Goal: Task Accomplishment & Management: Complete application form

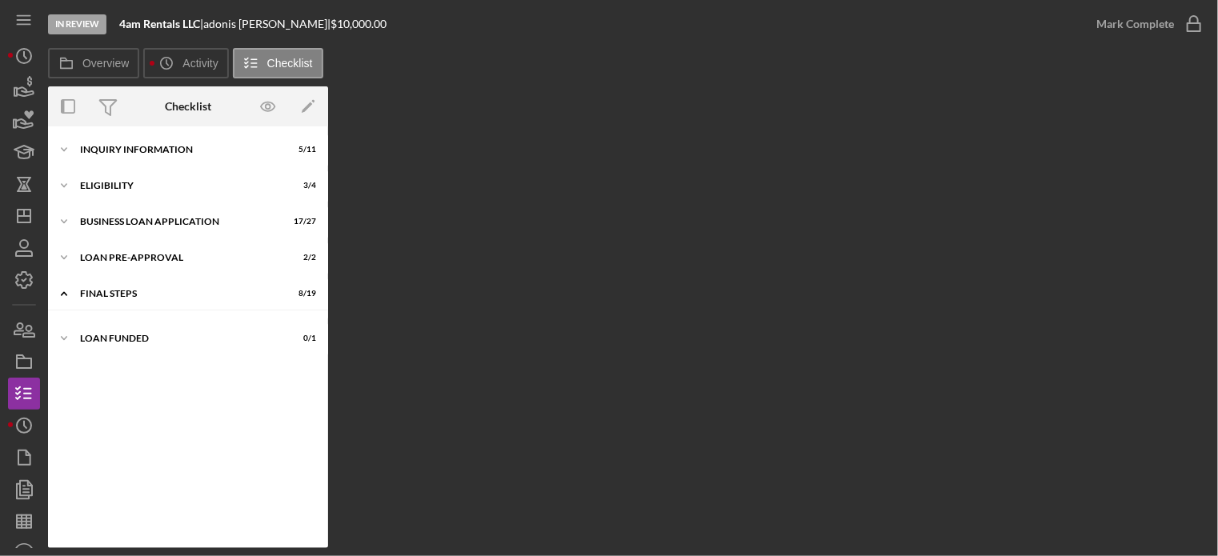
scroll to position [416, 0]
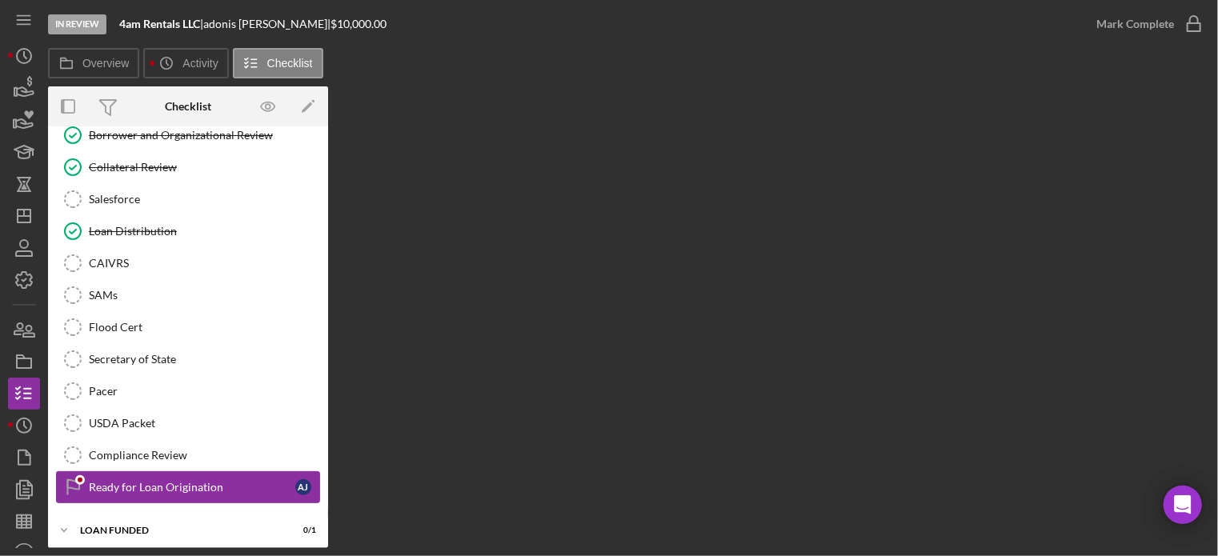
click at [119, 481] on div "Ready for Loan Origination" at bounding box center [192, 487] width 206 height 13
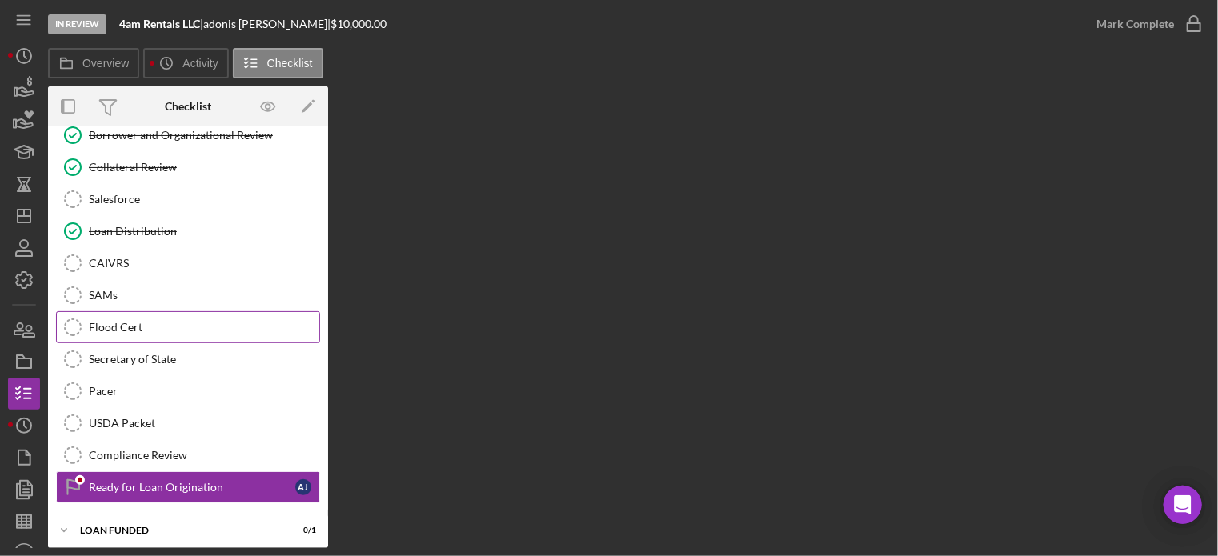
click at [130, 313] on link "Flood Cert Flood Cert" at bounding box center [188, 327] width 264 height 32
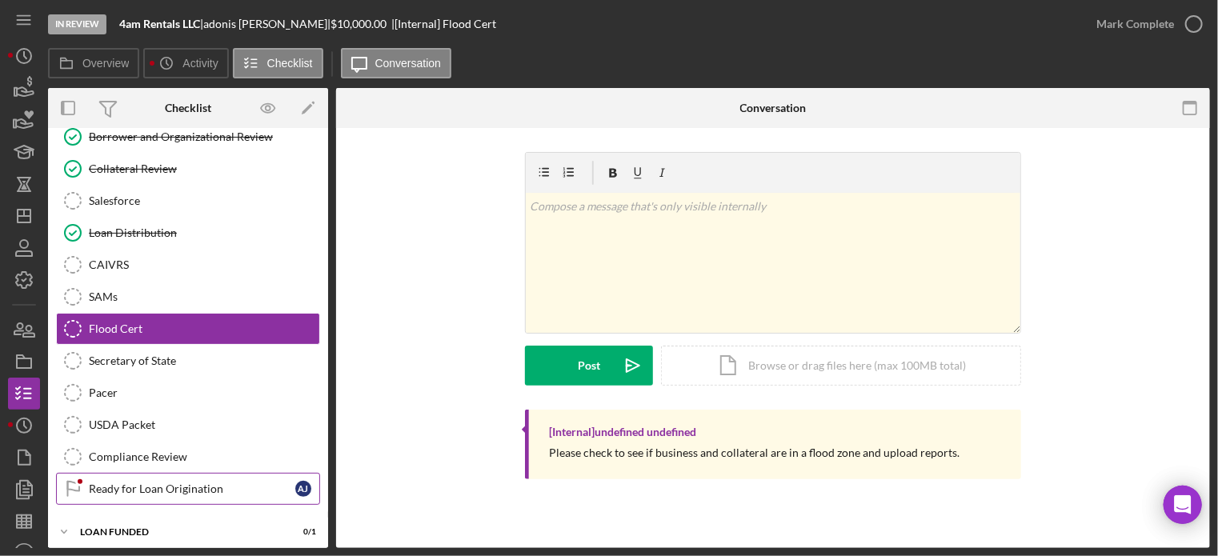
click at [127, 482] on div "Ready for Loan Origination" at bounding box center [192, 488] width 206 height 13
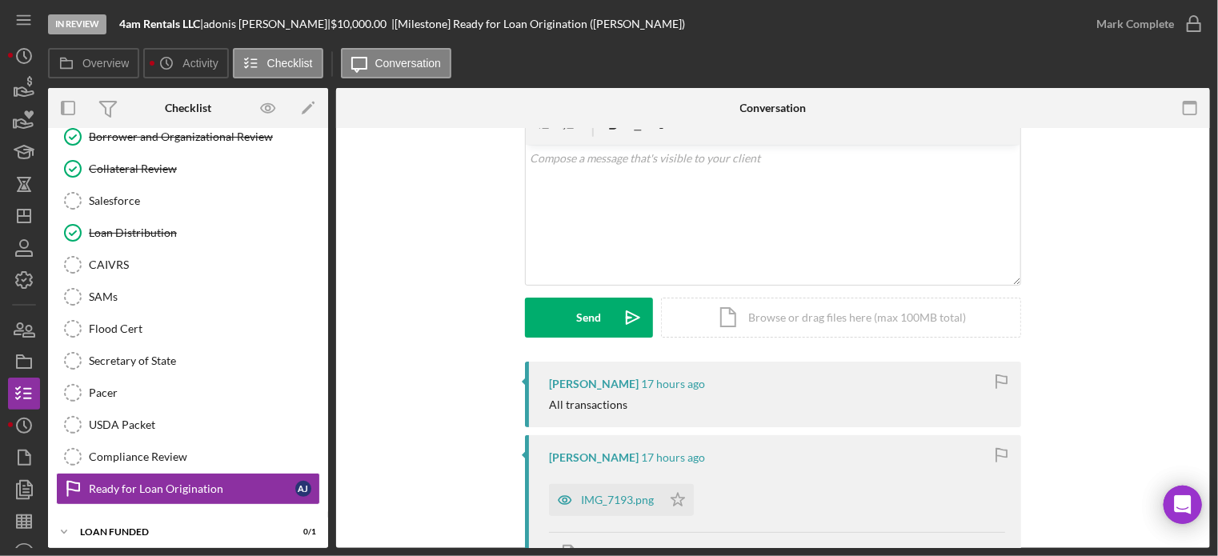
scroll to position [160, 0]
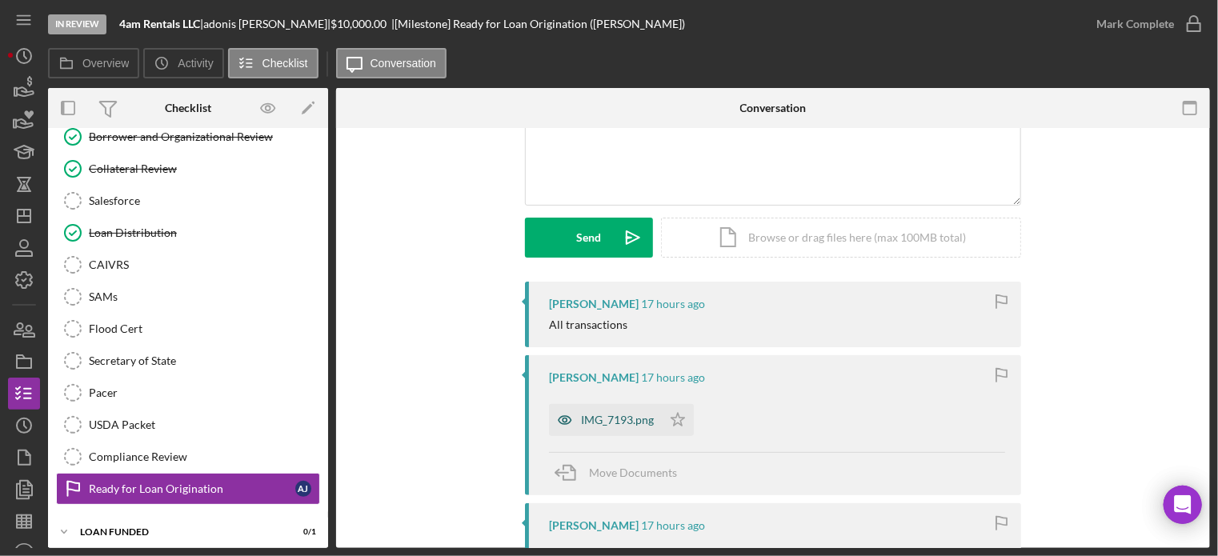
click at [593, 409] on div "IMG_7193.png" at bounding box center [605, 420] width 113 height 32
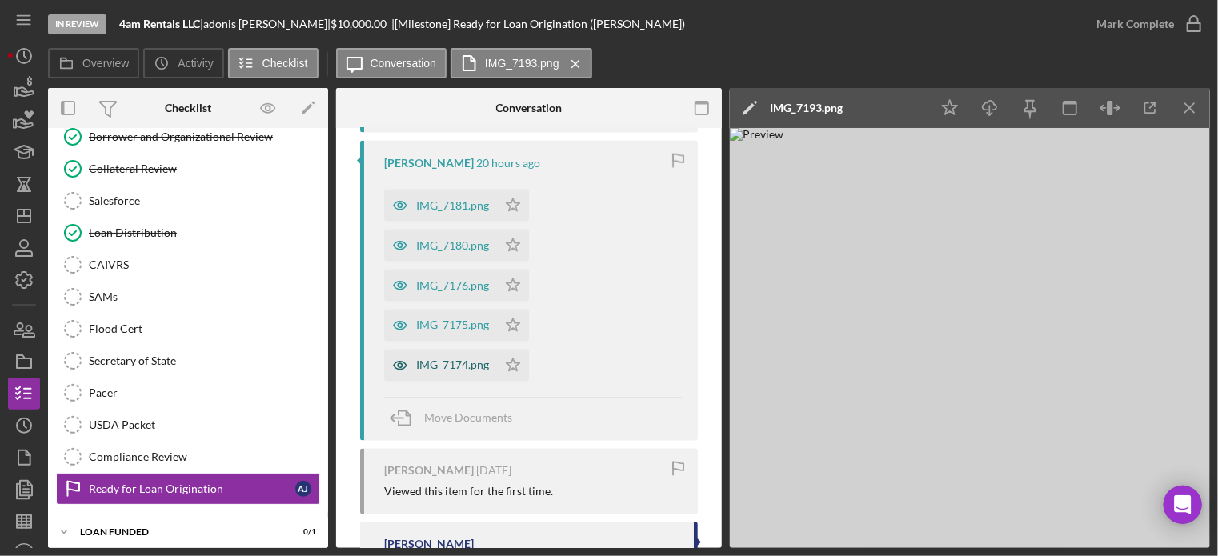
scroll to position [1493, 0]
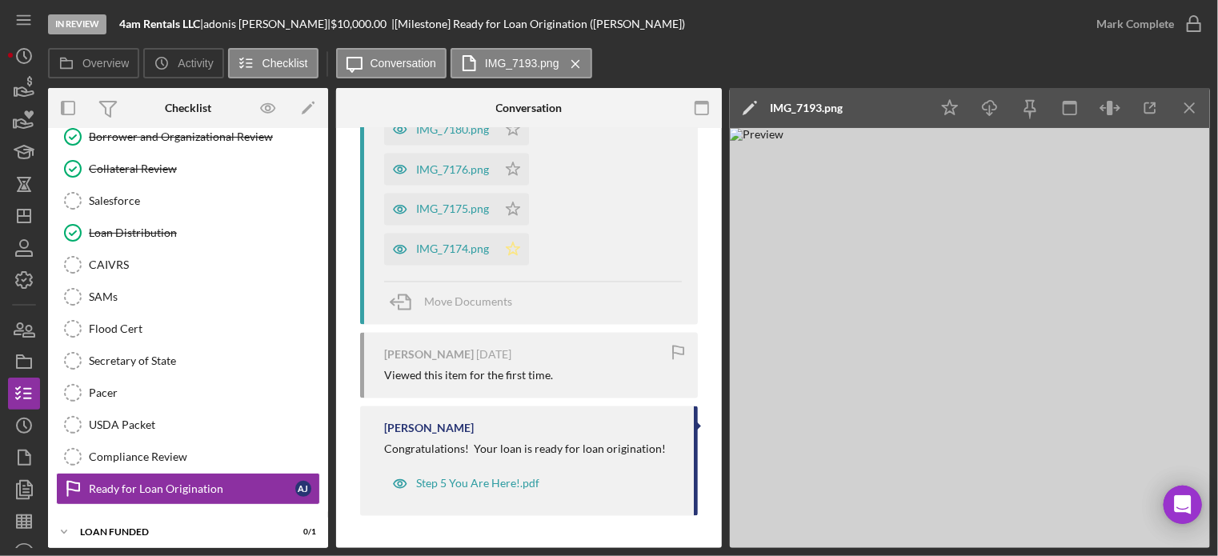
drag, startPoint x: 514, startPoint y: 254, endPoint x: 505, endPoint y: 262, distance: 11.4
click at [505, 262] on icon "Icon/Star" at bounding box center [513, 250] width 32 height 32
click at [513, 249] on icon "Icon/Star" at bounding box center [513, 250] width 32 height 32
click at [467, 300] on span "Move Documents" at bounding box center [468, 302] width 88 height 14
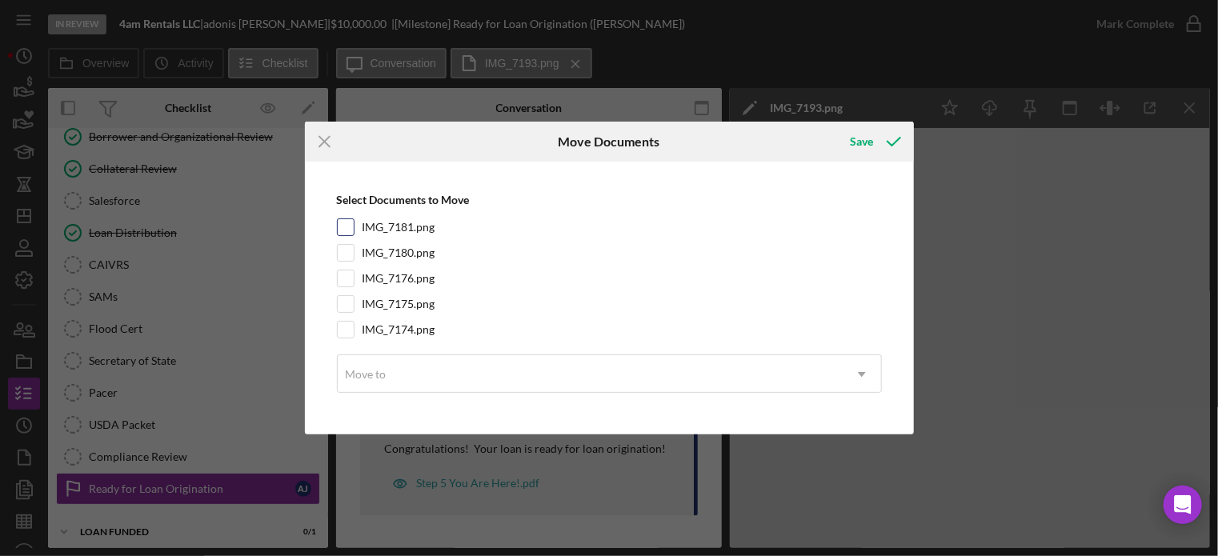
click at [342, 222] on input "IMG_7181.png" at bounding box center [346, 227] width 16 height 16
checkbox input "true"
click at [343, 252] on input "IMG_7180.png" at bounding box center [346, 253] width 16 height 16
checkbox input "true"
click at [346, 274] on input "IMG_7176.png" at bounding box center [346, 278] width 16 height 16
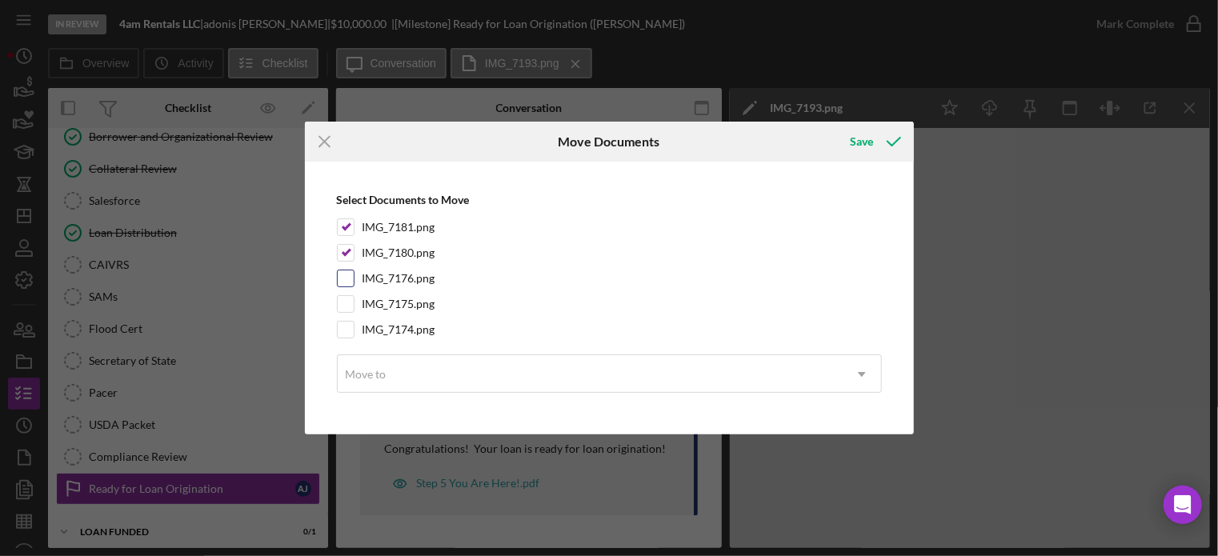
checkbox input "true"
click at [345, 306] on input "IMG_7175.png" at bounding box center [346, 304] width 16 height 16
checkbox input "true"
click at [342, 328] on input "IMG_7174.png" at bounding box center [346, 330] width 16 height 16
checkbox input "true"
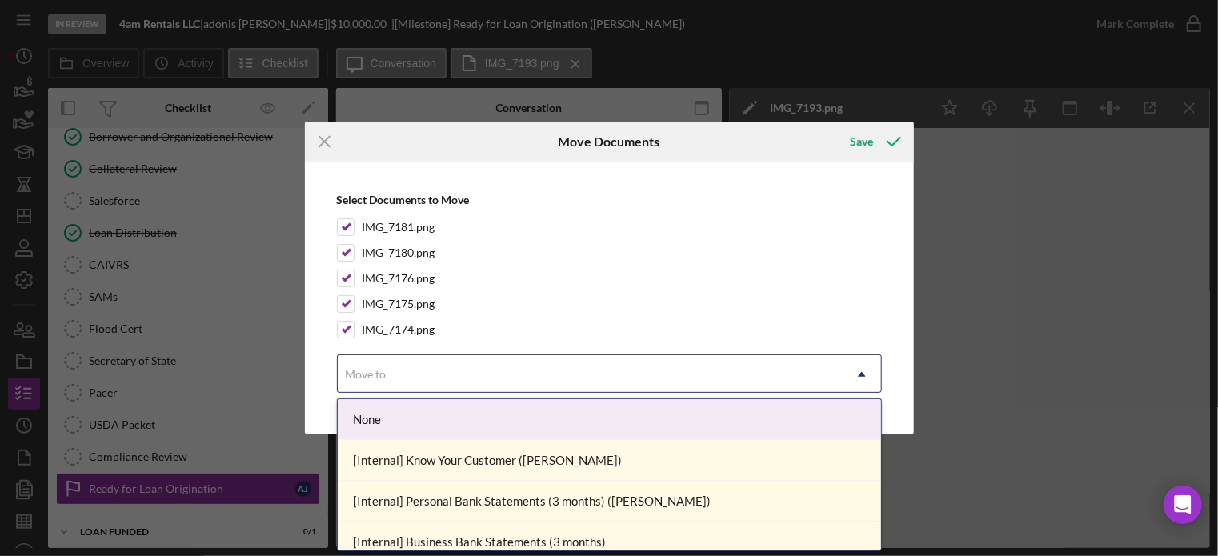
click at [486, 371] on div "Move to" at bounding box center [590, 374] width 505 height 37
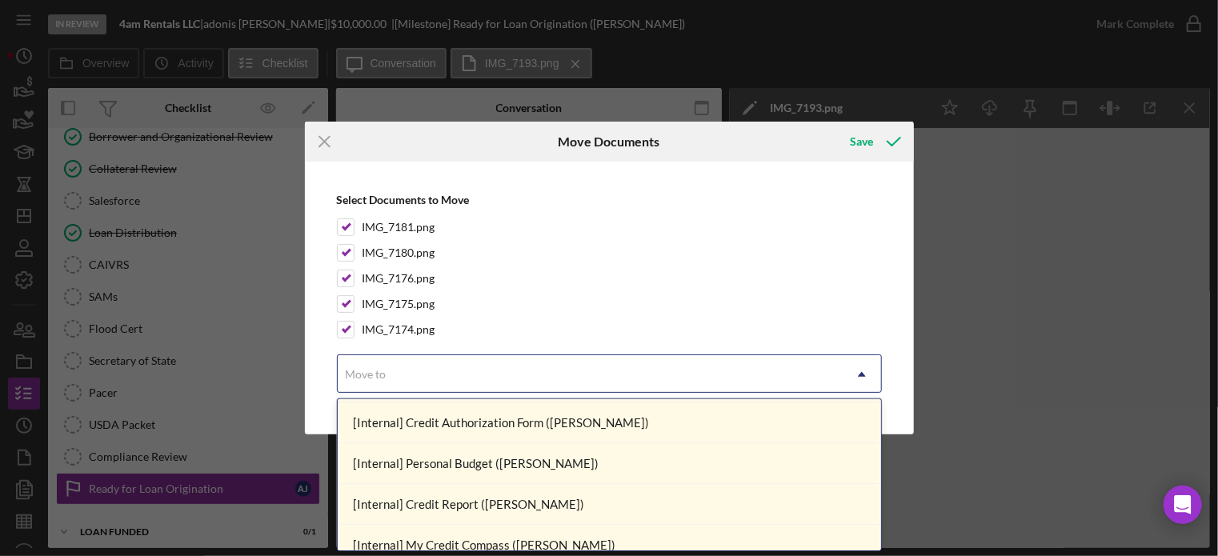
scroll to position [0, 0]
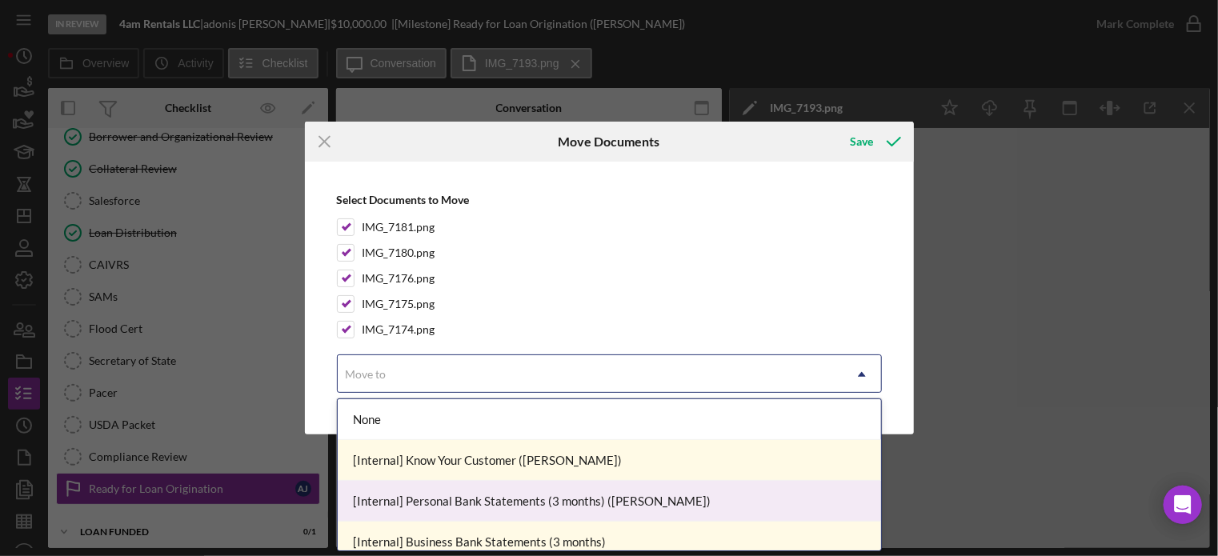
click at [432, 501] on div "[Internal] Personal Bank Statements (3 months) ([PERSON_NAME])" at bounding box center [609, 501] width 543 height 41
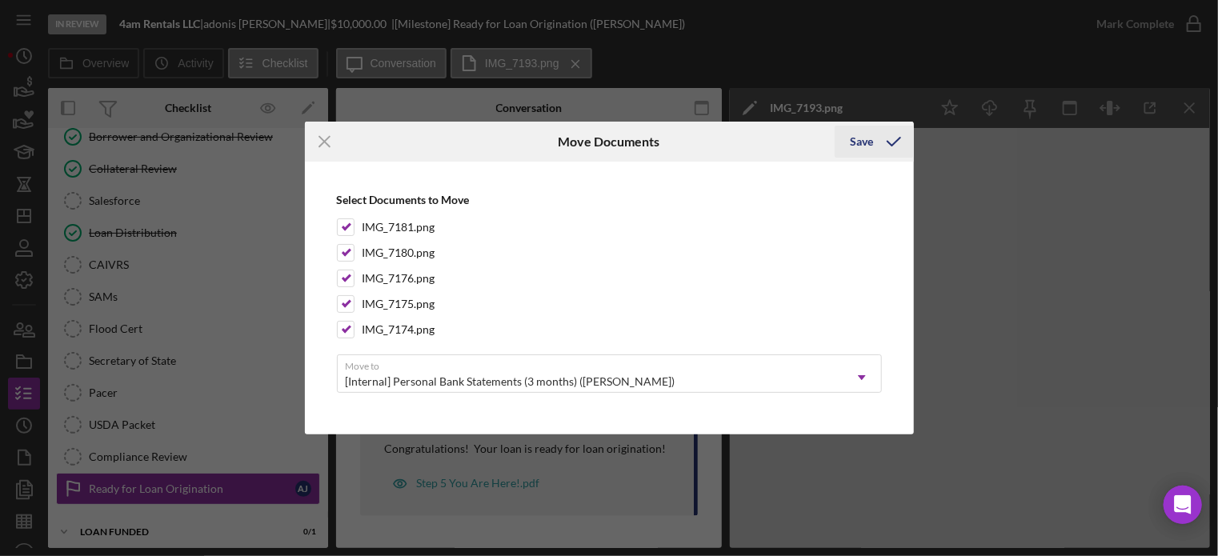
click at [863, 142] on div "Save" at bounding box center [861, 142] width 23 height 32
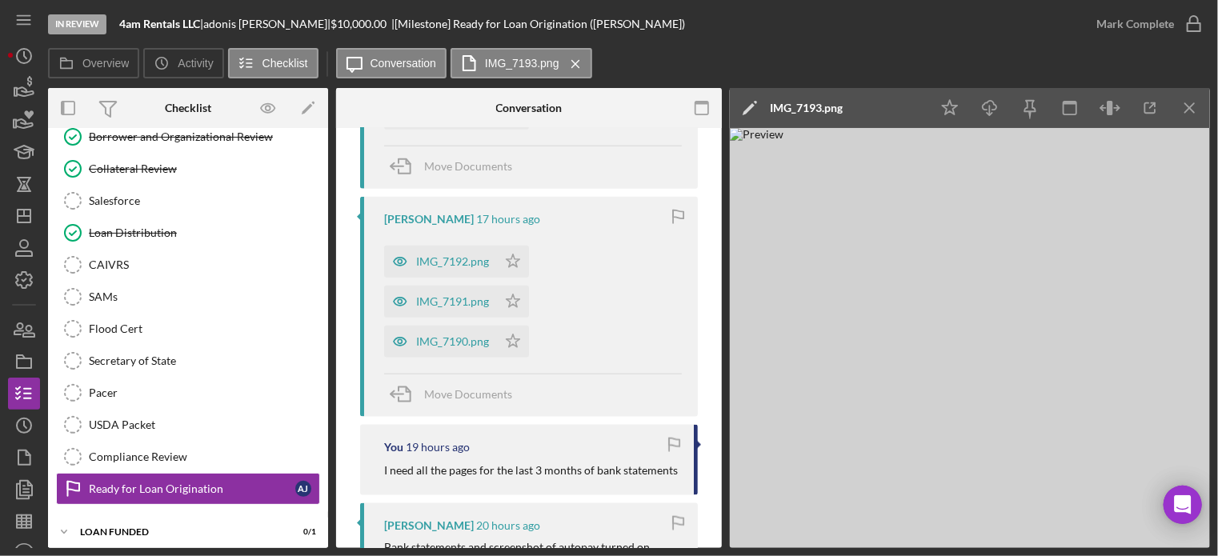
scroll to position [843, 0]
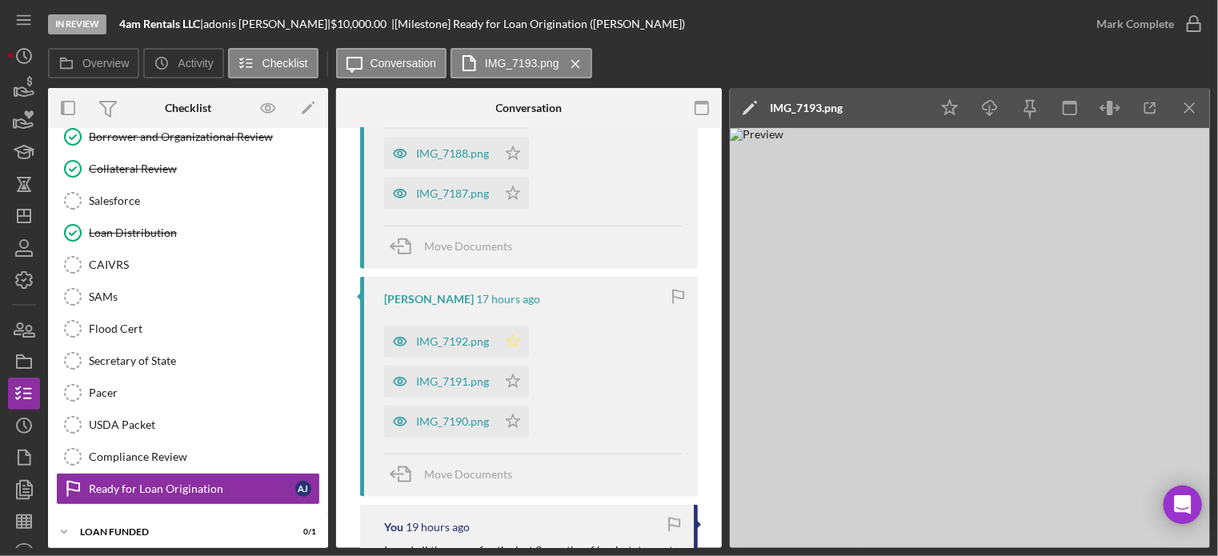
click at [522, 341] on icon "Icon/Star" at bounding box center [513, 342] width 32 height 32
click at [510, 422] on icon "Icon/Star" at bounding box center [513, 422] width 32 height 32
click at [454, 469] on span "Move Documents" at bounding box center [468, 474] width 88 height 14
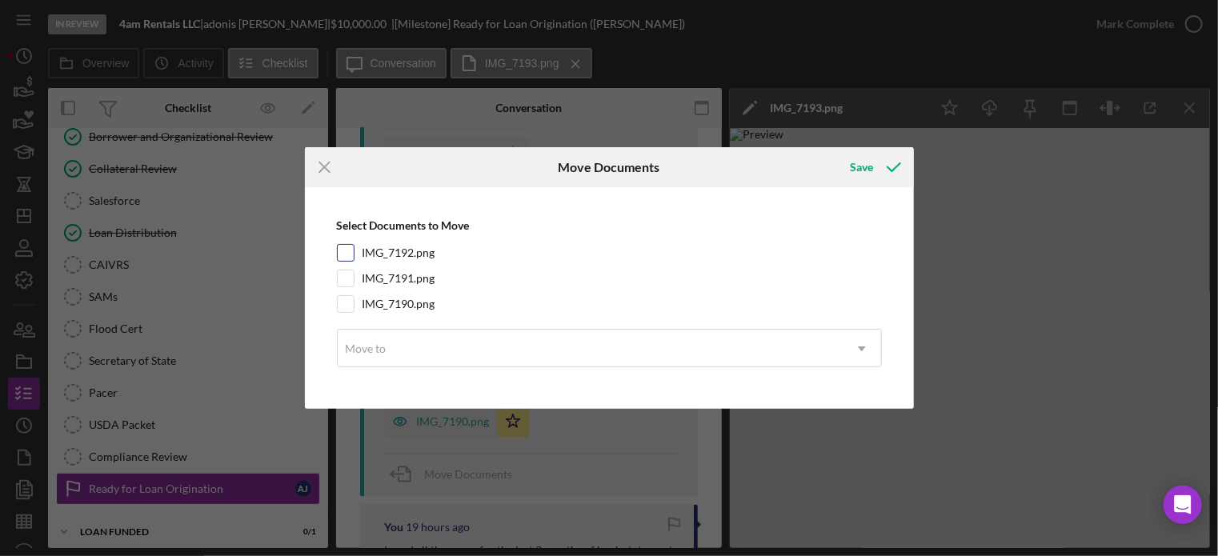
click at [342, 255] on input "IMG_7192.png" at bounding box center [346, 253] width 16 height 16
checkbox input "true"
click at [344, 280] on input "IMG_7191.png" at bounding box center [346, 278] width 16 height 16
checkbox input "true"
click at [346, 310] on input "IMG_7190.png" at bounding box center [346, 304] width 16 height 16
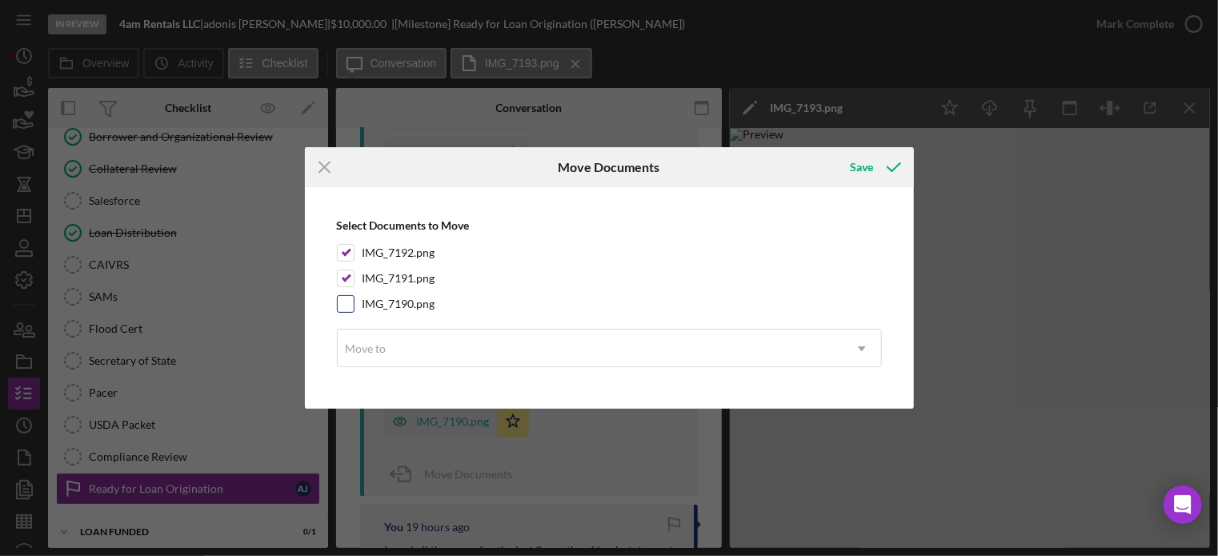
checkbox input "true"
click at [360, 345] on div "Move to" at bounding box center [366, 348] width 41 height 13
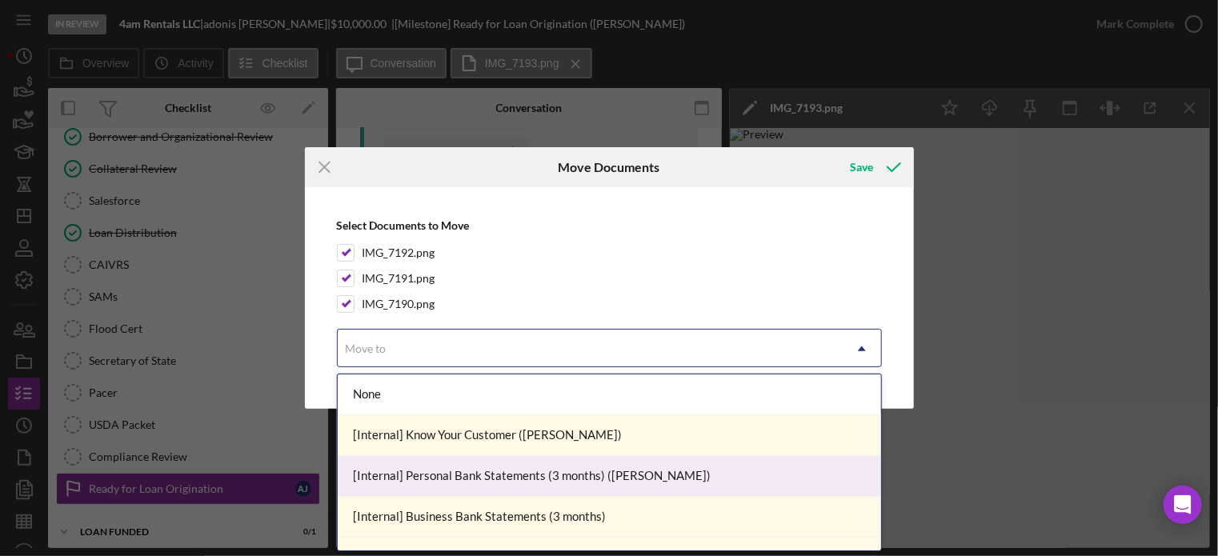
click at [412, 479] on div "[Internal] Personal Bank Statements (3 months) ([PERSON_NAME])" at bounding box center [609, 476] width 543 height 41
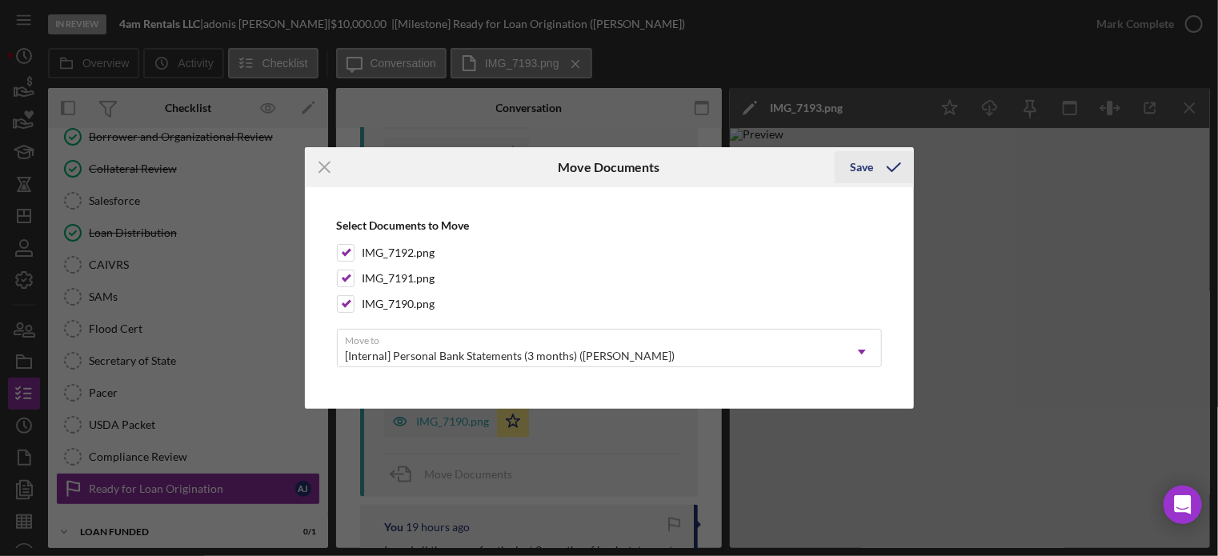
click at [866, 169] on div "Save" at bounding box center [861, 167] width 23 height 32
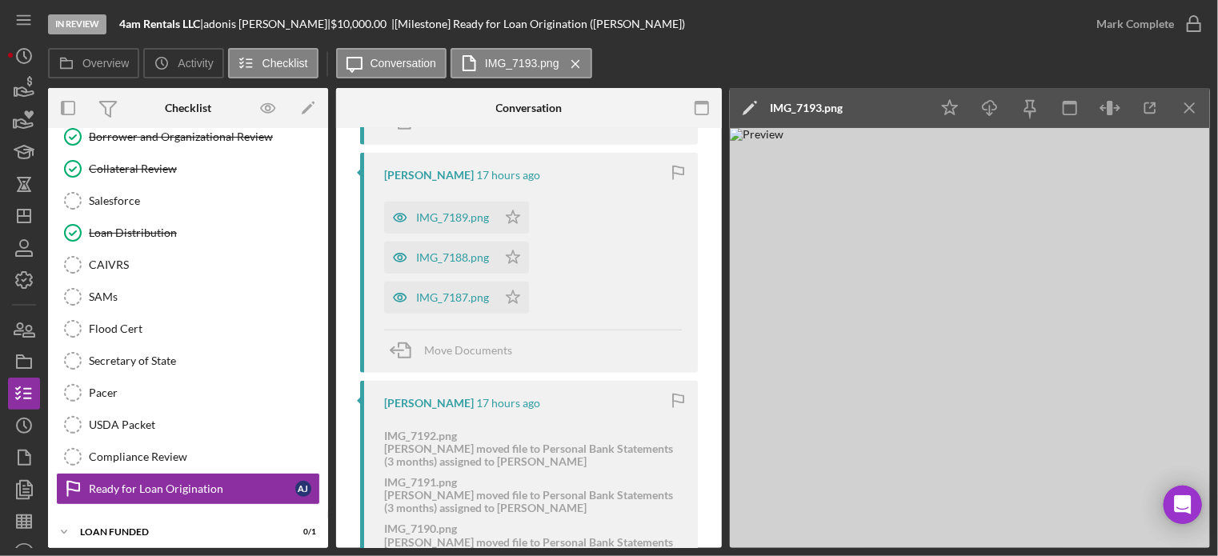
scroll to position [659, 0]
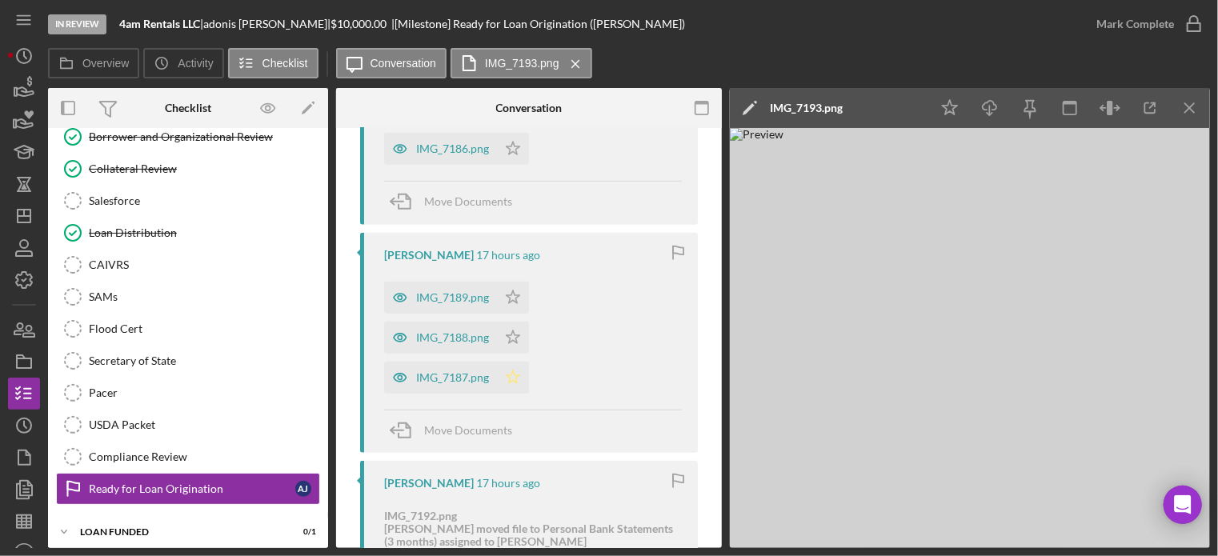
click at [515, 330] on icon "Icon/Star" at bounding box center [513, 338] width 32 height 32
click at [515, 296] on icon "Icon/Star" at bounding box center [513, 298] width 32 height 32
click at [437, 430] on span "Move Documents" at bounding box center [468, 430] width 88 height 14
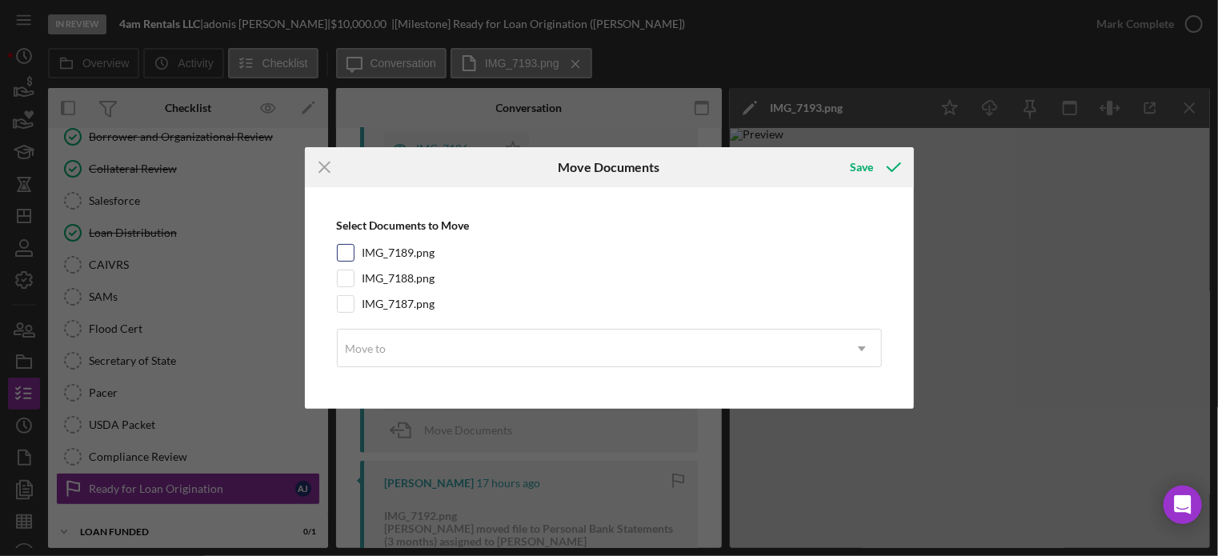
click at [352, 249] on input "IMG_7189.png" at bounding box center [346, 253] width 16 height 16
checkbox input "true"
click at [350, 286] on input "IMG_7188.png" at bounding box center [346, 278] width 16 height 16
checkbox input "true"
click at [347, 303] on input "IMG_7187.png" at bounding box center [346, 304] width 16 height 16
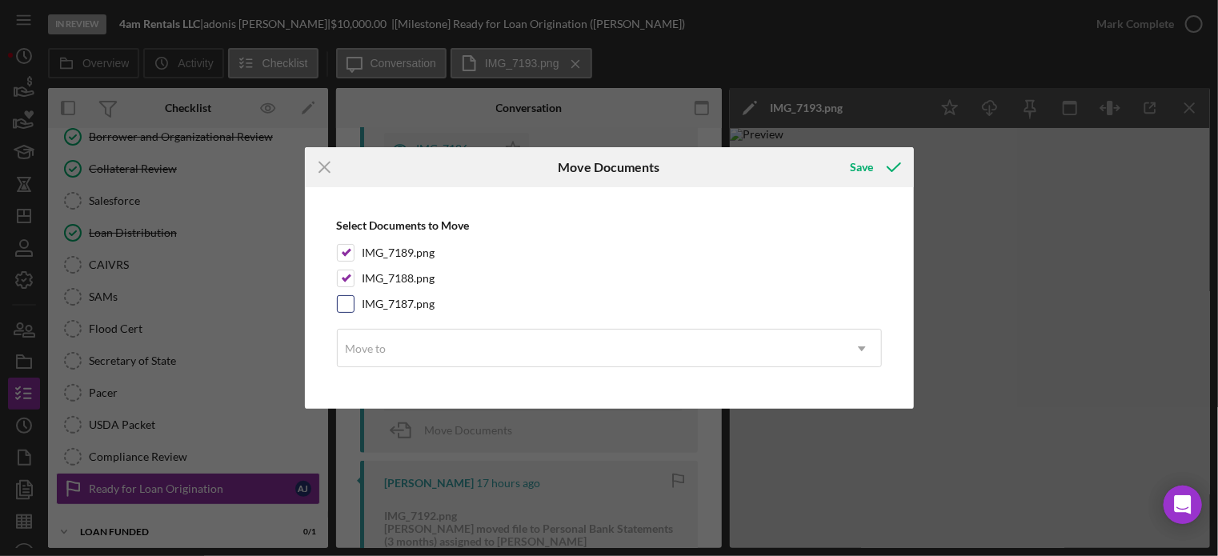
checkbox input "true"
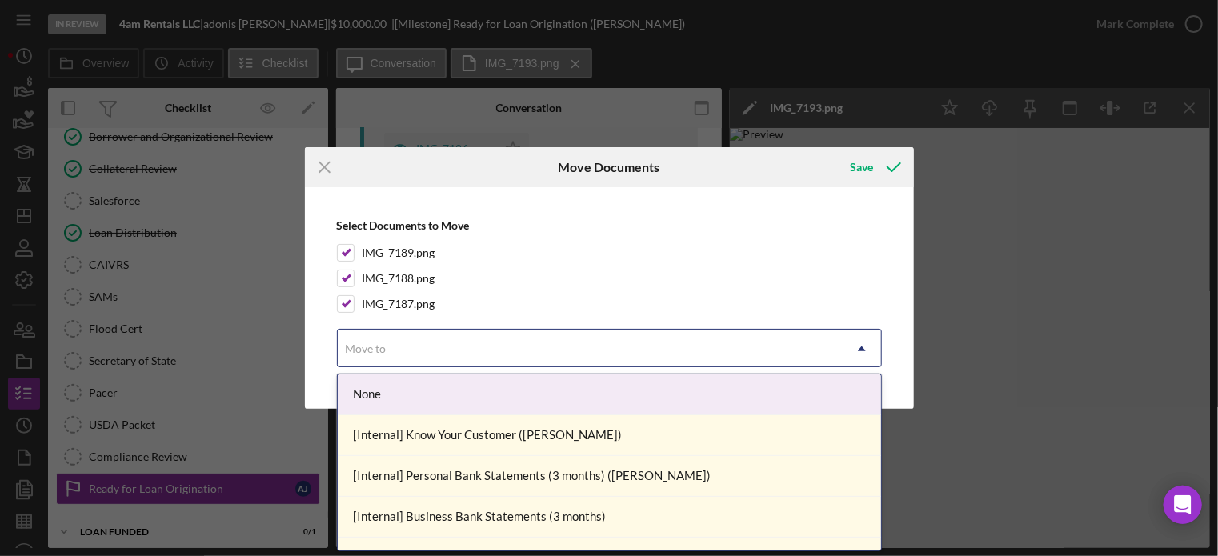
click at [479, 352] on div "Move to" at bounding box center [590, 348] width 505 height 37
click at [458, 398] on div "[Internal] Personal Bank Statements (3 months) ([PERSON_NAME])" at bounding box center [609, 396] width 543 height 41
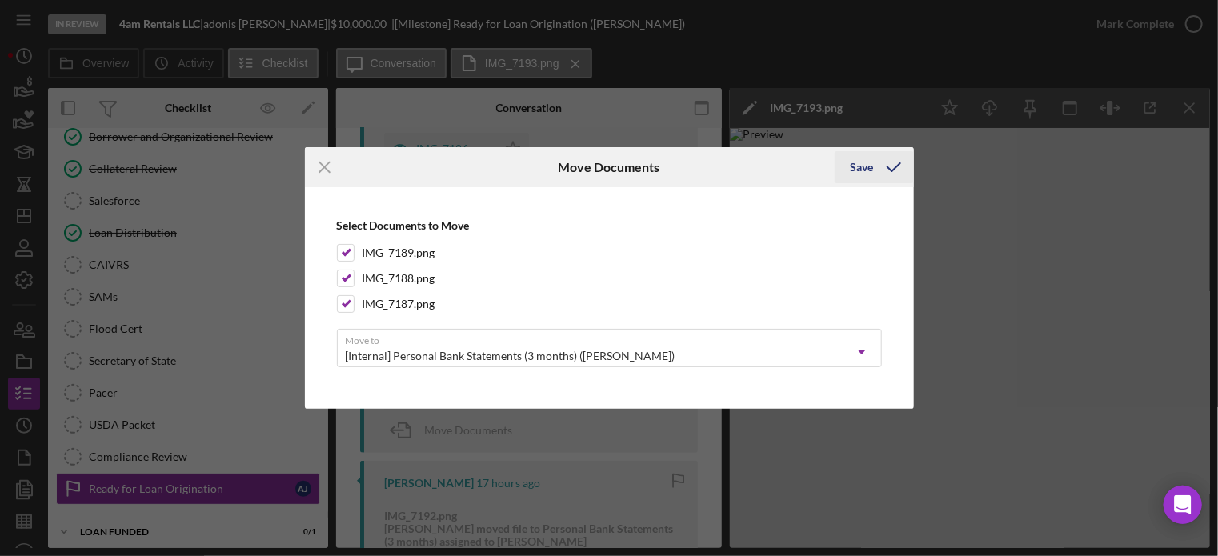
click at [872, 158] on div "Save" at bounding box center [861, 167] width 23 height 32
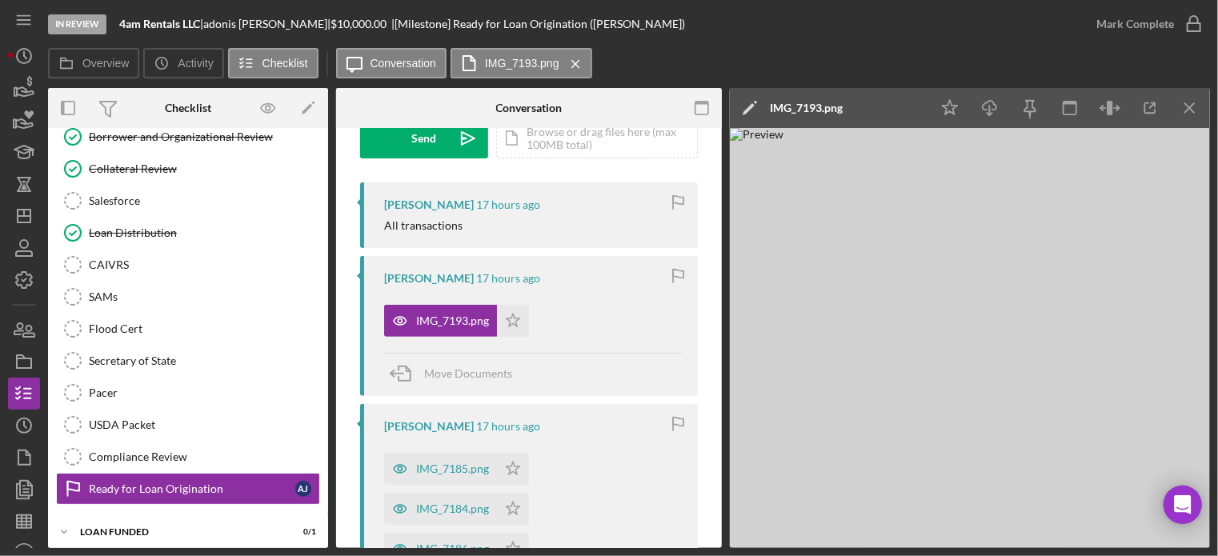
scroll to position [339, 0]
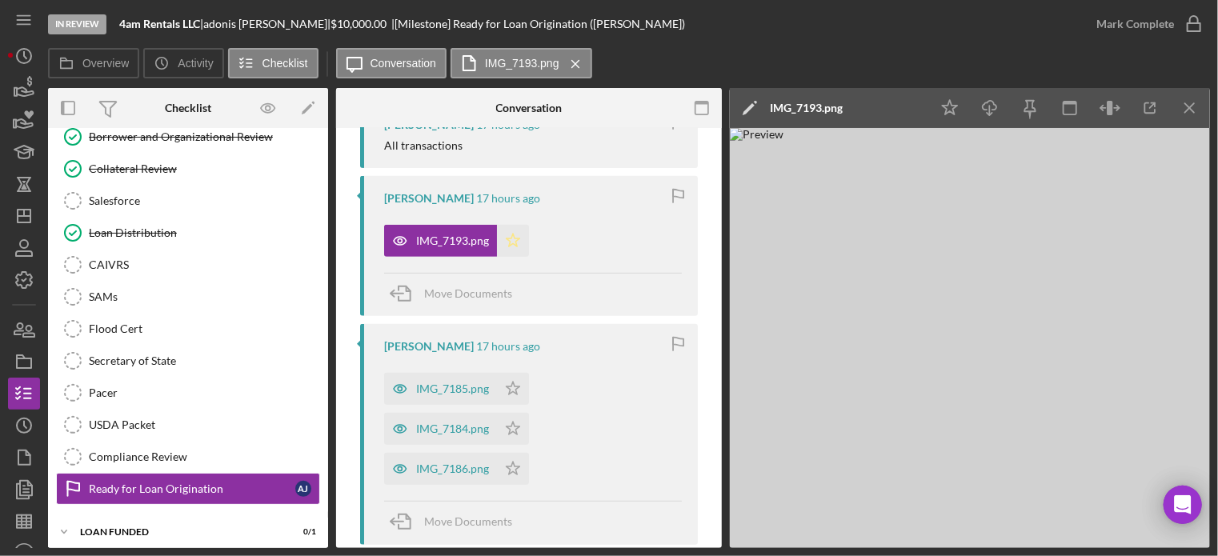
click at [511, 239] on icon "Icon/Star" at bounding box center [513, 241] width 32 height 32
click at [506, 386] on polygon "button" at bounding box center [513, 388] width 14 height 13
click at [512, 415] on icon "Icon/Star" at bounding box center [513, 429] width 32 height 32
click at [512, 466] on icon "Icon/Star" at bounding box center [513, 469] width 32 height 32
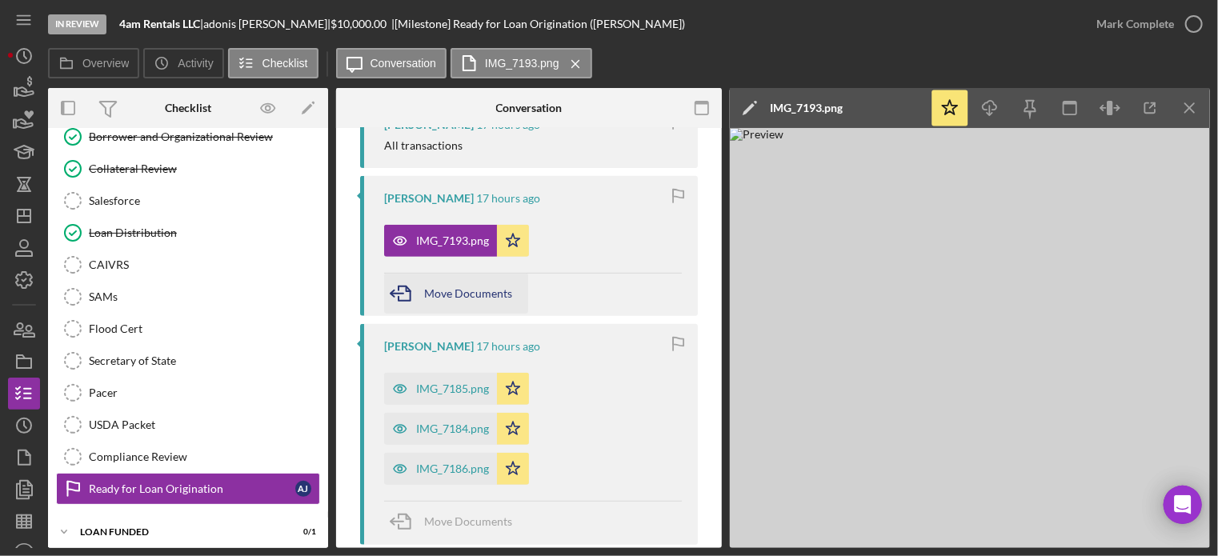
click at [455, 293] on span "Move Documents" at bounding box center [468, 293] width 88 height 14
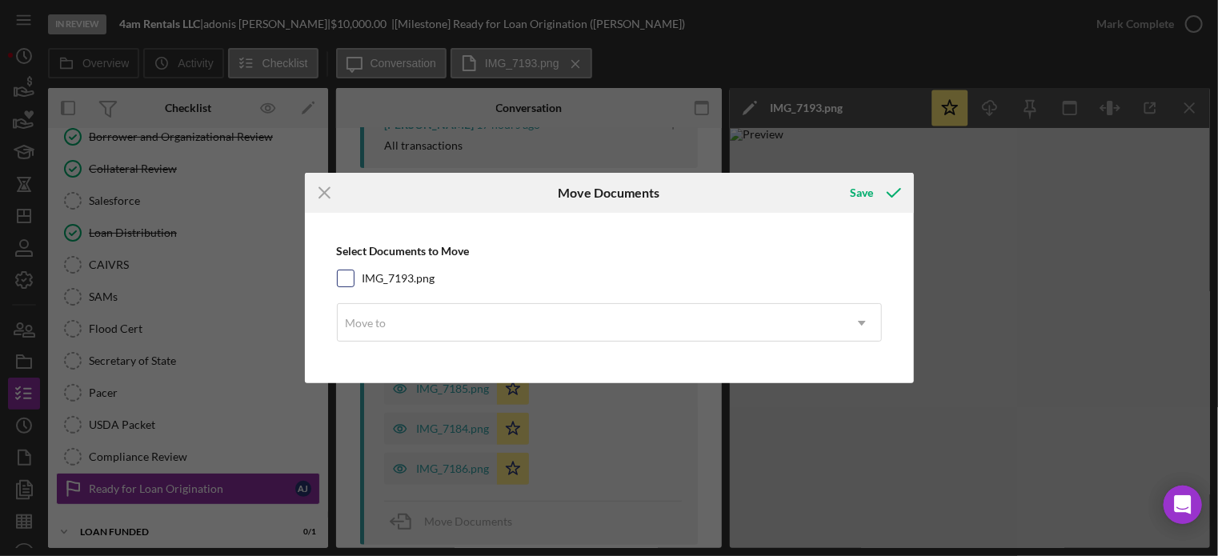
click at [341, 274] on input "IMG_7193.png" at bounding box center [346, 278] width 16 height 16
checkbox input "true"
click at [395, 323] on div "Move to" at bounding box center [590, 323] width 505 height 37
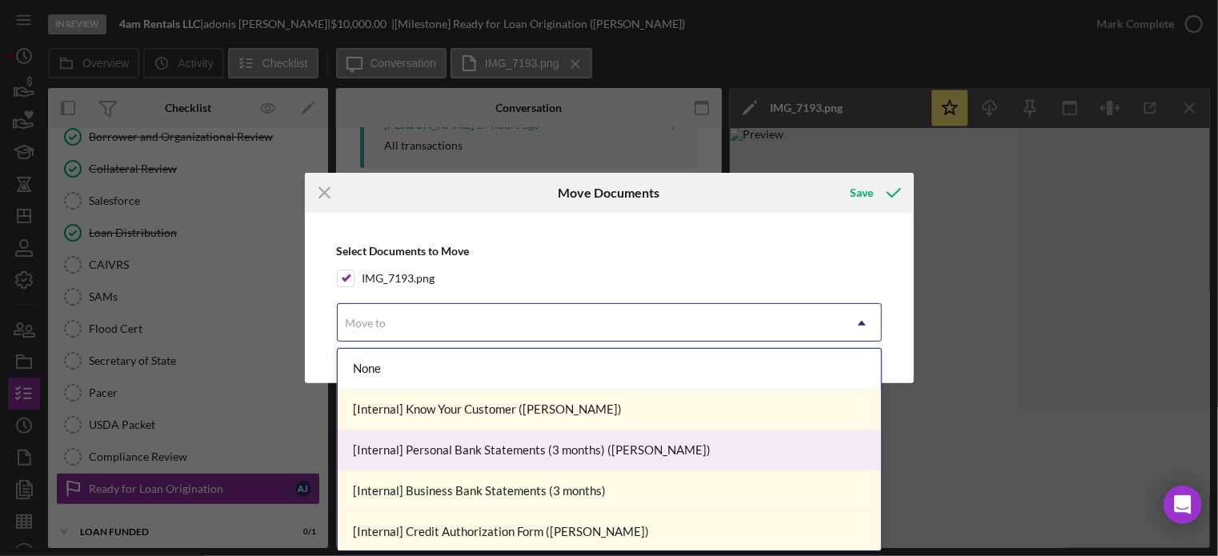
drag, startPoint x: 447, startPoint y: 450, endPoint x: 559, endPoint y: 377, distance: 133.6
click at [448, 446] on div "[Internal] Personal Bank Statements (3 months) ([PERSON_NAME])" at bounding box center [609, 450] width 543 height 41
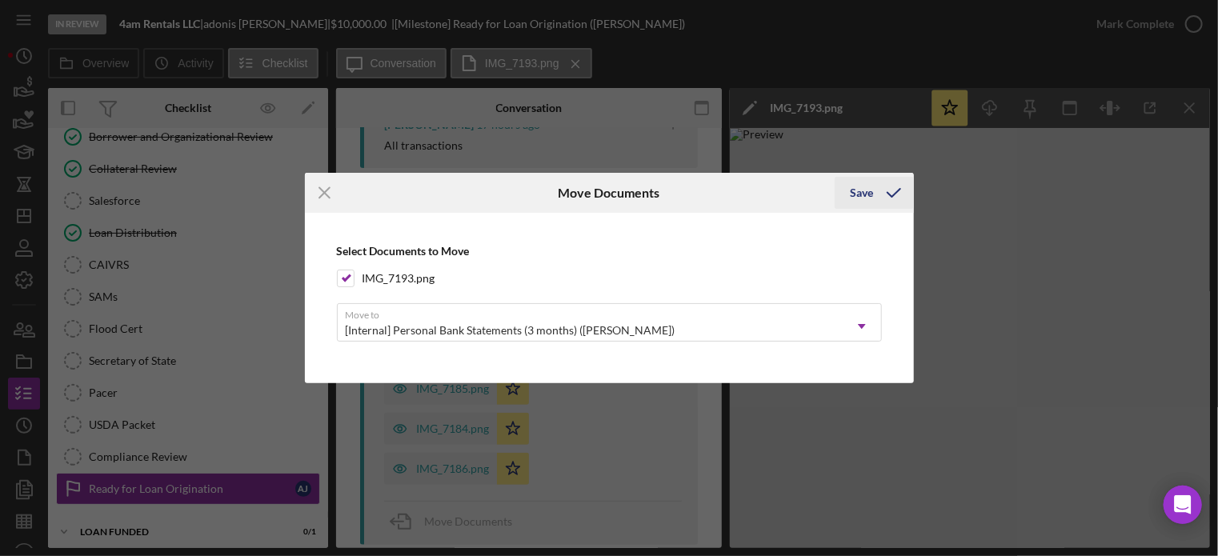
click at [858, 191] on div "Save" at bounding box center [861, 193] width 23 height 32
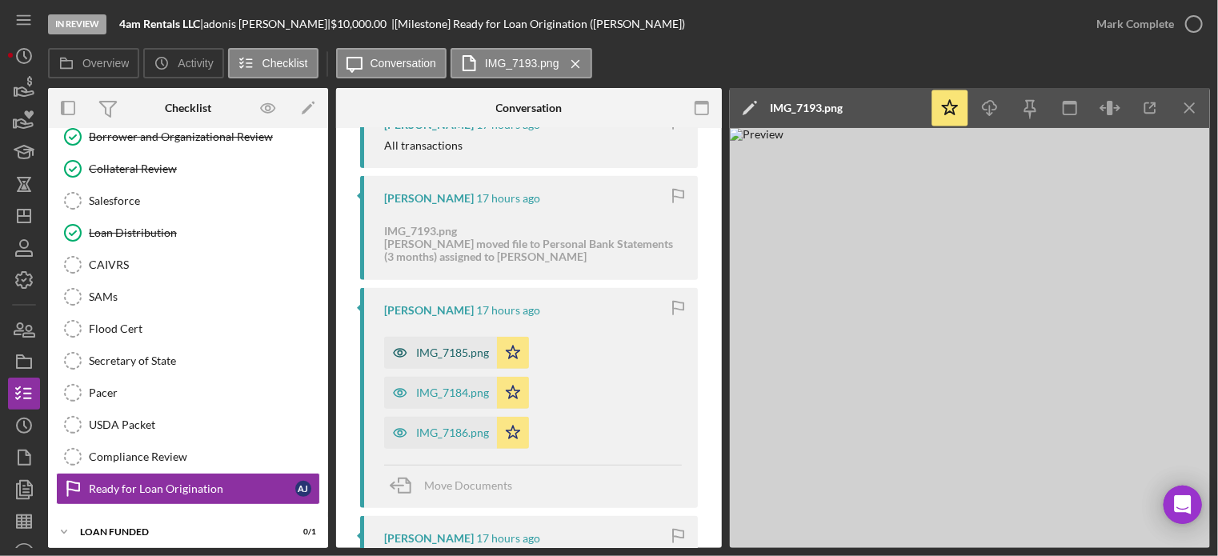
scroll to position [419, 0]
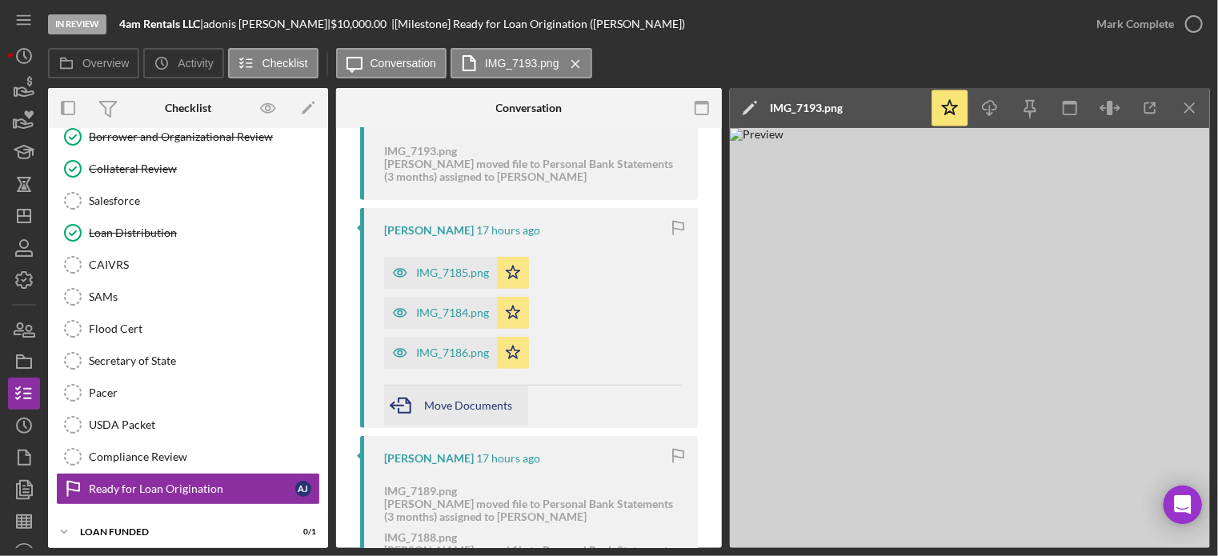
click at [418, 409] on icon "button" at bounding box center [404, 406] width 40 height 40
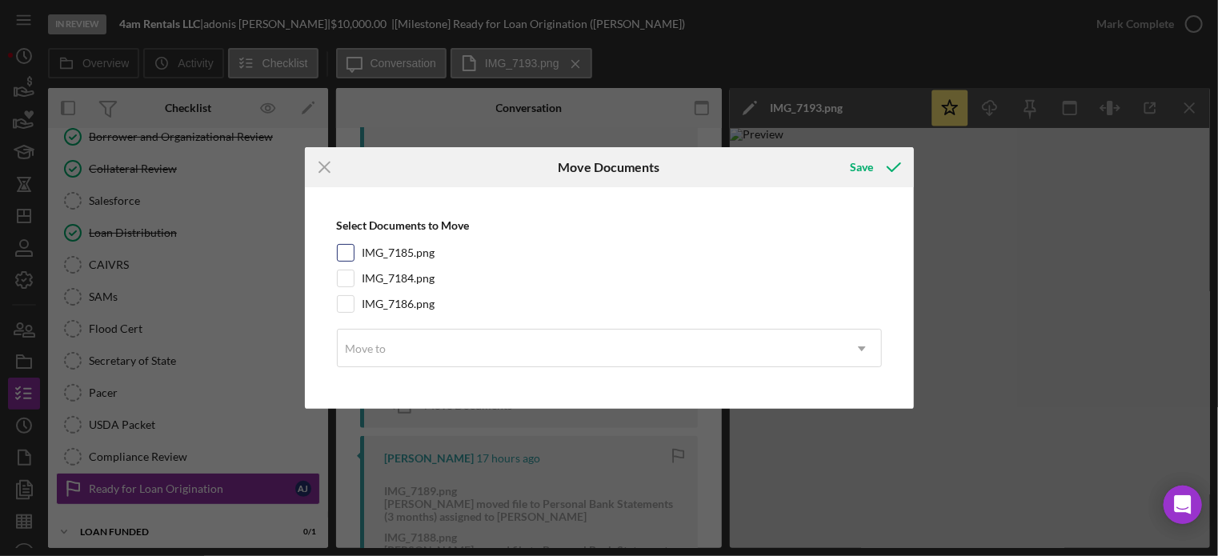
click at [349, 246] on input "IMG_7185.png" at bounding box center [346, 253] width 16 height 16
checkbox input "true"
click at [343, 282] on input "IMG_7184.png" at bounding box center [346, 278] width 16 height 16
checkbox input "true"
click at [352, 306] on input "IMG_7186.png" at bounding box center [346, 304] width 16 height 16
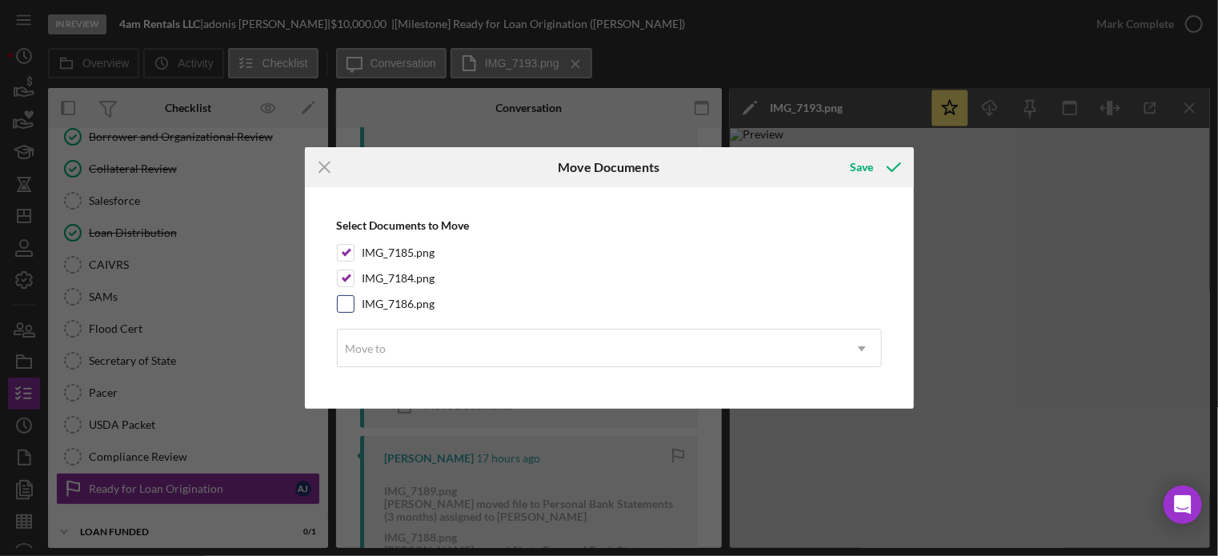
checkbox input "true"
click at [365, 340] on div "Move to" at bounding box center [590, 348] width 505 height 37
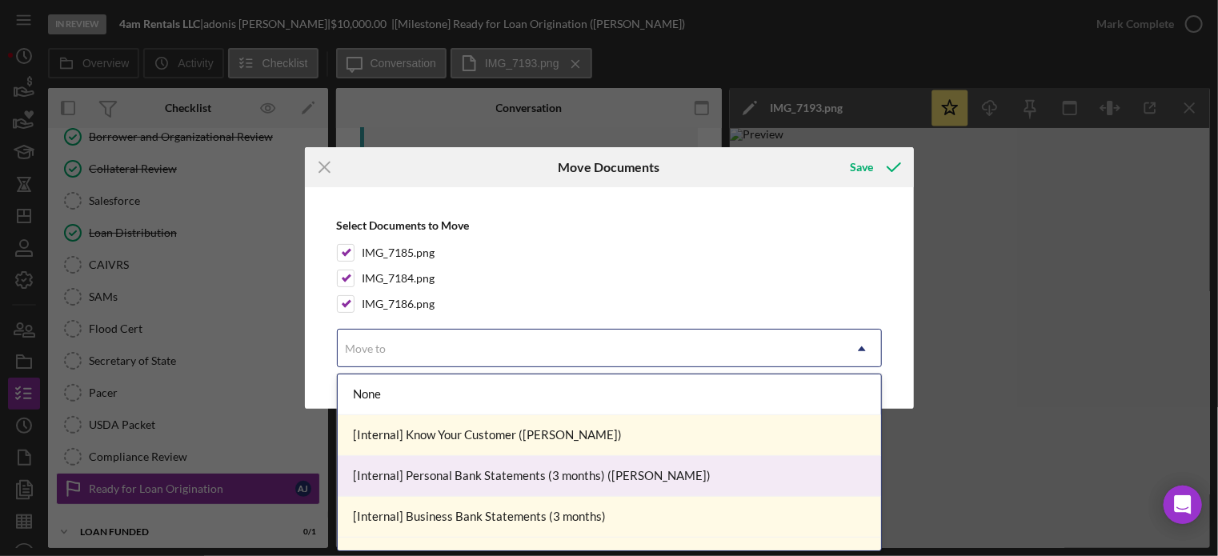
click at [426, 478] on div "[Internal] Personal Bank Statements (3 months) ([PERSON_NAME])" at bounding box center [609, 476] width 543 height 41
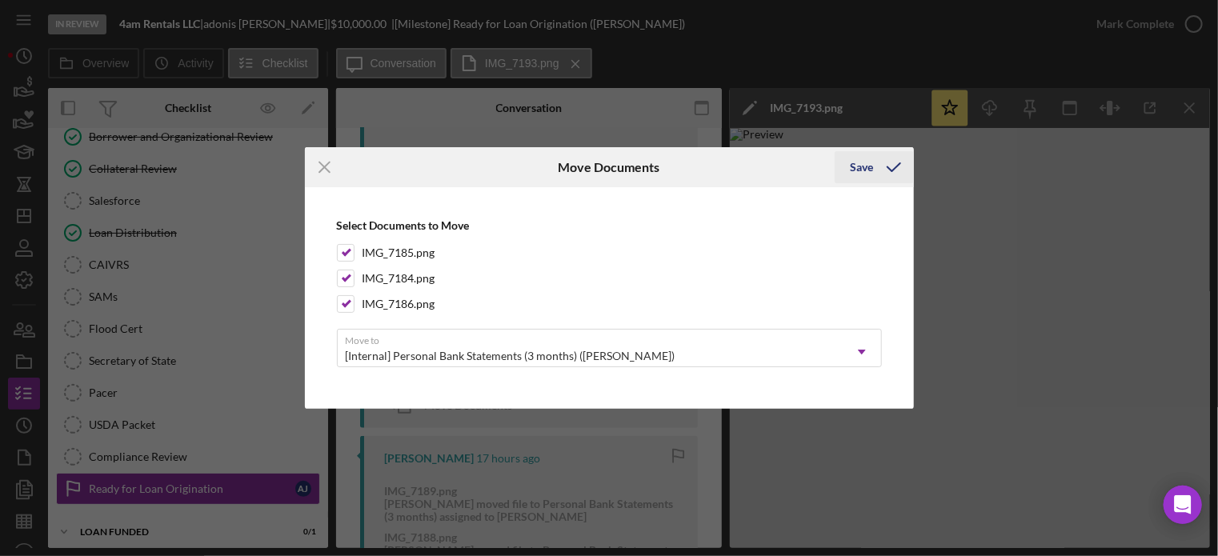
click at [850, 168] on div "Save" at bounding box center [861, 167] width 23 height 32
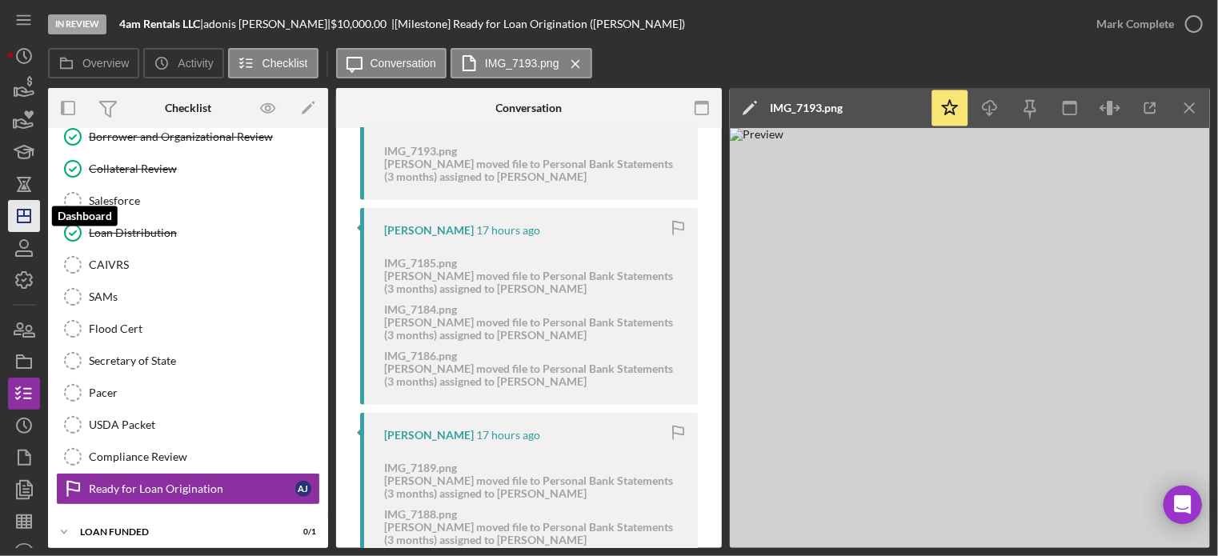
click at [22, 217] on icon "Icon/Dashboard" at bounding box center [24, 216] width 40 height 40
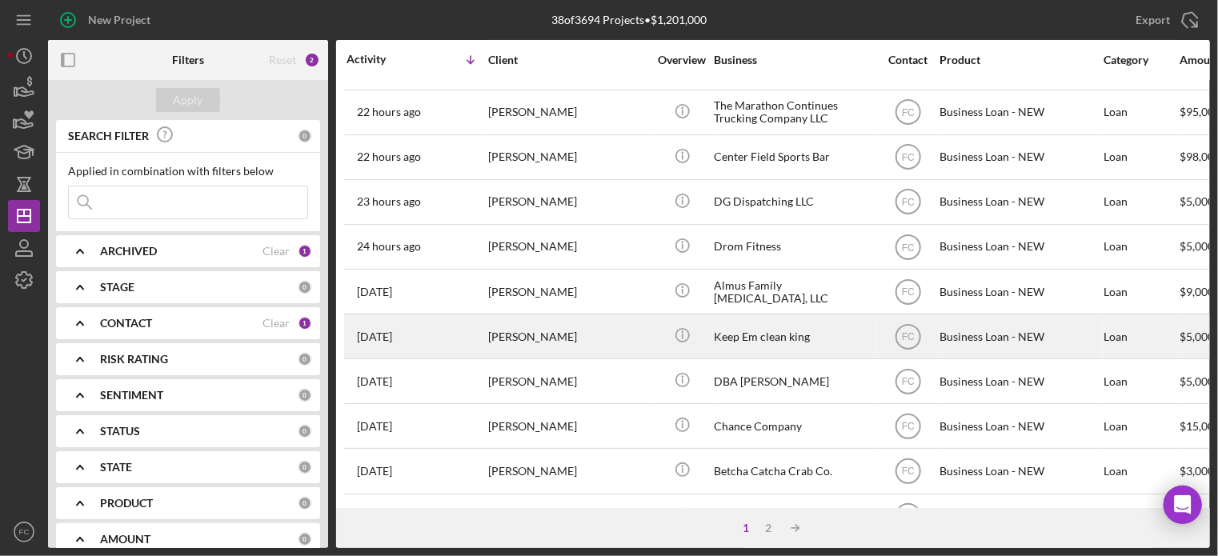
scroll to position [160, 0]
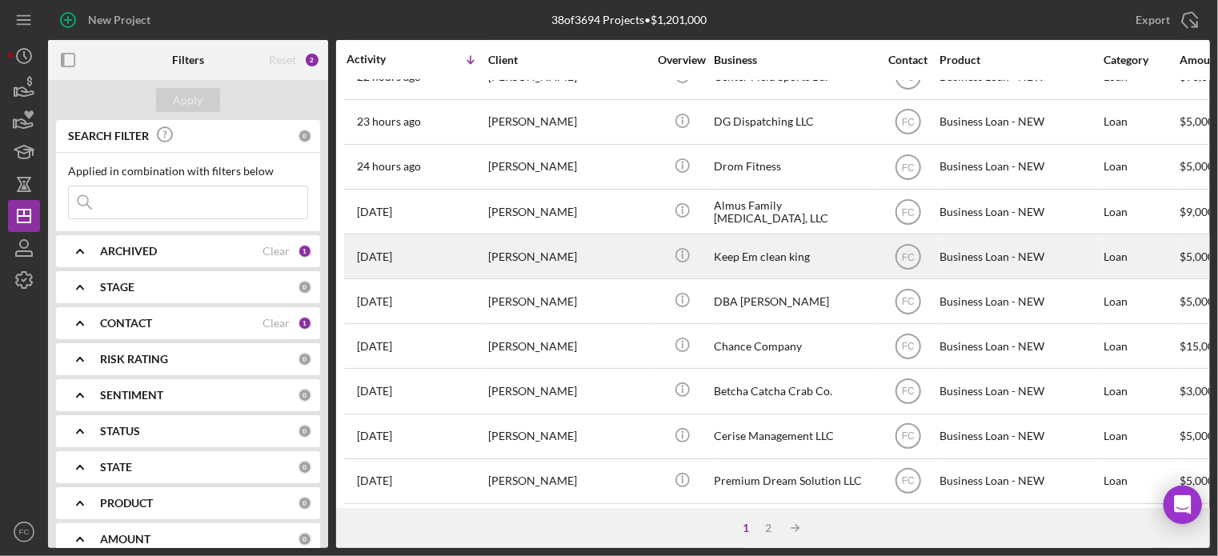
click at [592, 254] on div "[PERSON_NAME]" at bounding box center [568, 256] width 160 height 42
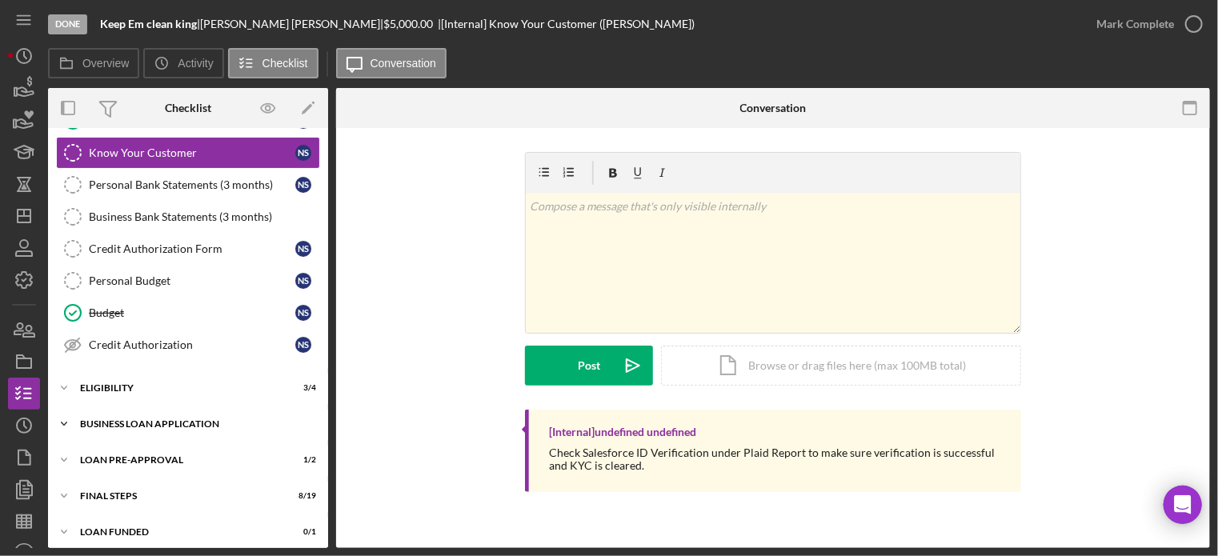
scroll to position [164, 0]
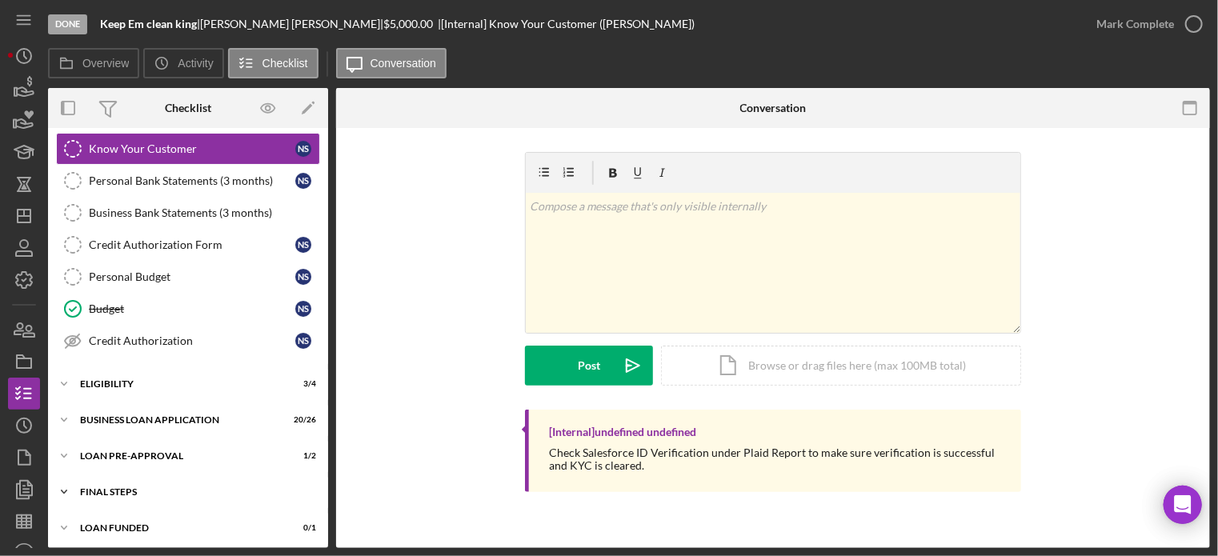
click at [176, 489] on div "FINAL STEPS" at bounding box center [194, 492] width 228 height 10
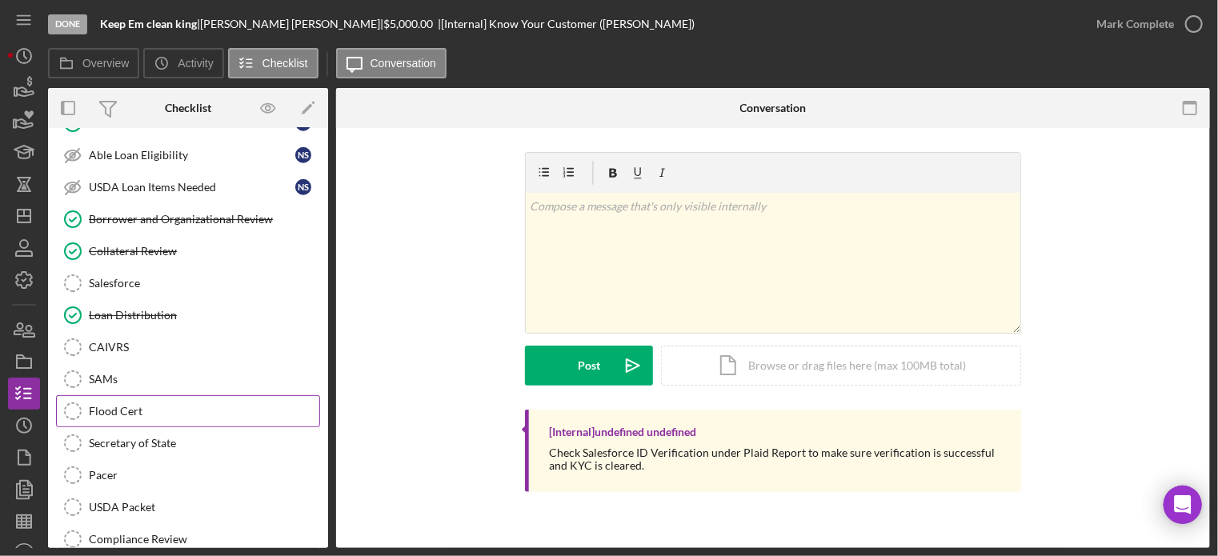
scroll to position [294, 0]
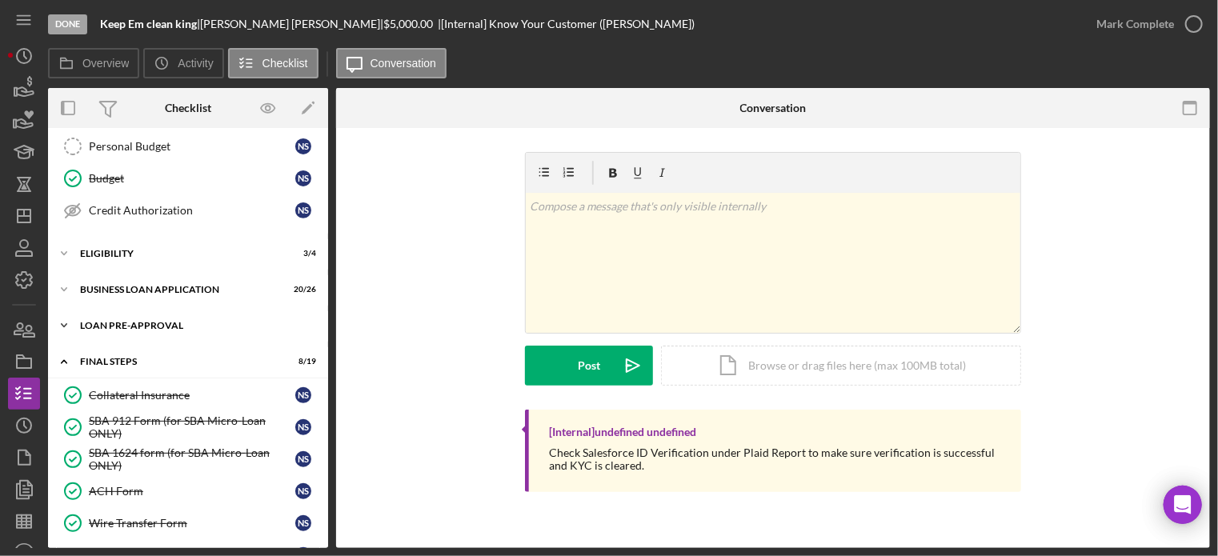
click at [186, 332] on div "Icon/Expander LOAN PRE-APPROVAL 1 / 2" at bounding box center [188, 326] width 280 height 32
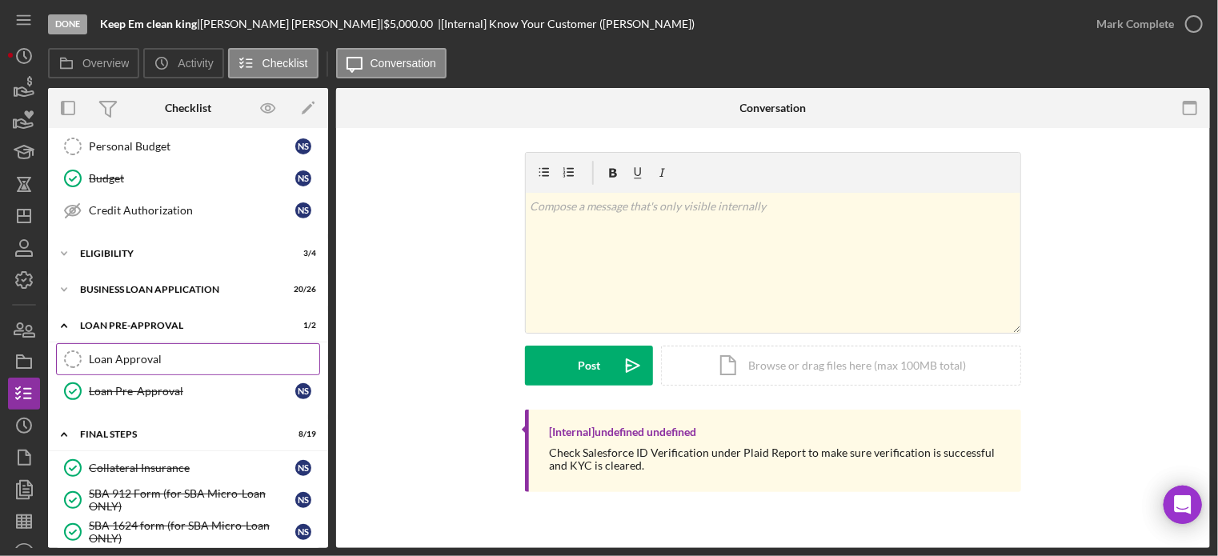
click at [186, 353] on div "Loan Approval" at bounding box center [204, 359] width 230 height 13
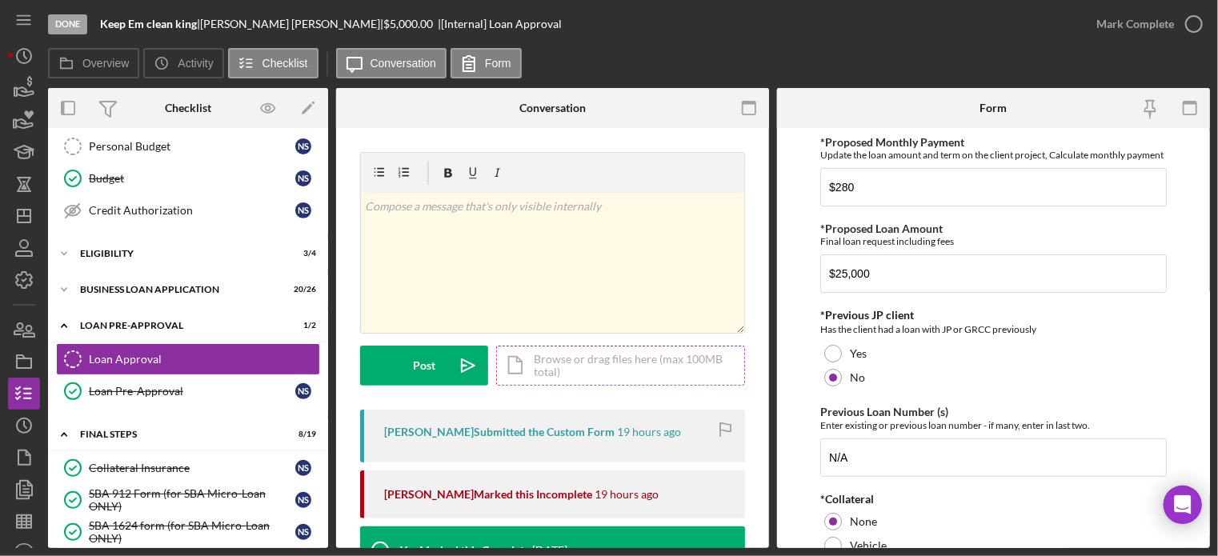
click at [540, 360] on div "Icon/Document Browse or drag files here (max 100MB total) Tap to choose files o…" at bounding box center [620, 366] width 249 height 40
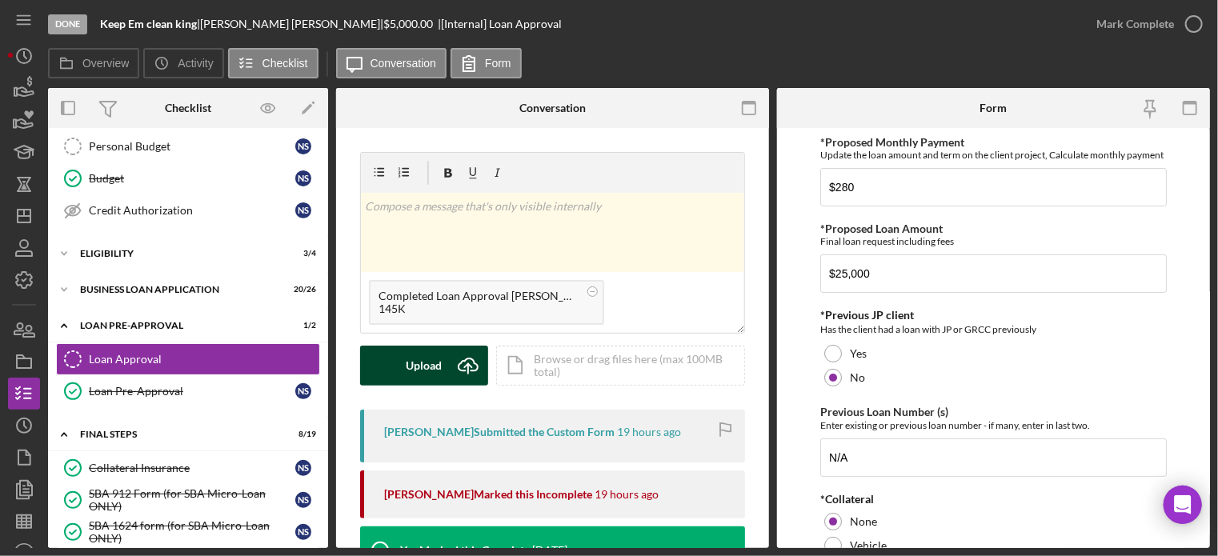
click at [434, 364] on div "Upload" at bounding box center [424, 366] width 36 height 40
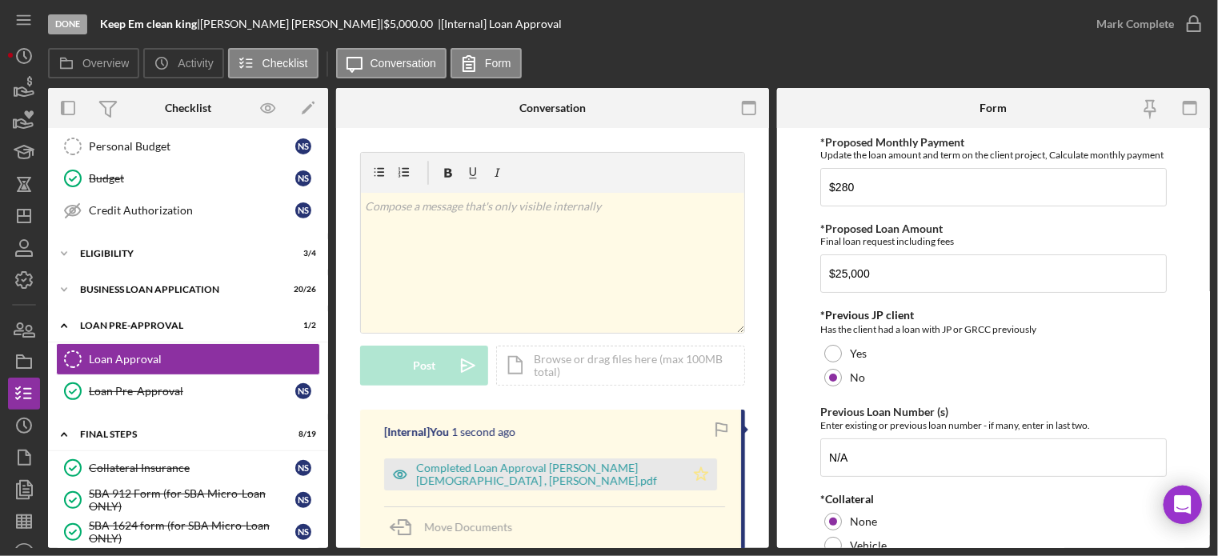
click at [700, 476] on icon "Icon/Star" at bounding box center [701, 474] width 32 height 32
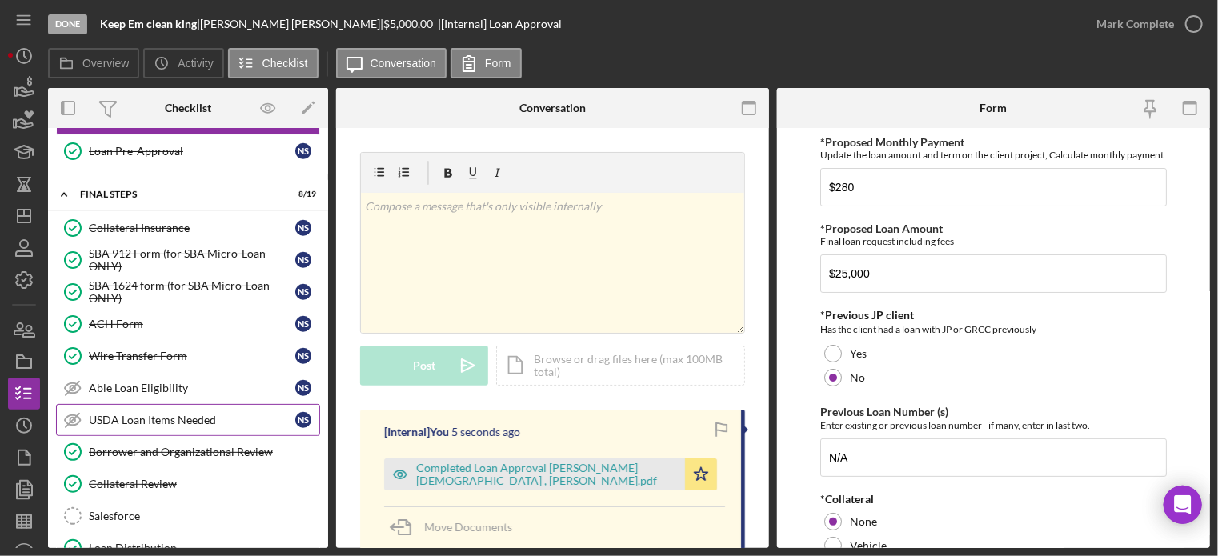
scroll to position [694, 0]
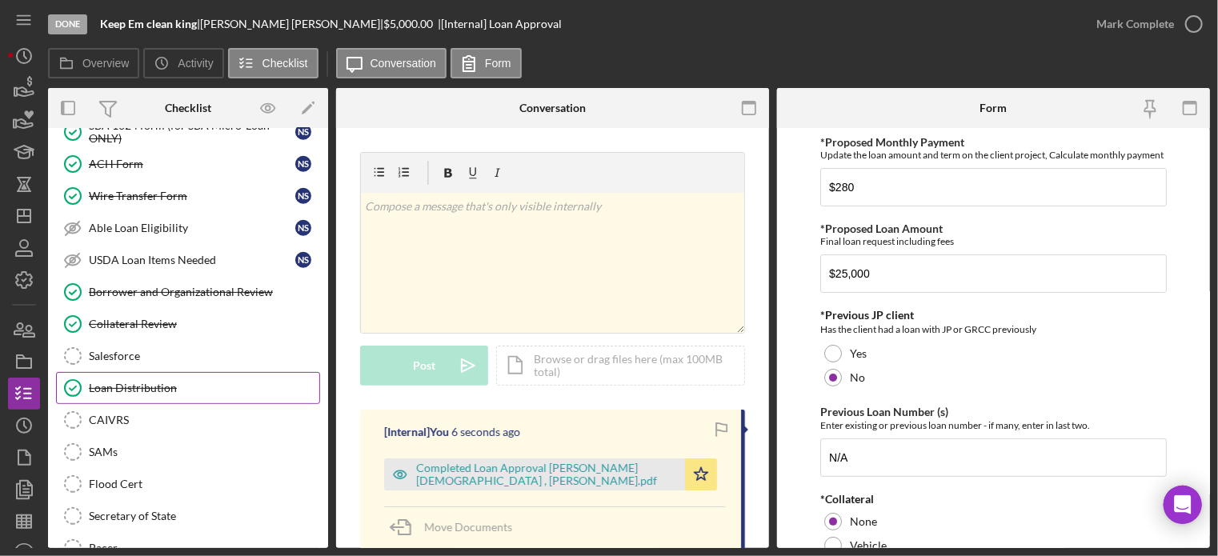
click at [185, 382] on div "Loan Distribution" at bounding box center [204, 388] width 230 height 13
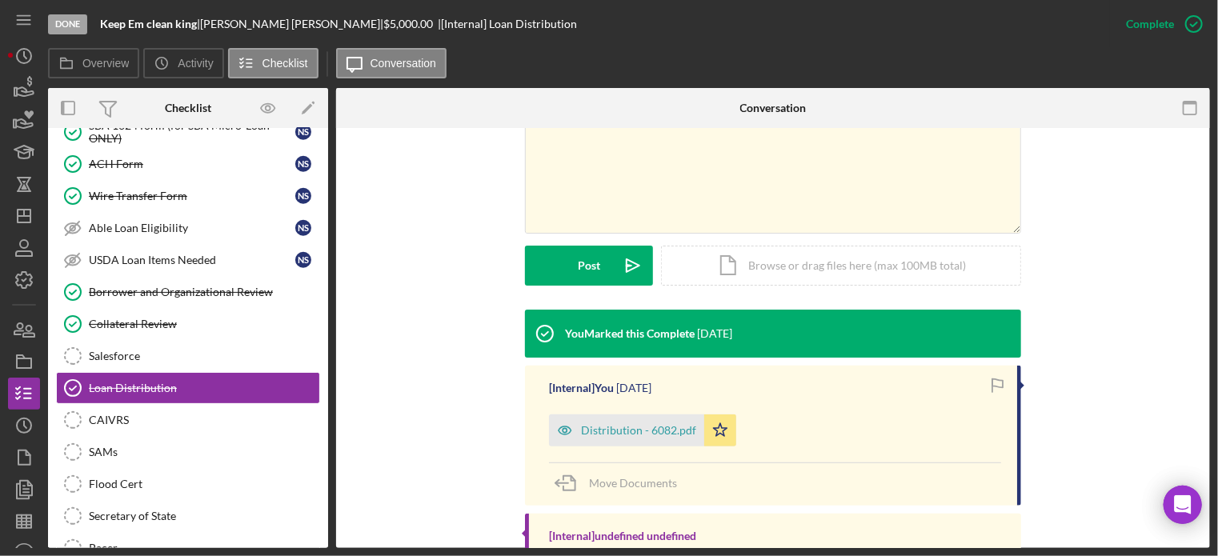
scroll to position [400, 0]
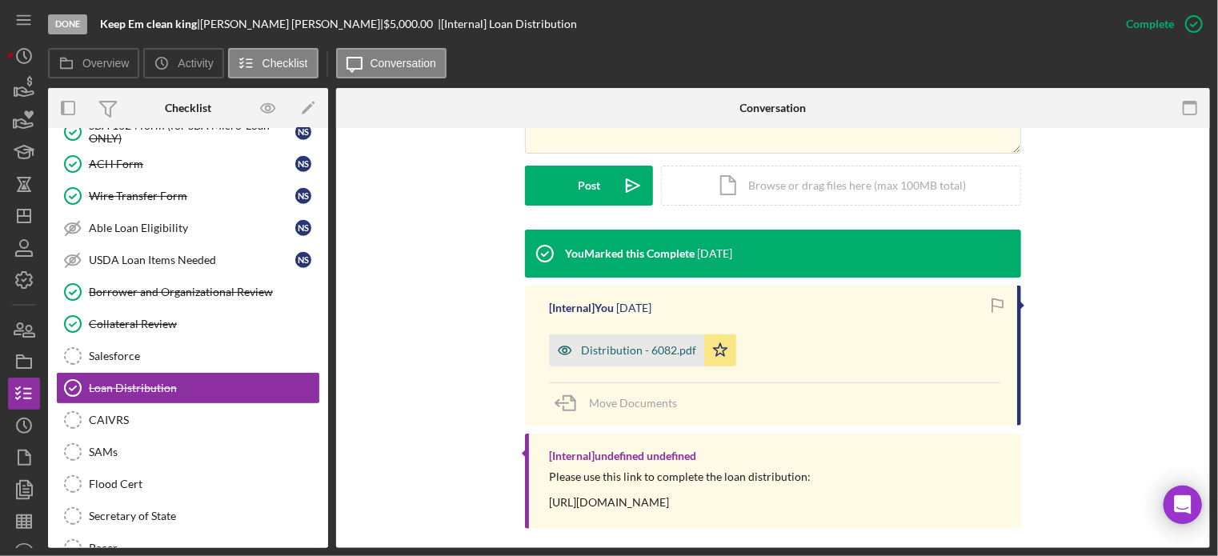
click at [618, 344] on div "Distribution - 6082.pdf" at bounding box center [638, 350] width 115 height 13
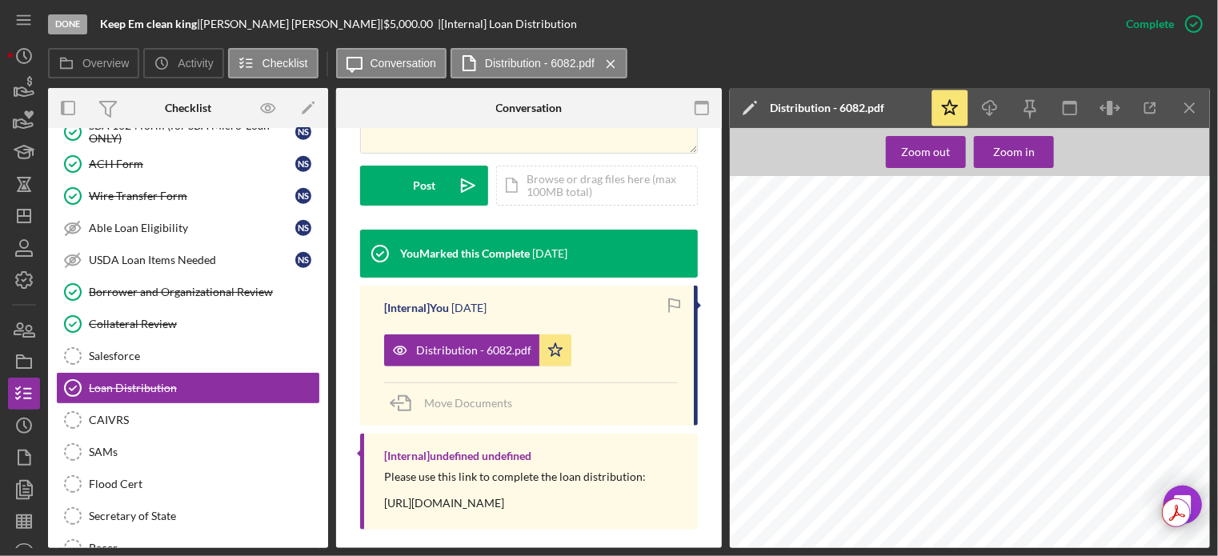
scroll to position [640, 0]
click at [563, 349] on icon "Icon/Star" at bounding box center [555, 350] width 32 height 32
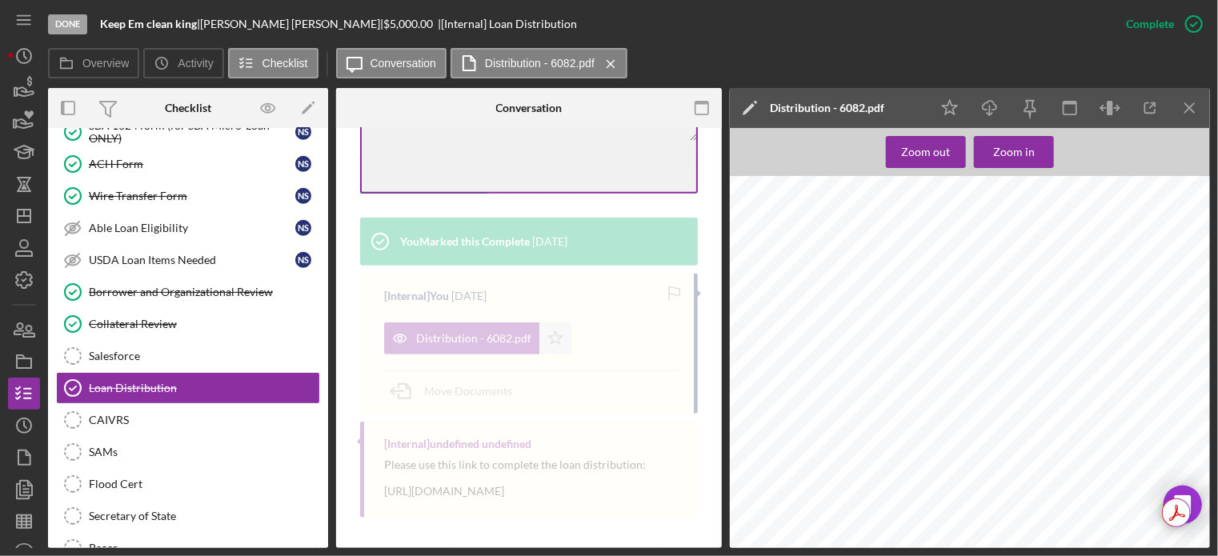
scroll to position [427, 0]
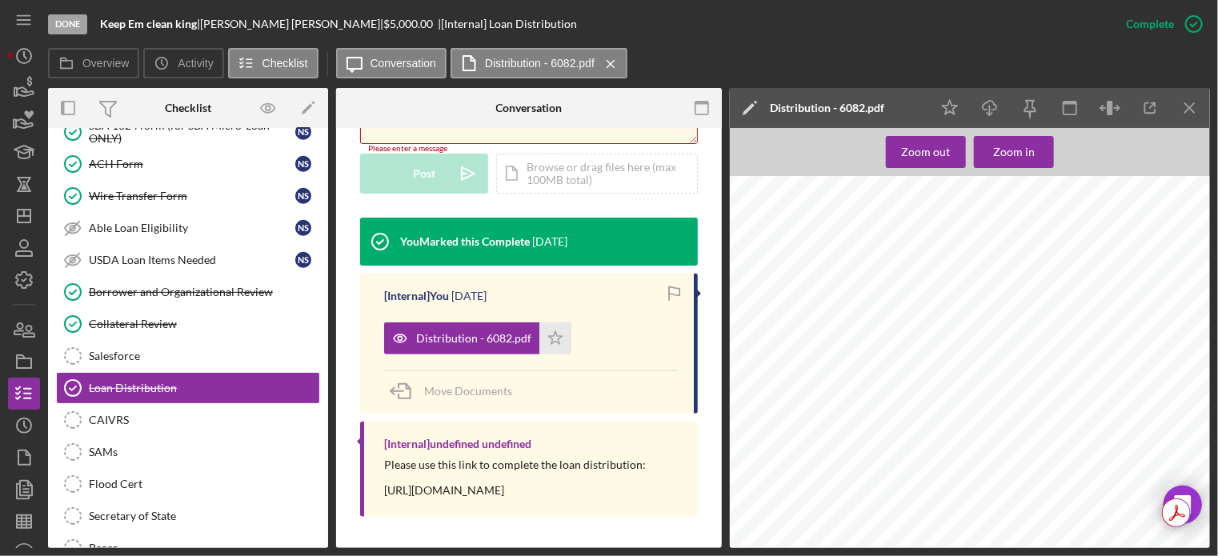
click at [621, 510] on div "[Internal] undefined undefined Please use this link to complete the loan distri…" at bounding box center [529, 469] width 338 height 95
drag, startPoint x: 378, startPoint y: 494, endPoint x: 686, endPoint y: 489, distance: 308.8
click at [686, 489] on div "[Internal] undefined undefined Please use this link to complete the loan distri…" at bounding box center [529, 469] width 338 height 95
click at [464, 509] on div "[Internal] undefined undefined Please use this link to complete the loan distri…" at bounding box center [529, 469] width 338 height 95
drag, startPoint x: 1190, startPoint y: 105, endPoint x: 1174, endPoint y: 114, distance: 18.7
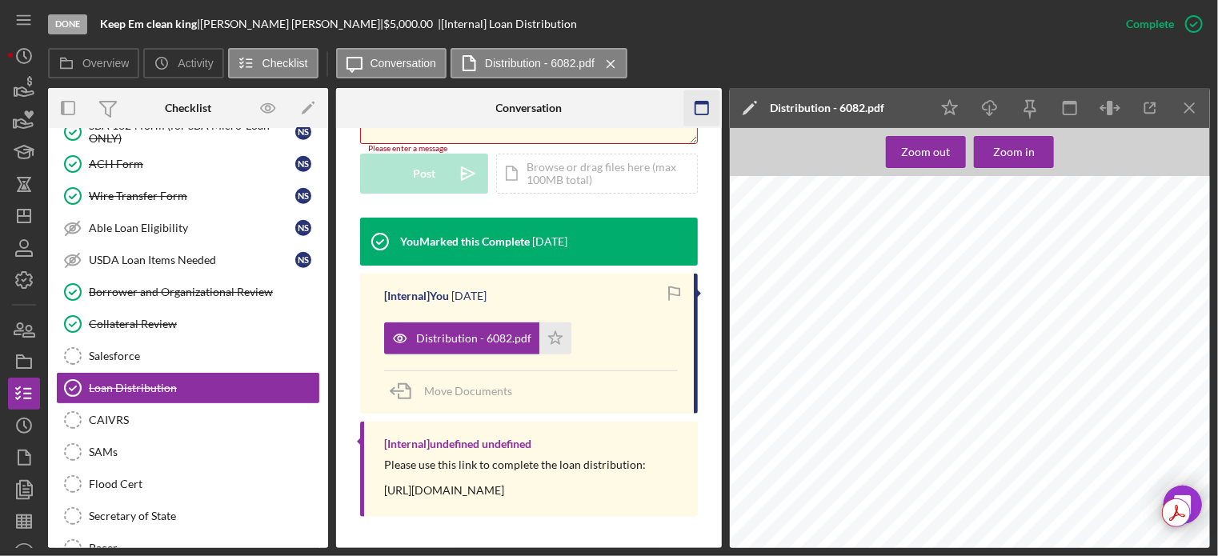
click at [1190, 104] on icon "Icon/Menu Close" at bounding box center [1190, 108] width 36 height 36
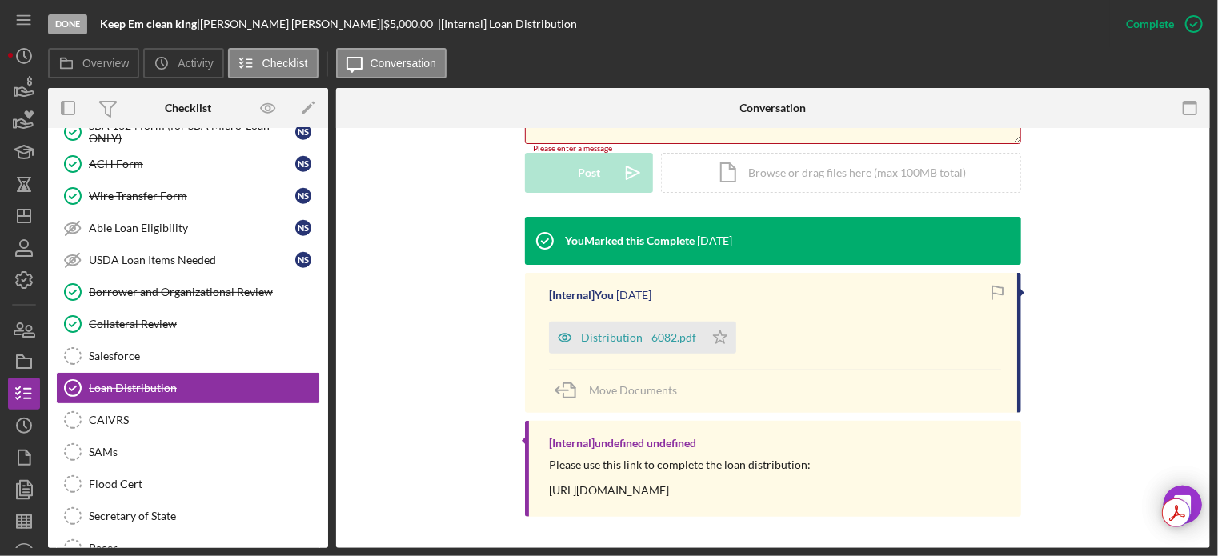
drag, startPoint x: 535, startPoint y: 489, endPoint x: 835, endPoint y: 494, distance: 300.1
click at [866, 502] on div "[Internal] undefined undefined Please use this link to complete the loan distri…" at bounding box center [773, 468] width 496 height 95
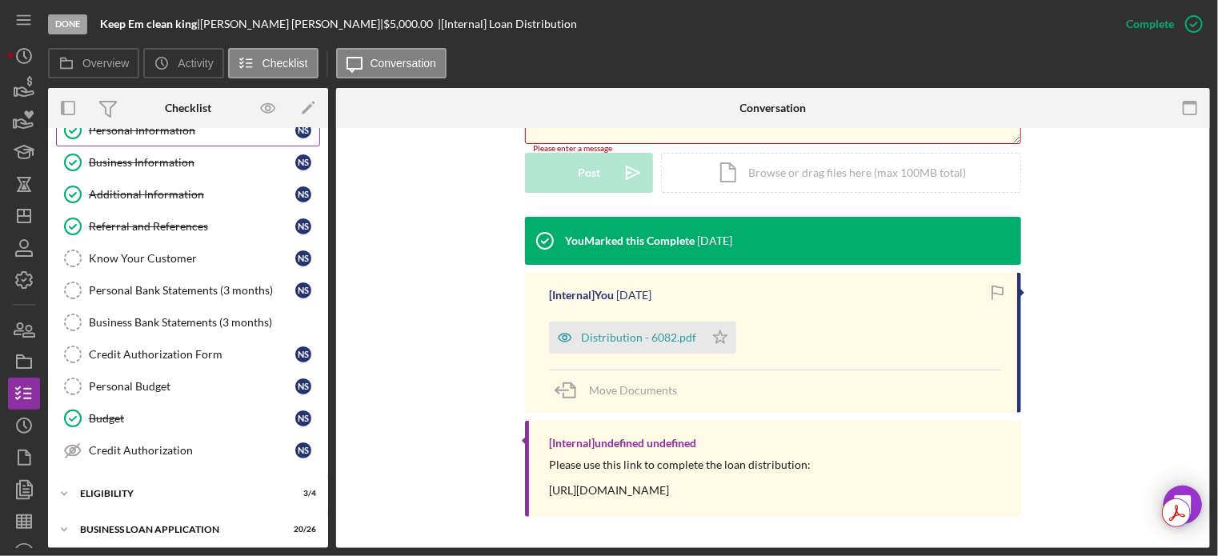
scroll to position [0, 0]
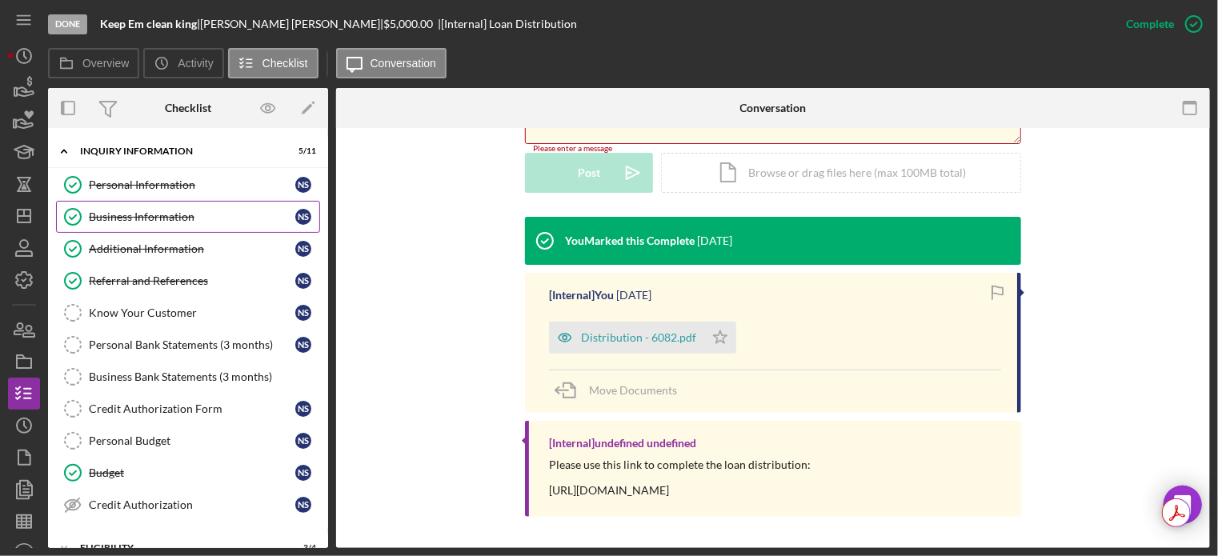
click at [143, 214] on div "Business Information" at bounding box center [192, 216] width 206 height 13
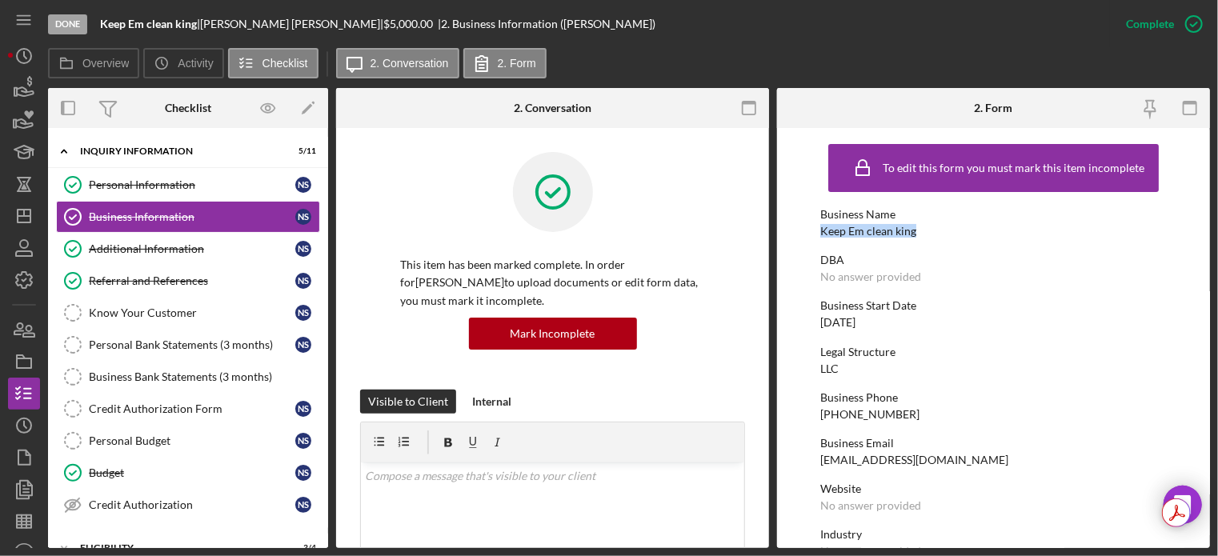
drag, startPoint x: 822, startPoint y: 226, endPoint x: 924, endPoint y: 231, distance: 101.7
click at [924, 231] on div "Business Name Keep Em clean king" at bounding box center [993, 223] width 346 height 30
copy div "Keep Em clean king"
click at [138, 182] on div "Personal Information" at bounding box center [192, 184] width 206 height 13
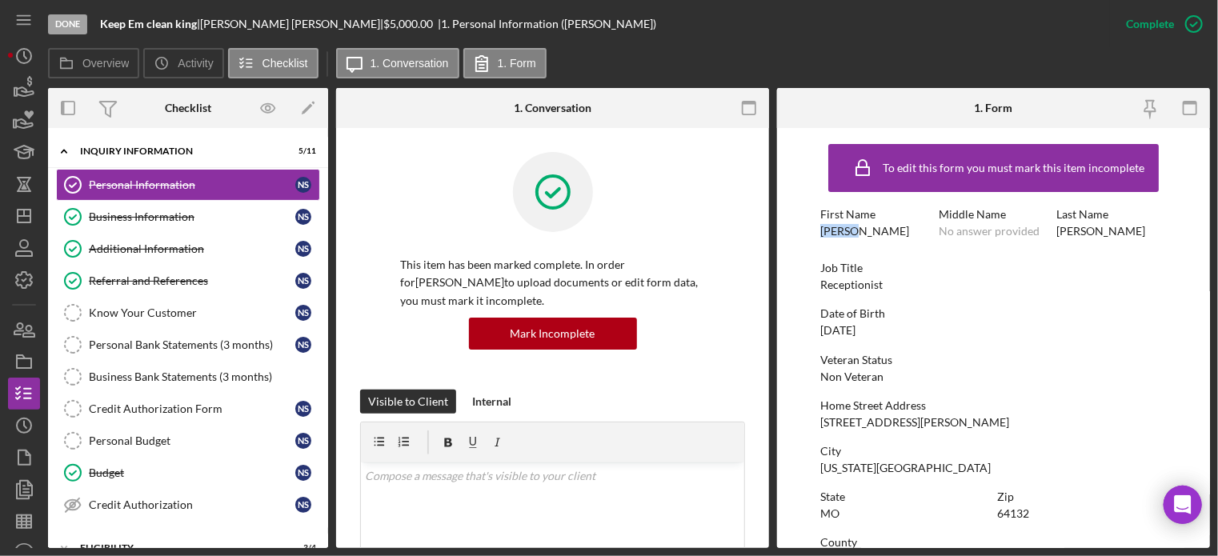
drag, startPoint x: 811, startPoint y: 230, endPoint x: 860, endPoint y: 230, distance: 48.8
click at [861, 233] on form "To edit this form you must mark this item incomplete First Name [PERSON_NAME] M…" at bounding box center [993, 338] width 433 height 420
copy div "[PERSON_NAME]"
drag, startPoint x: 1050, startPoint y: 232, endPoint x: 1101, endPoint y: 232, distance: 51.2
click at [1101, 233] on div "First Name [PERSON_NAME] Middle Name No answer provided Last Name [PERSON_NAME]" at bounding box center [993, 231] width 346 height 46
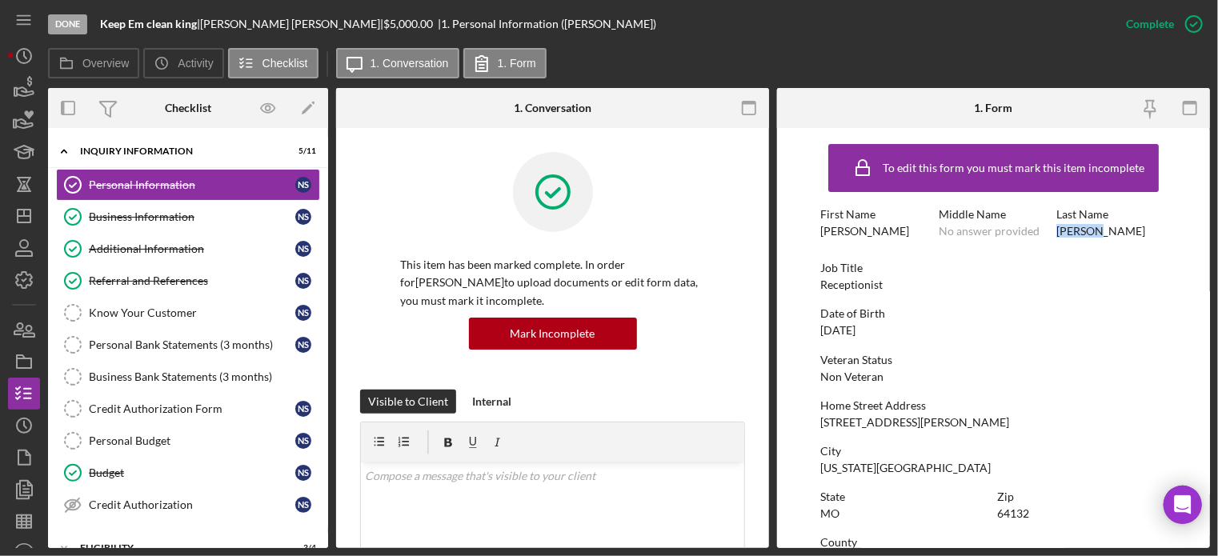
copy div "[PERSON_NAME]"
drag, startPoint x: 127, startPoint y: 222, endPoint x: 189, endPoint y: 221, distance: 61.6
click at [127, 222] on div "Business Information" at bounding box center [192, 216] width 206 height 13
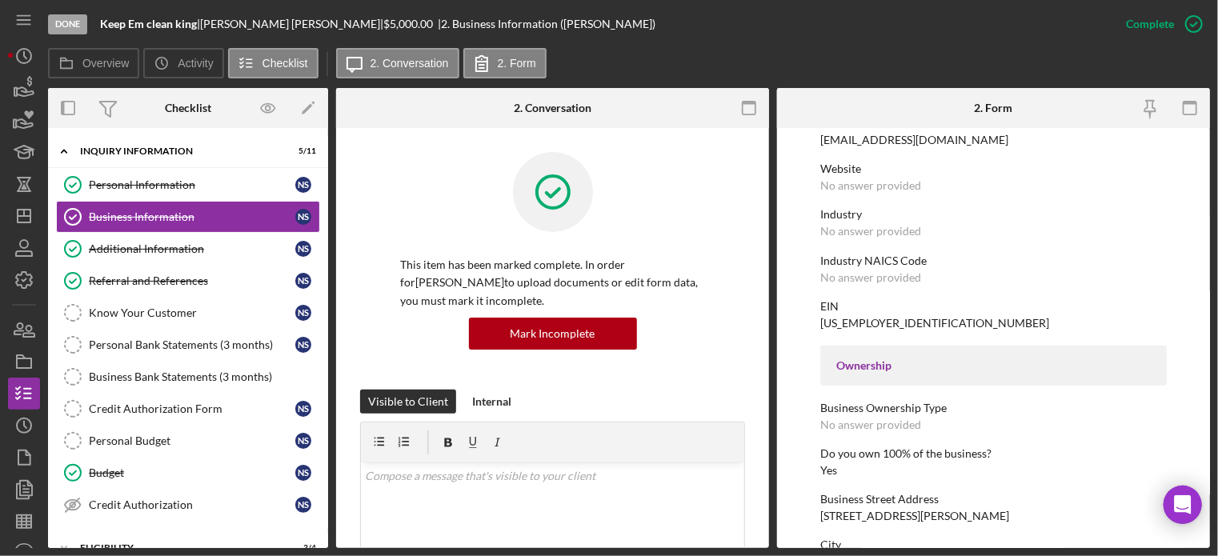
scroll to position [400, 0]
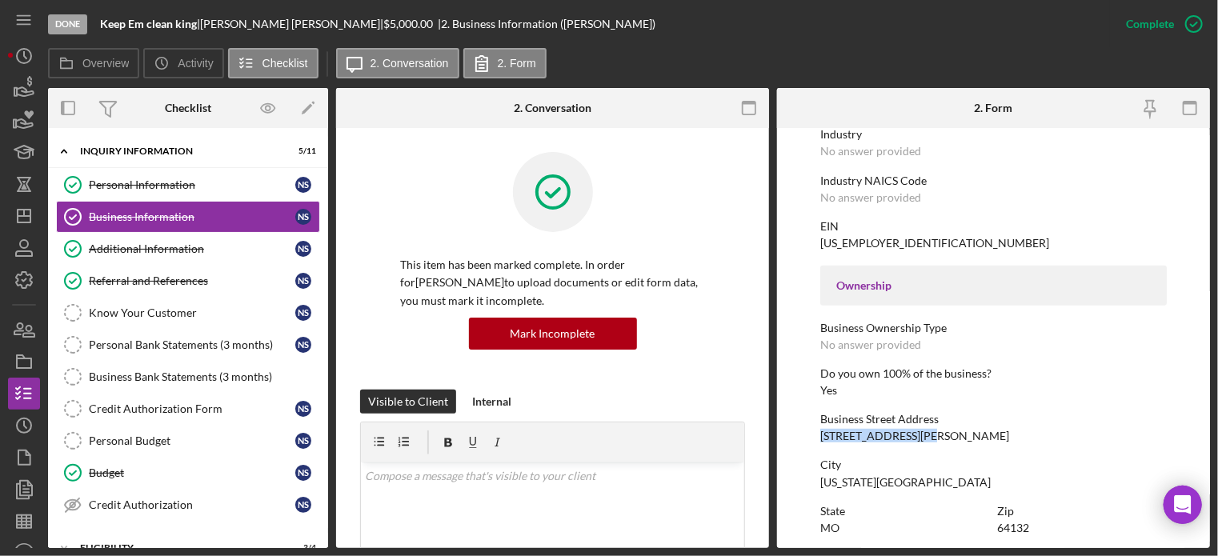
drag, startPoint x: 813, startPoint y: 438, endPoint x: 925, endPoint y: 436, distance: 112.0
click at [925, 436] on form "To edit this form you must mark this item incomplete Business Name Keep Em clea…" at bounding box center [993, 338] width 433 height 420
copy div "[STREET_ADDRESS][PERSON_NAME]"
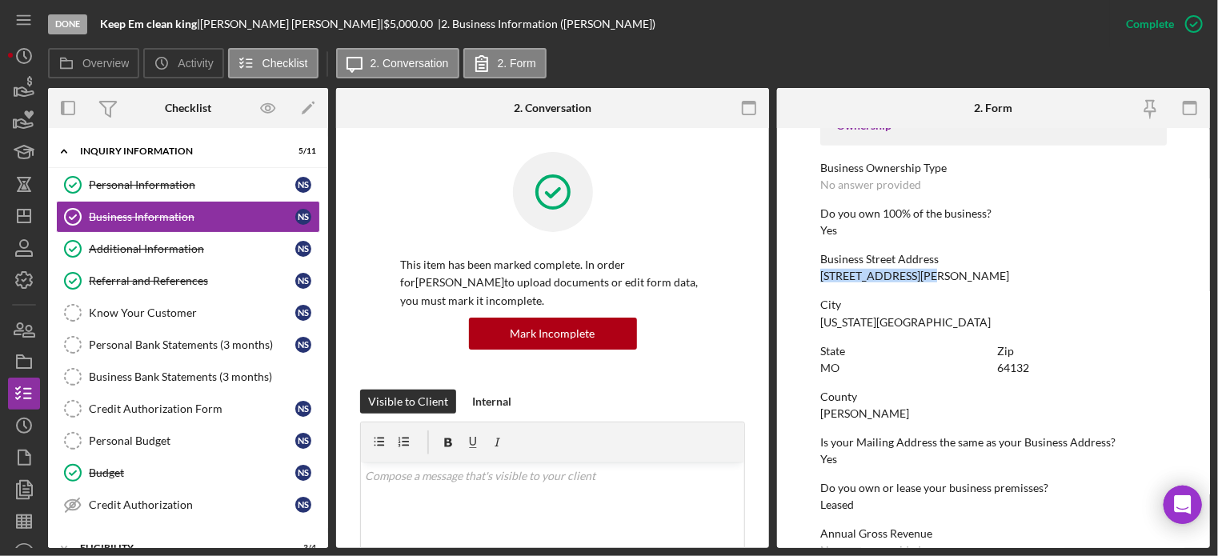
scroll to position [640, 0]
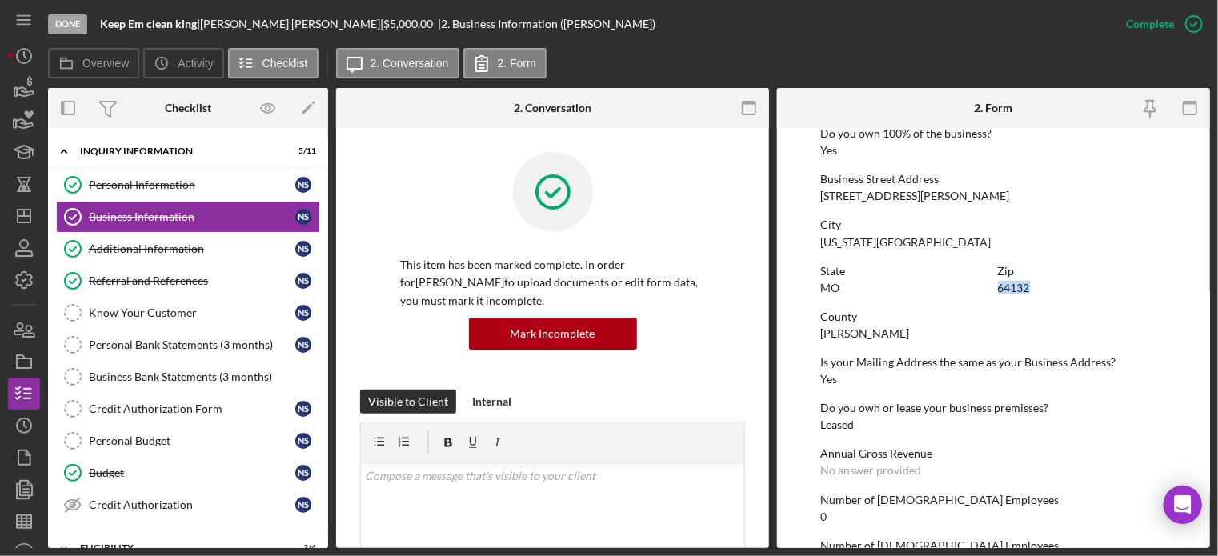
drag, startPoint x: 997, startPoint y: 293, endPoint x: 995, endPoint y: 276, distance: 16.9
click at [1059, 287] on div "Zip 64132" at bounding box center [1082, 280] width 169 height 30
copy div "64132"
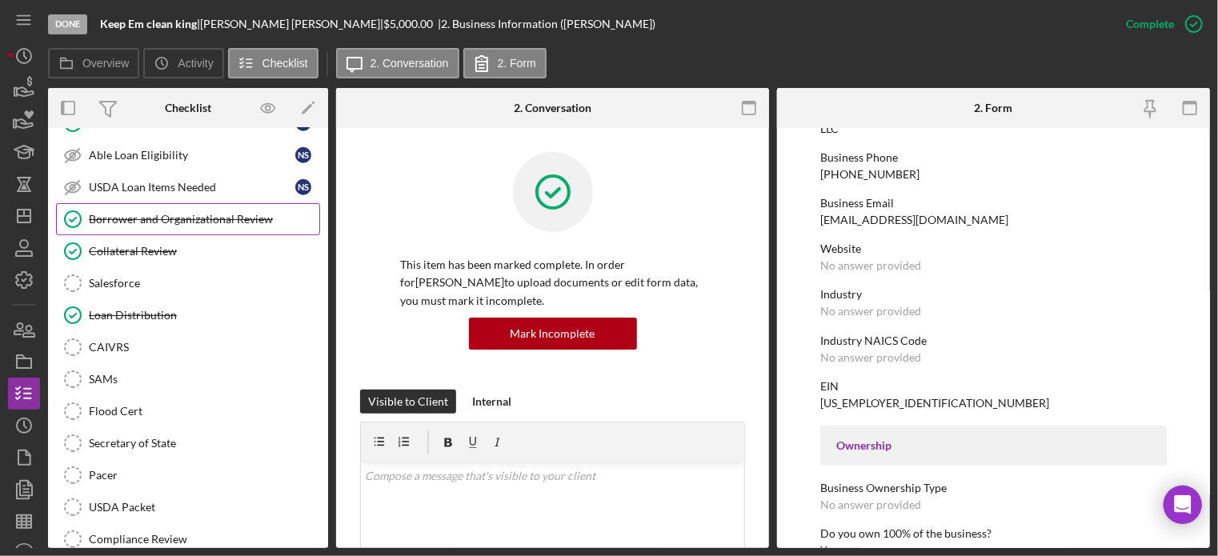
scroll to position [687, 0]
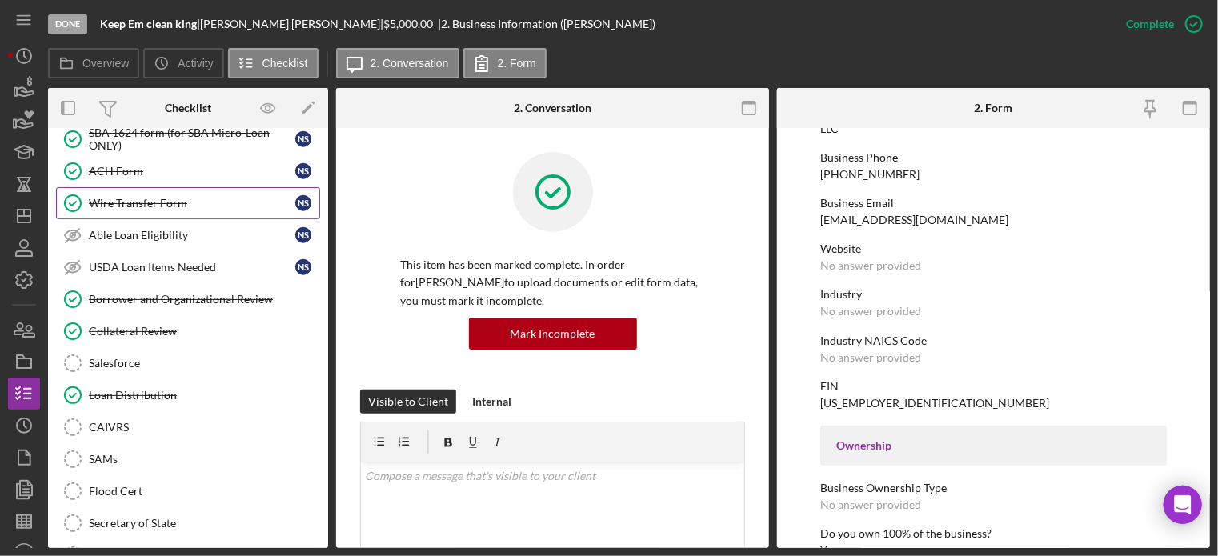
click at [154, 197] on div "Wire Transfer Form" at bounding box center [192, 203] width 206 height 13
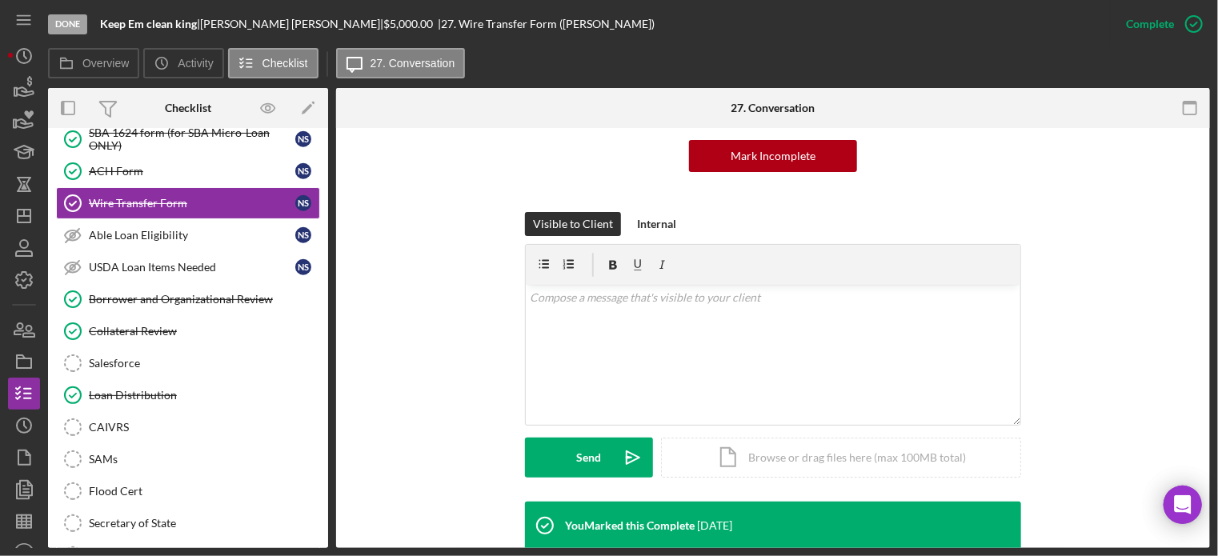
scroll to position [400, 0]
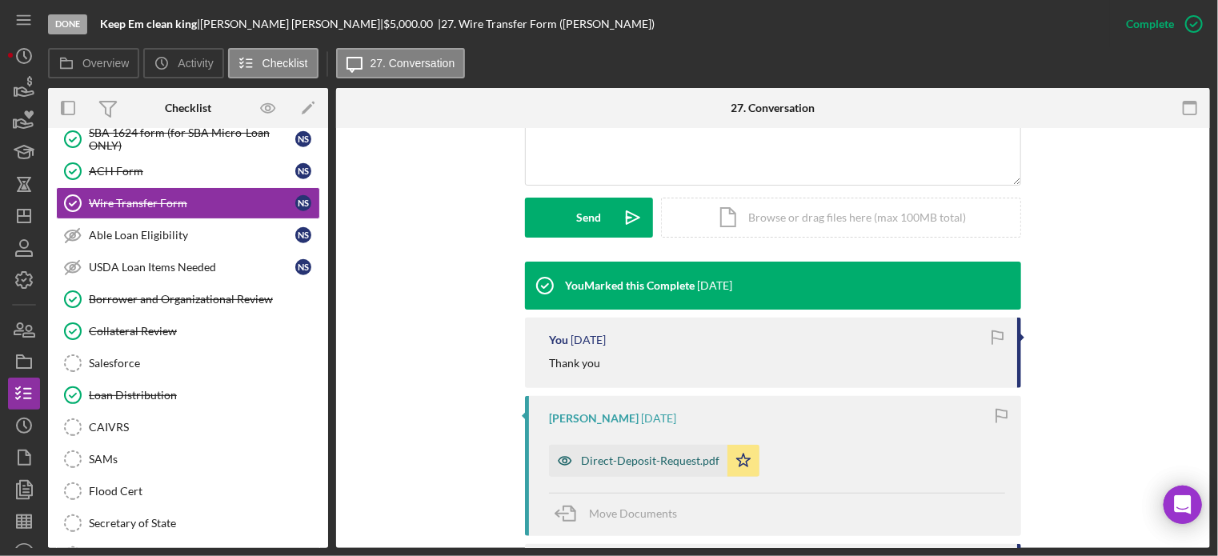
click at [620, 469] on div "Direct-Deposit-Request.pdf" at bounding box center [638, 461] width 178 height 32
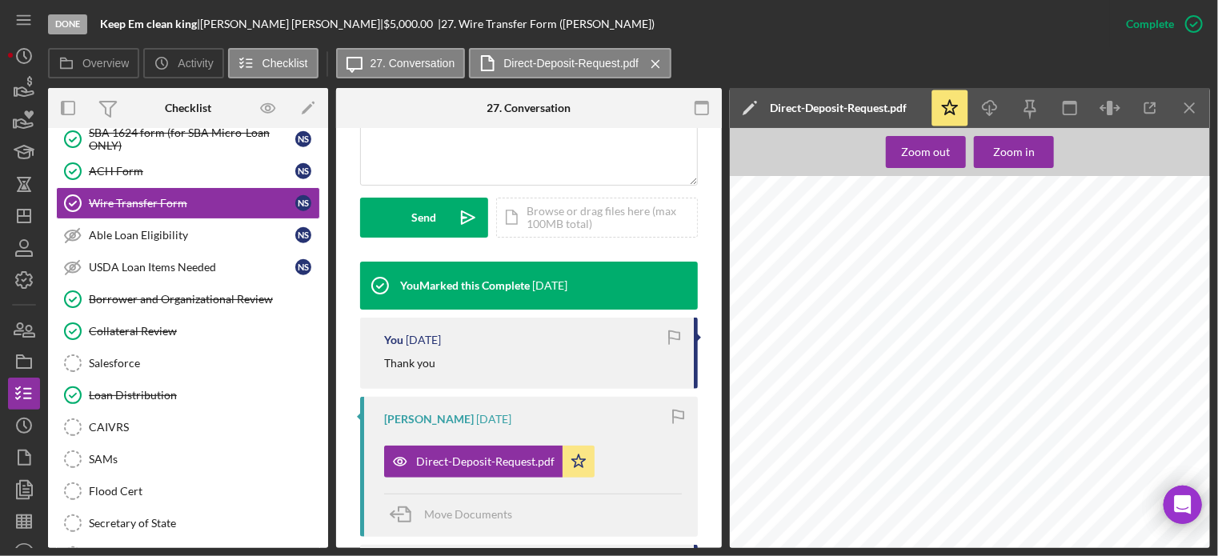
scroll to position [0, 0]
click at [189, 165] on div "ACH Form" at bounding box center [192, 171] width 206 height 13
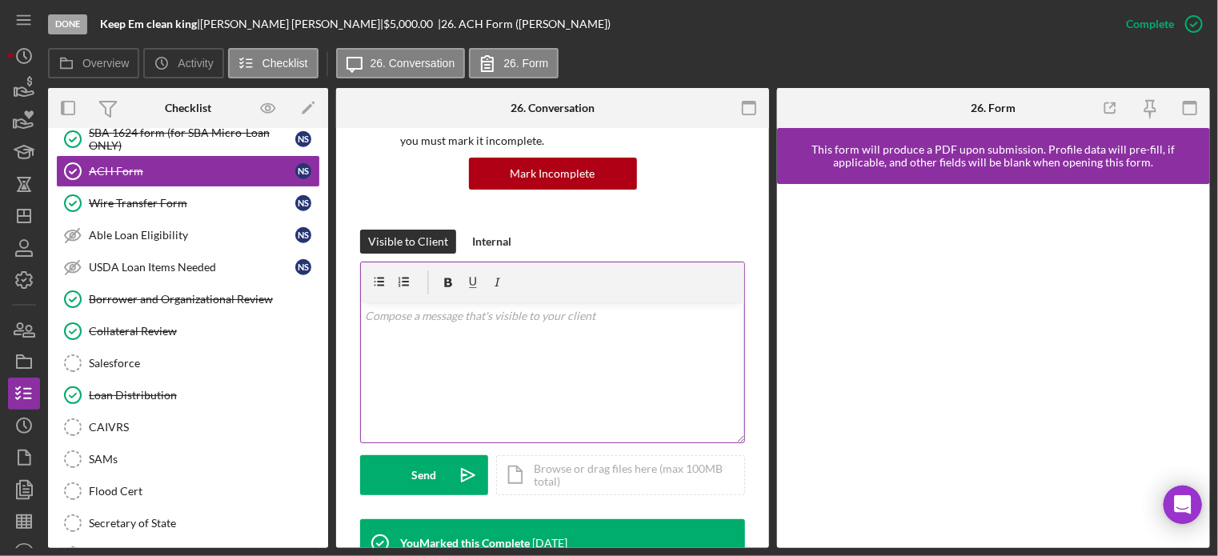
scroll to position [400, 0]
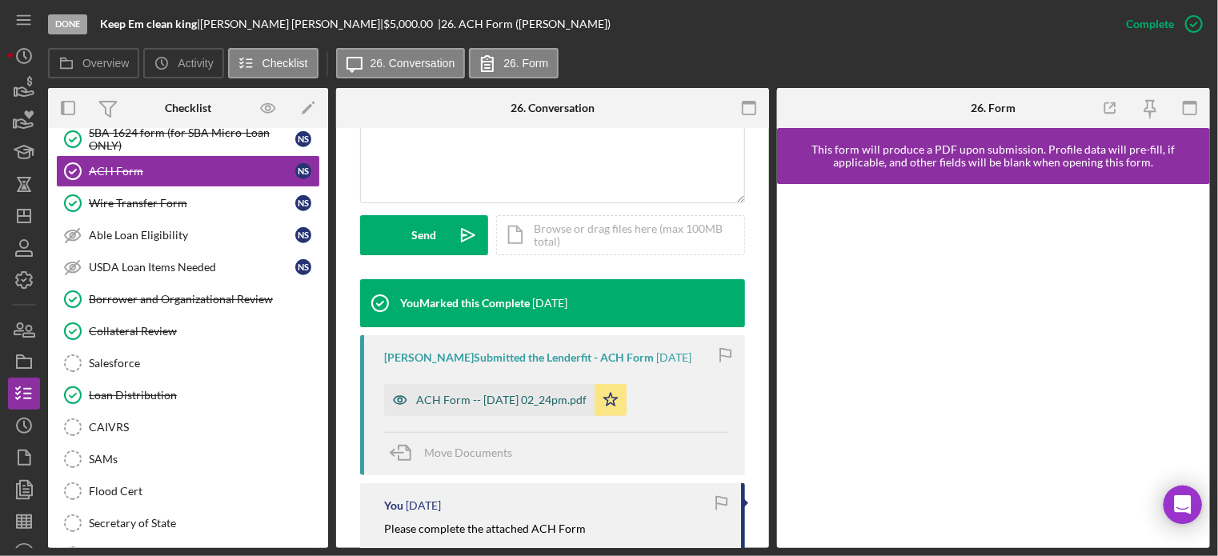
click at [467, 392] on div "ACH Form -- [DATE] 02_24pm.pdf" at bounding box center [489, 400] width 210 height 32
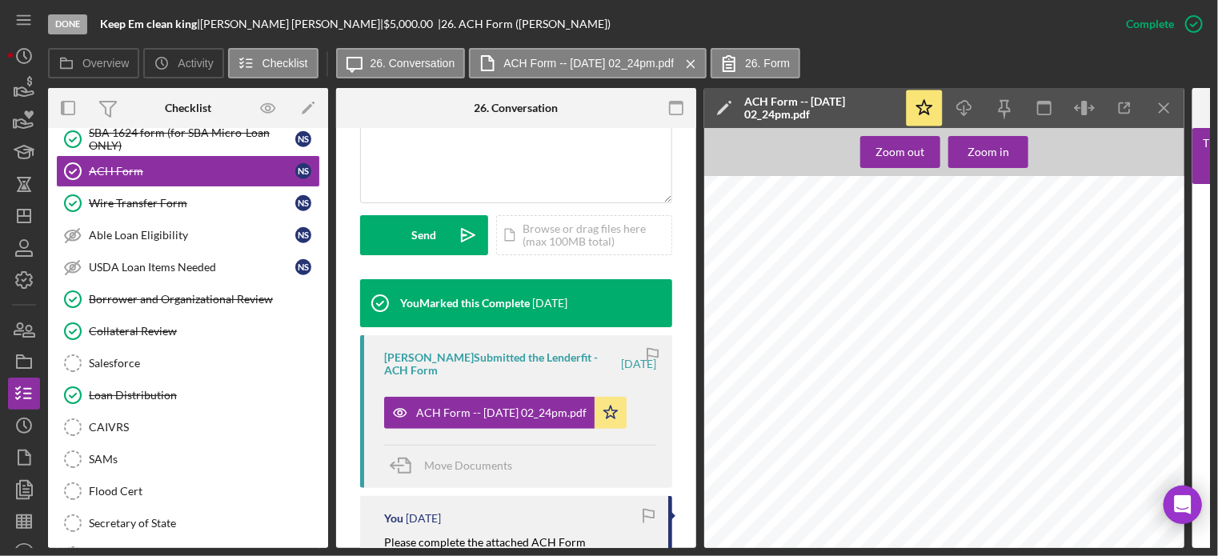
scroll to position [0, 0]
drag, startPoint x: 841, startPoint y: 268, endPoint x: 874, endPoint y: 269, distance: 32.8
click at [874, 269] on div "Form ACH: [DATE] 2:24 PM [TECHNICAL_ID] Mozilla/5.0 (iPhone; CPU iPhone OS 18_5…" at bounding box center [949, 493] width 490 height 634
drag, startPoint x: 842, startPoint y: 268, endPoint x: 909, endPoint y: 268, distance: 67.2
click at [909, 268] on span "Keep Em clean king ," at bounding box center [876, 270] width 69 height 8
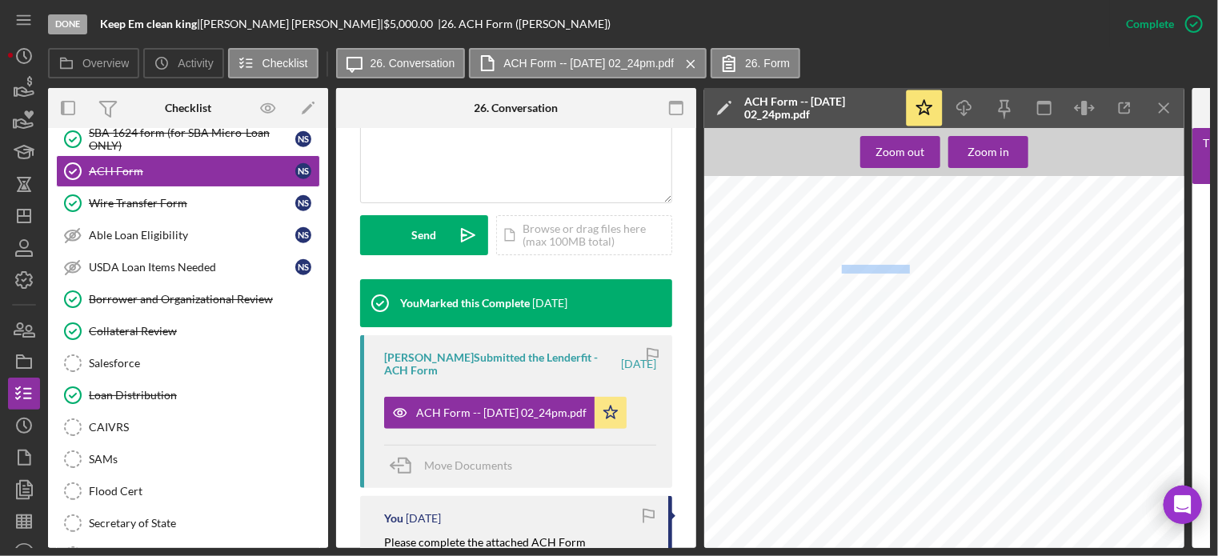
click at [866, 268] on span "Keep Em clean king ," at bounding box center [876, 270] width 69 height 8
drag, startPoint x: 874, startPoint y: 274, endPoint x: 813, endPoint y: 166, distance: 124.3
click at [813, 166] on div "Zoom out Zoom in Form ACH: [DATE] 2:24 PM [TECHNICAL_ID] Mozilla/5.0 (iPhone; C…" at bounding box center [944, 338] width 480 height 420
click at [844, 265] on div "Form ACH: [DATE] 2:24 PM [TECHNICAL_ID] Mozilla/5.0 (iPhone; CPU iPhone OS 18_5…" at bounding box center [949, 493] width 490 height 634
click at [826, 257] on div "Form ACH: [DATE] 2:24 PM [TECHNICAL_ID] Mozilla/5.0 (iPhone; CPU iPhone OS 18_5…" at bounding box center [949, 493] width 490 height 634
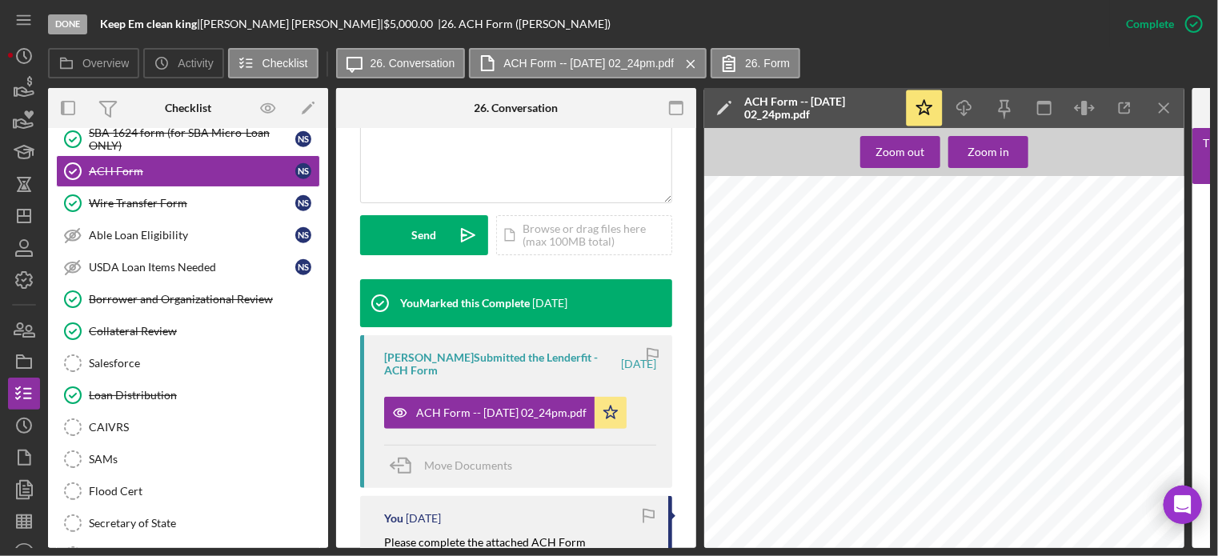
drag, startPoint x: 841, startPoint y: 270, endPoint x: 874, endPoint y: 274, distance: 33.1
click at [874, 274] on div "Form ACH: [DATE] 2:24 PM [TECHNICAL_ID] Mozilla/5.0 (iPhone; CPU iPhone OS 18_5…" at bounding box center [949, 493] width 490 height 634
drag, startPoint x: 842, startPoint y: 270, endPoint x: 909, endPoint y: 268, distance: 67.2
click at [909, 268] on span "Keep Em clean king ," at bounding box center [876, 270] width 69 height 8
copy span "Keep Em clean king"
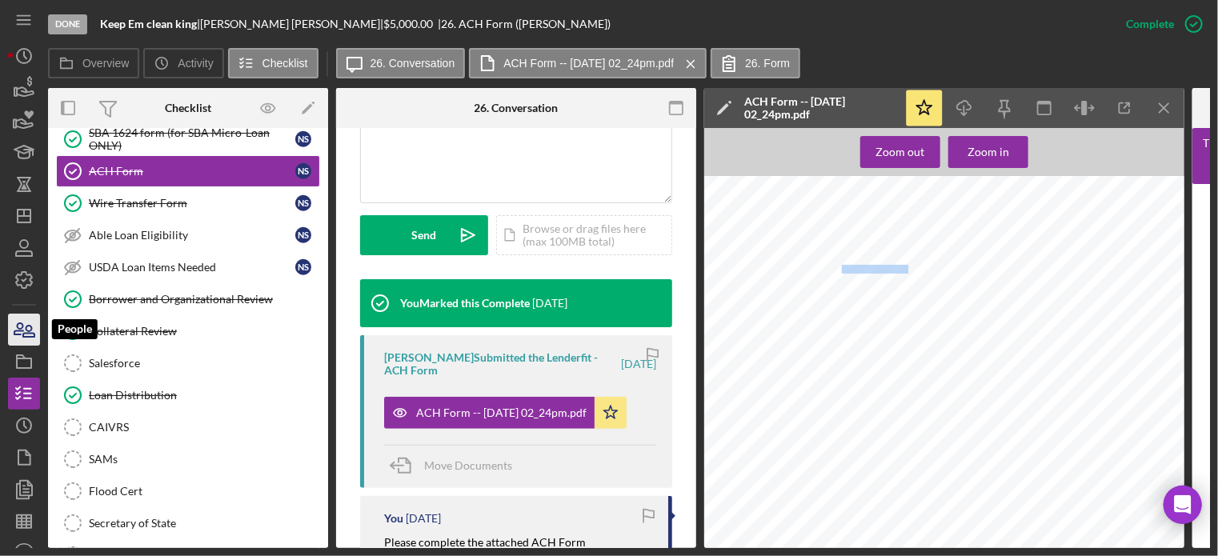
click at [27, 322] on icon "button" at bounding box center [24, 330] width 40 height 40
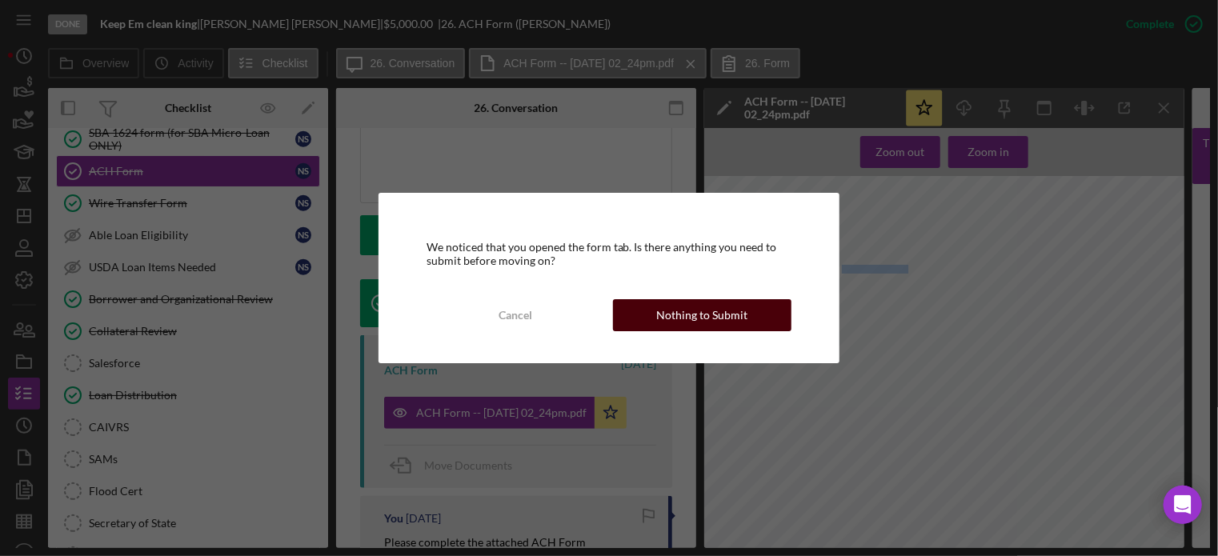
click at [635, 322] on button "Nothing to Submit" at bounding box center [702, 315] width 178 height 32
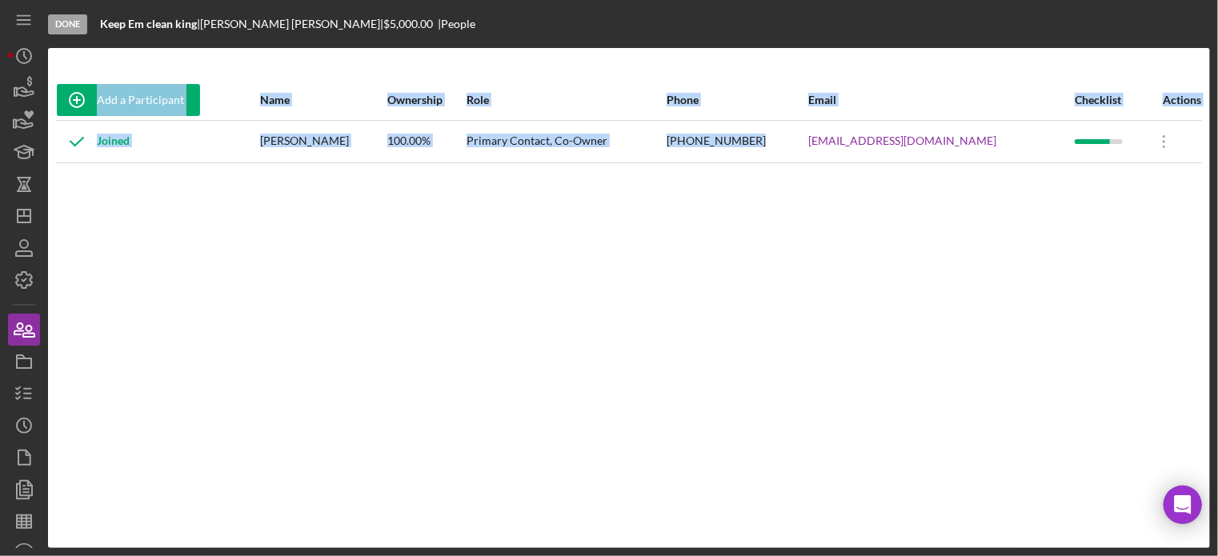
drag, startPoint x: 838, startPoint y: 148, endPoint x: 986, endPoint y: 173, distance: 149.3
click at [986, 173] on div "Add a Participant Name Ownership Role Phone Email Checklist Actions Joined [PER…" at bounding box center [629, 298] width 1162 height 436
copy table "Add a Participant Name Ownership Role Phone Email Checklist Actions Joined [PER…"
click at [22, 219] on icon "Icon/Dashboard" at bounding box center [24, 216] width 40 height 40
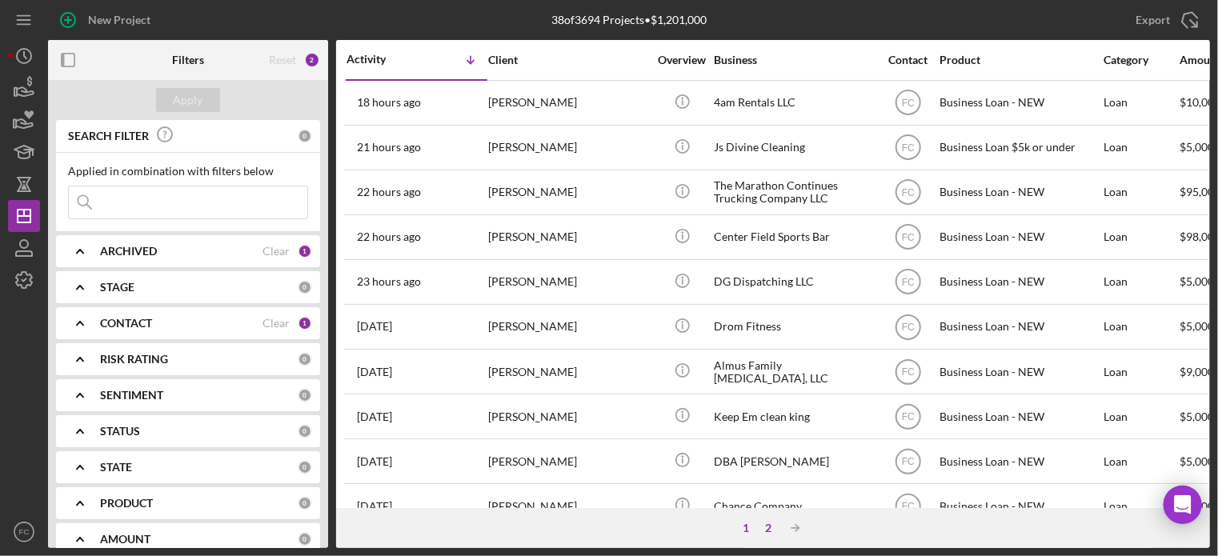
click at [771, 523] on div "2" at bounding box center [768, 528] width 22 height 13
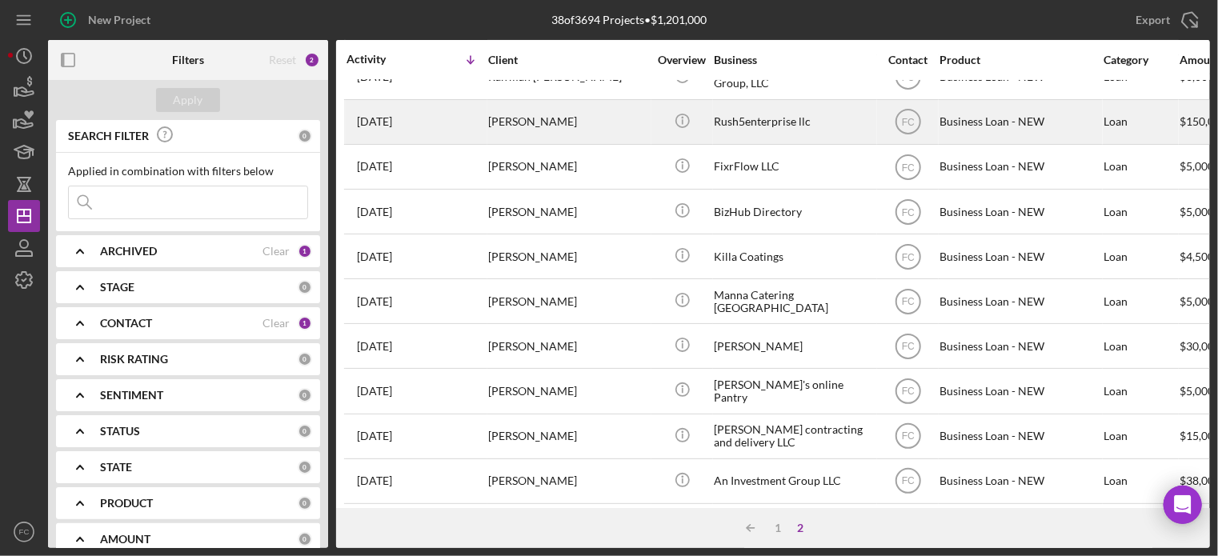
scroll to position [175, 0]
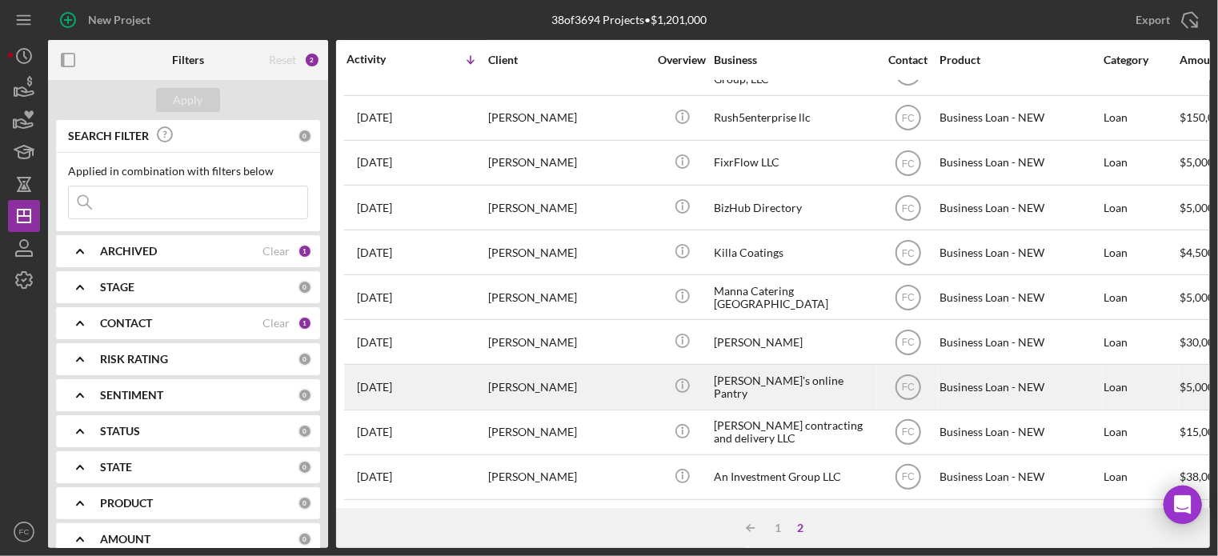
click at [579, 378] on div "[PERSON_NAME]" at bounding box center [568, 387] width 160 height 42
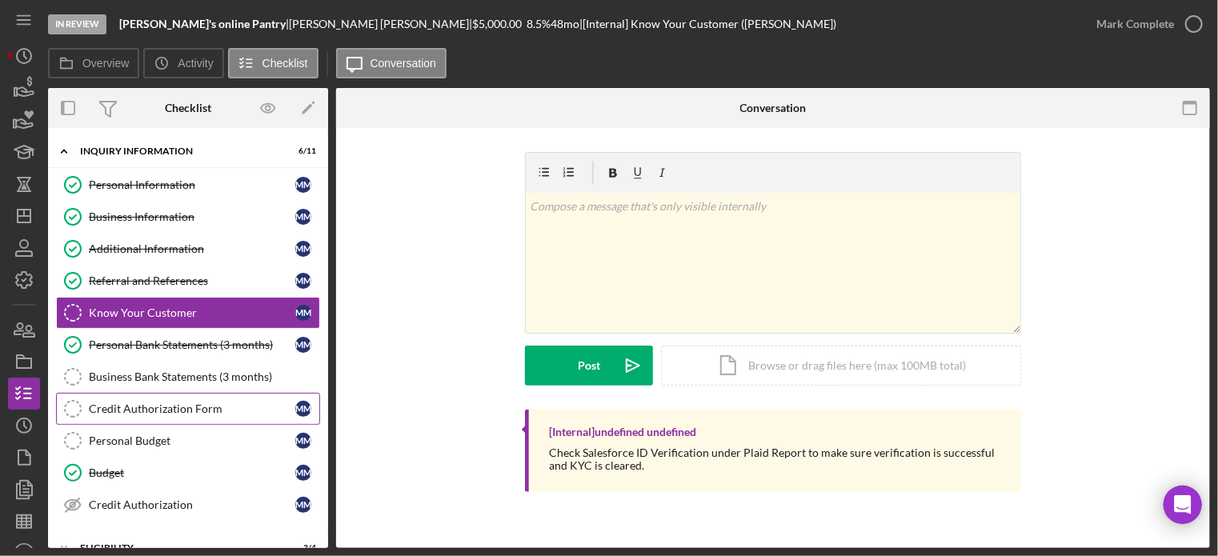
scroll to position [164, 0]
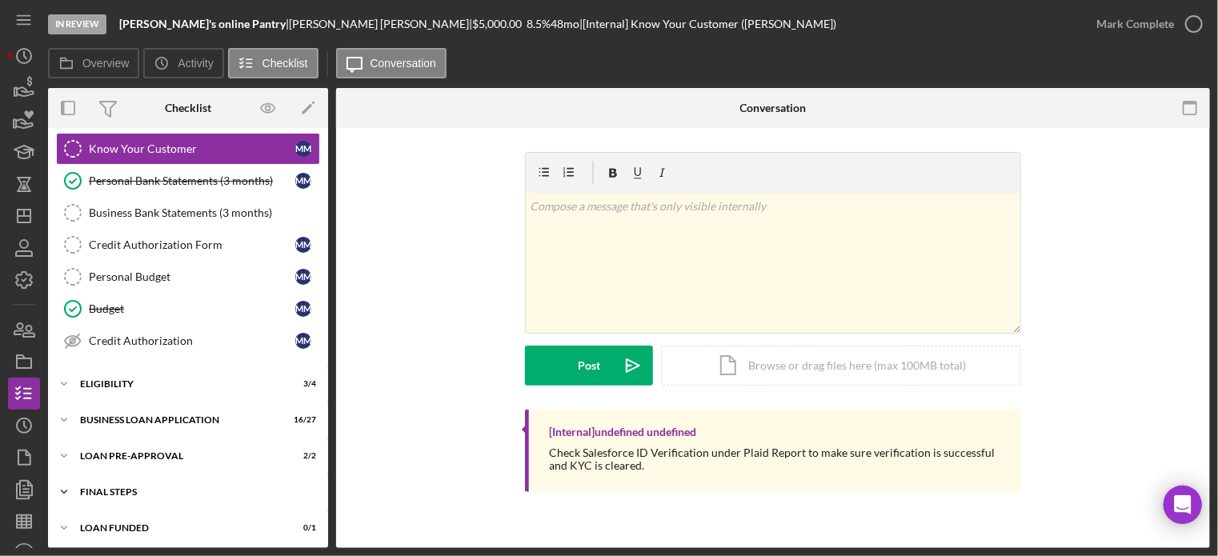
click at [126, 490] on div "FINAL STEPS" at bounding box center [194, 492] width 228 height 10
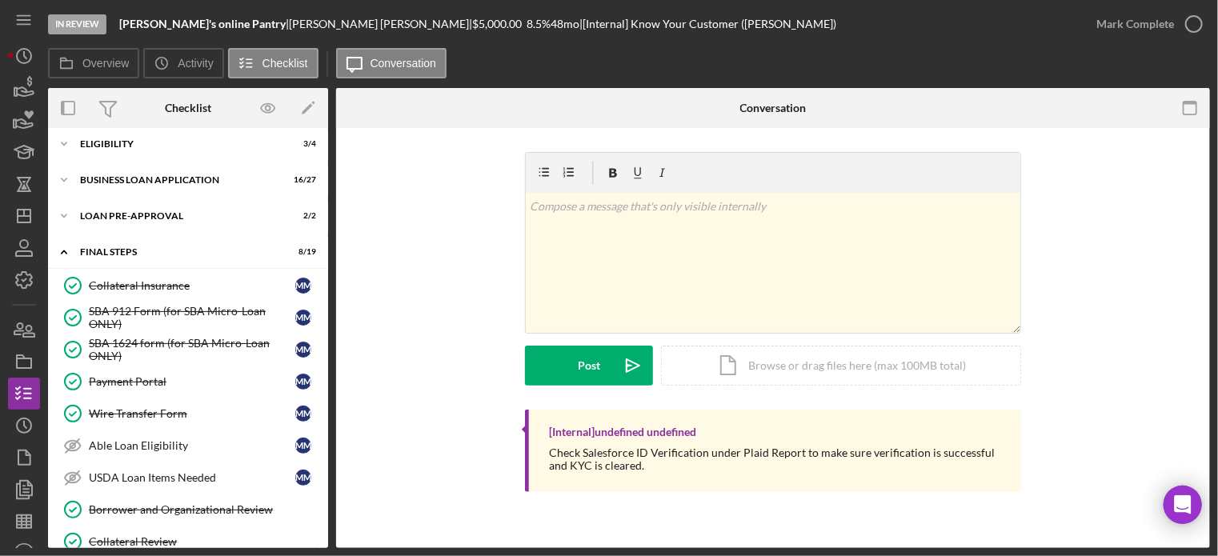
scroll to position [564, 0]
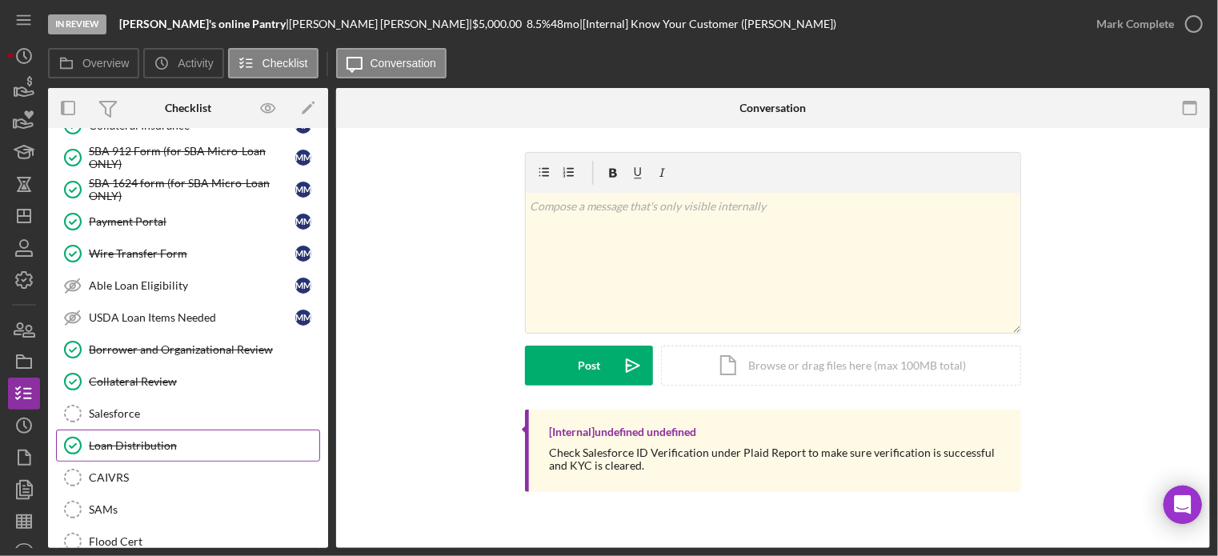
click at [168, 442] on div "Loan Distribution" at bounding box center [204, 445] width 230 height 13
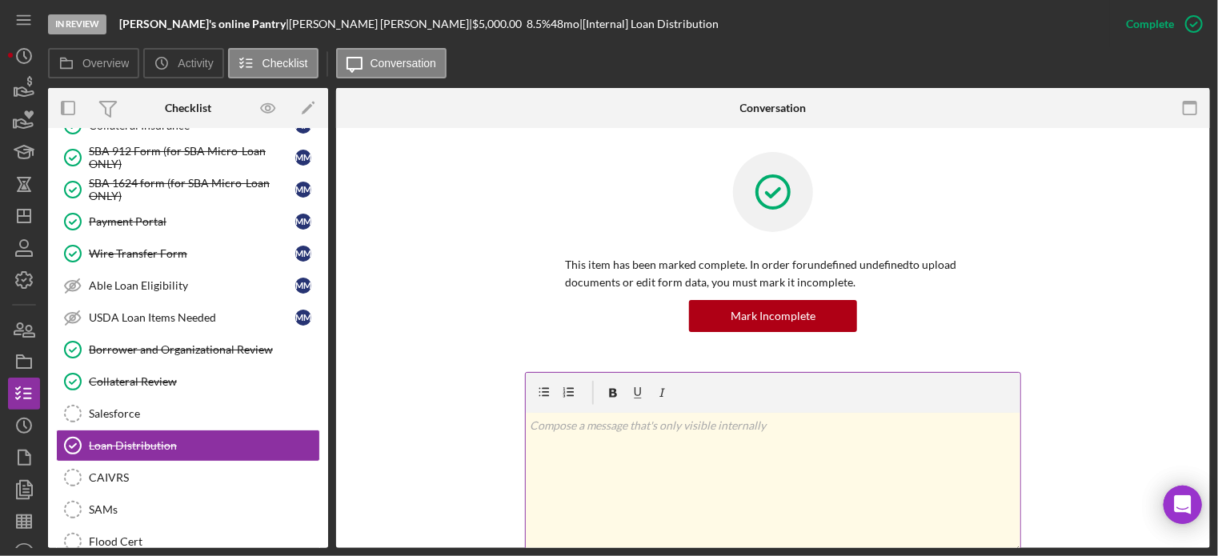
scroll to position [240, 0]
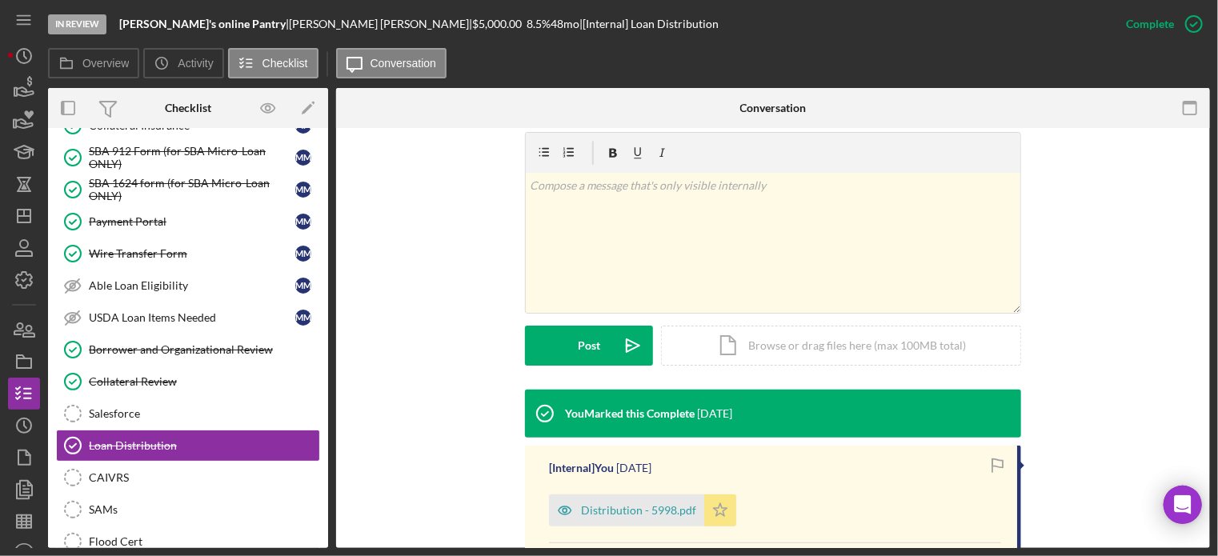
click at [720, 506] on icon "Icon/Star" at bounding box center [720, 510] width 32 height 32
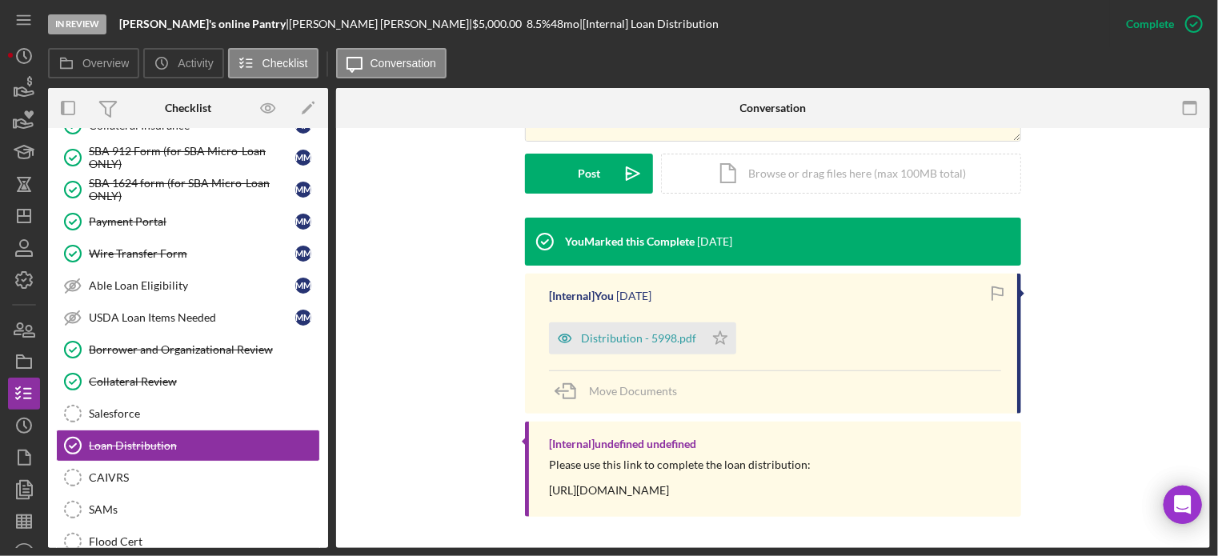
click at [550, 490] on div "Please use this link to complete the loan distribution: [URL][DOMAIN_NAME]" at bounding box center [680, 477] width 262 height 38
drag, startPoint x: 545, startPoint y: 483, endPoint x: 564, endPoint y: 490, distance: 20.2
click at [564, 489] on div "[Internal] undefined undefined Please use this link to complete the loan distri…" at bounding box center [773, 469] width 496 height 95
click at [535, 486] on div "[Internal] undefined undefined Please use this link to complete the loan distri…" at bounding box center [773, 469] width 496 height 95
drag, startPoint x: 535, startPoint y: 486, endPoint x: 823, endPoint y: 497, distance: 288.2
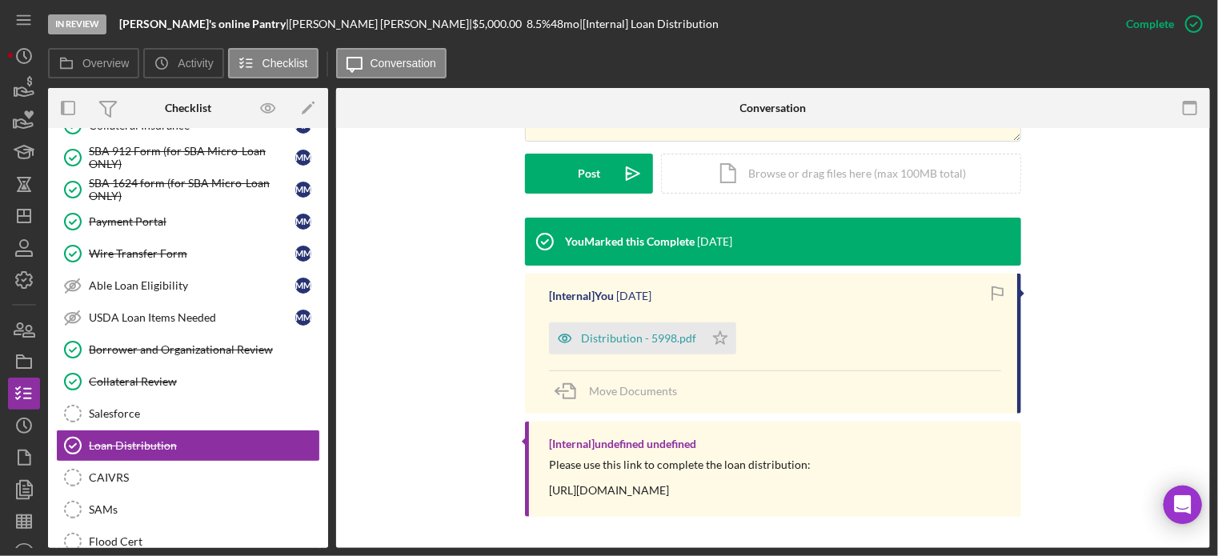
click at [851, 487] on div "[Internal] undefined undefined Please use this link to complete the loan distri…" at bounding box center [773, 469] width 496 height 95
click at [21, 222] on polygon "button" at bounding box center [24, 216] width 13 height 13
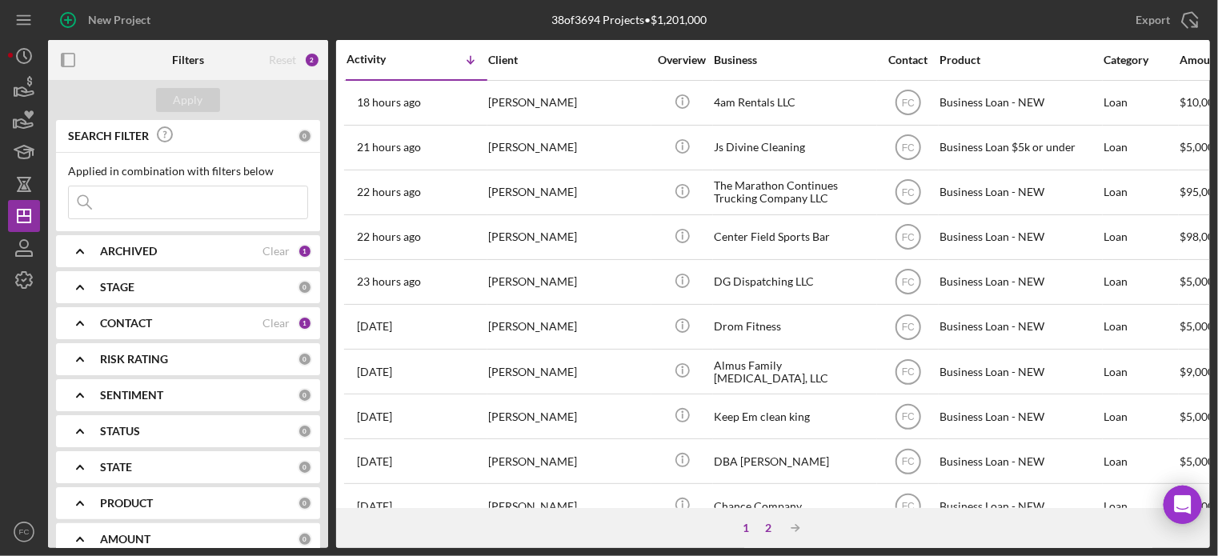
click at [765, 534] on div "2" at bounding box center [768, 528] width 22 height 13
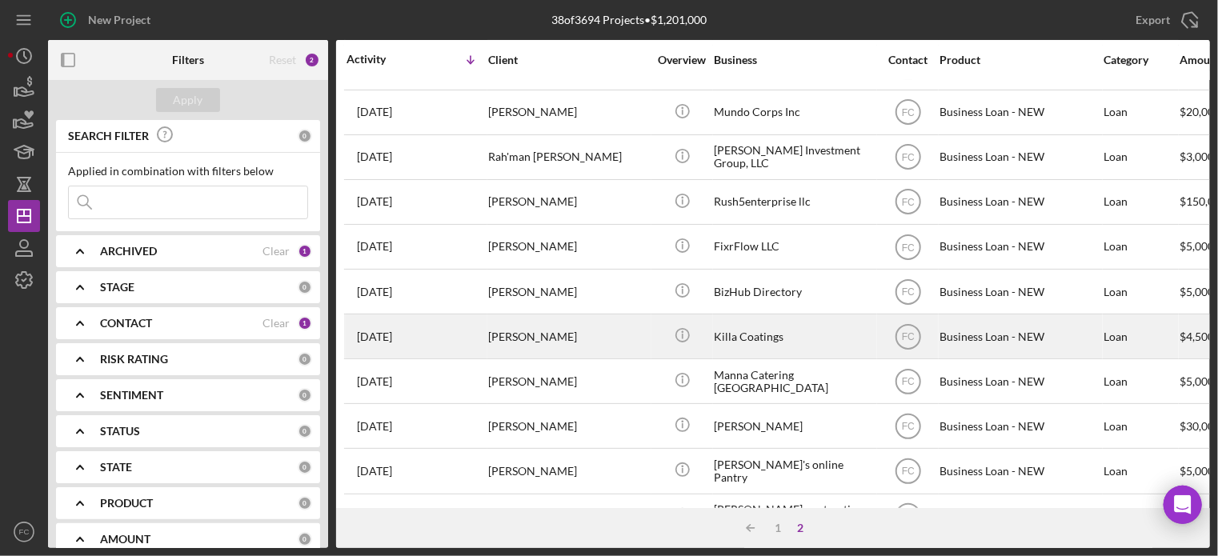
scroll to position [175, 0]
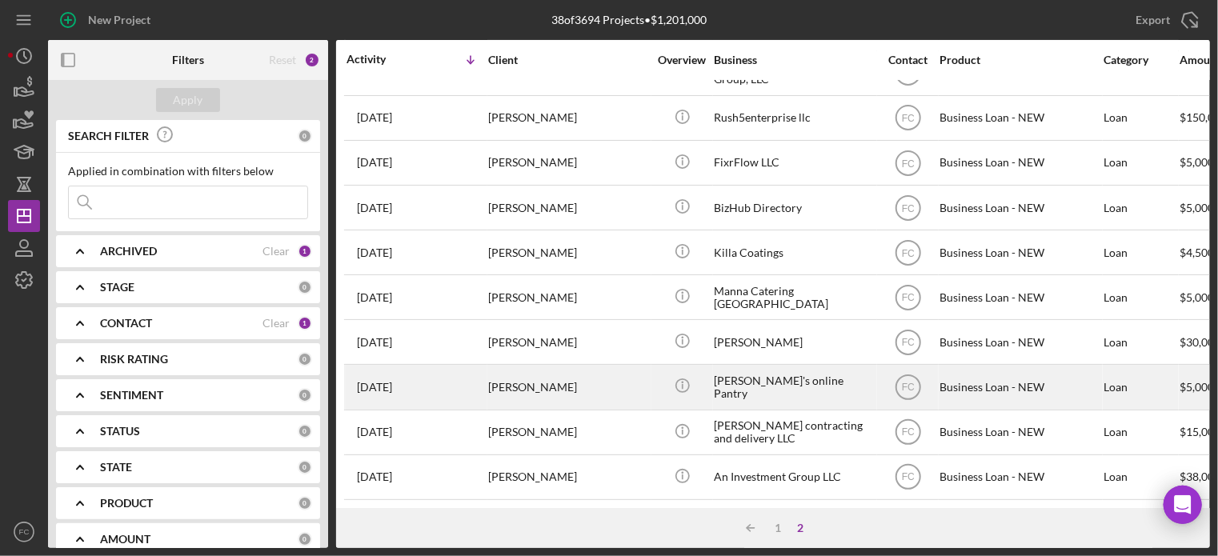
click at [627, 380] on div "[PERSON_NAME]" at bounding box center [568, 387] width 160 height 42
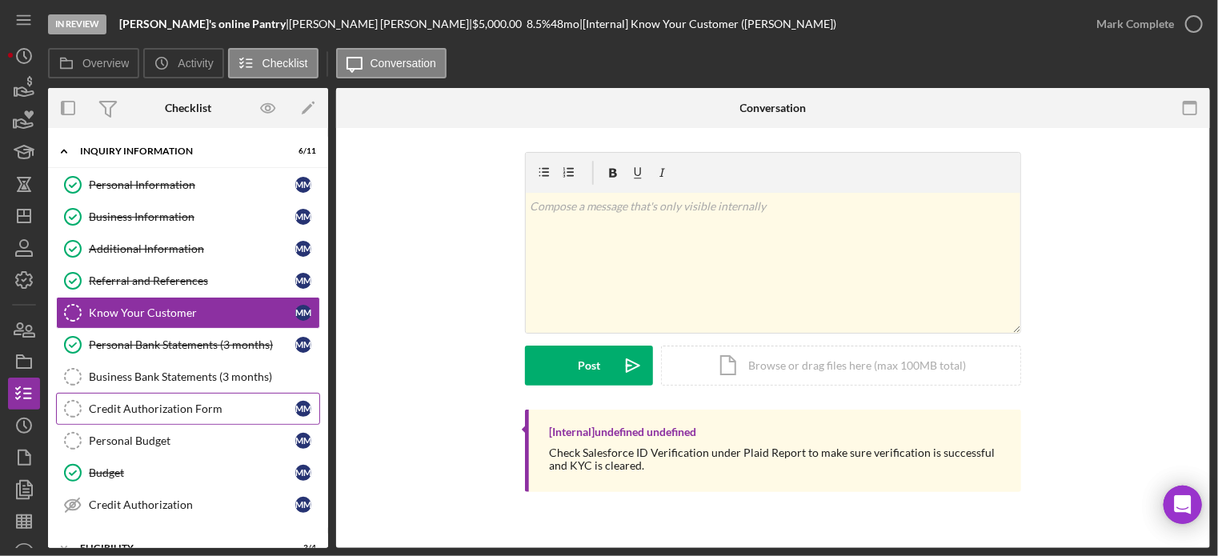
scroll to position [164, 0]
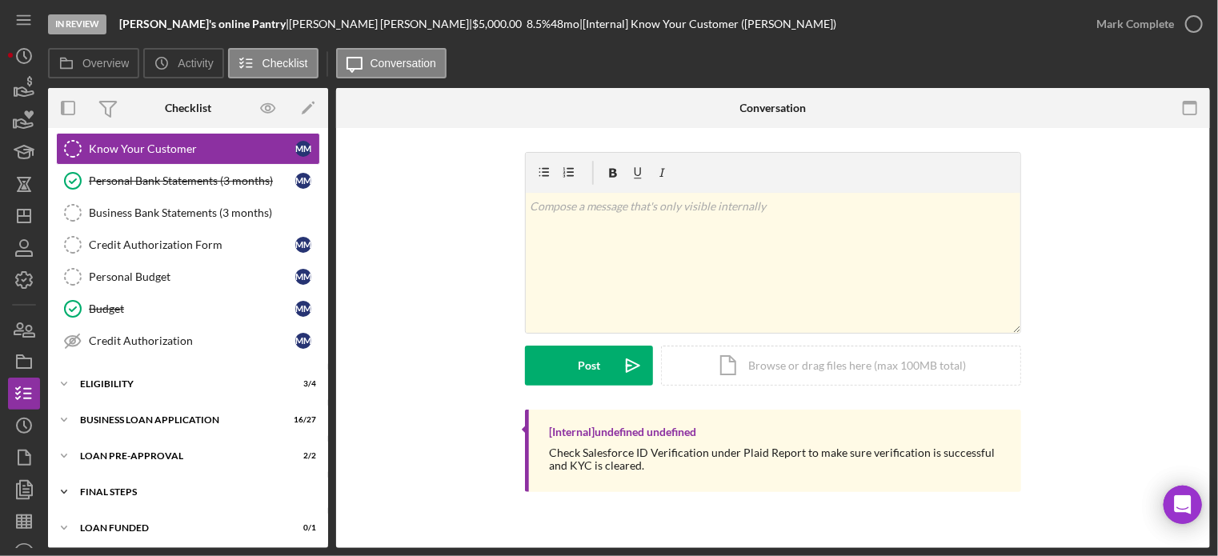
click at [114, 487] on div "FINAL STEPS" at bounding box center [194, 492] width 228 height 10
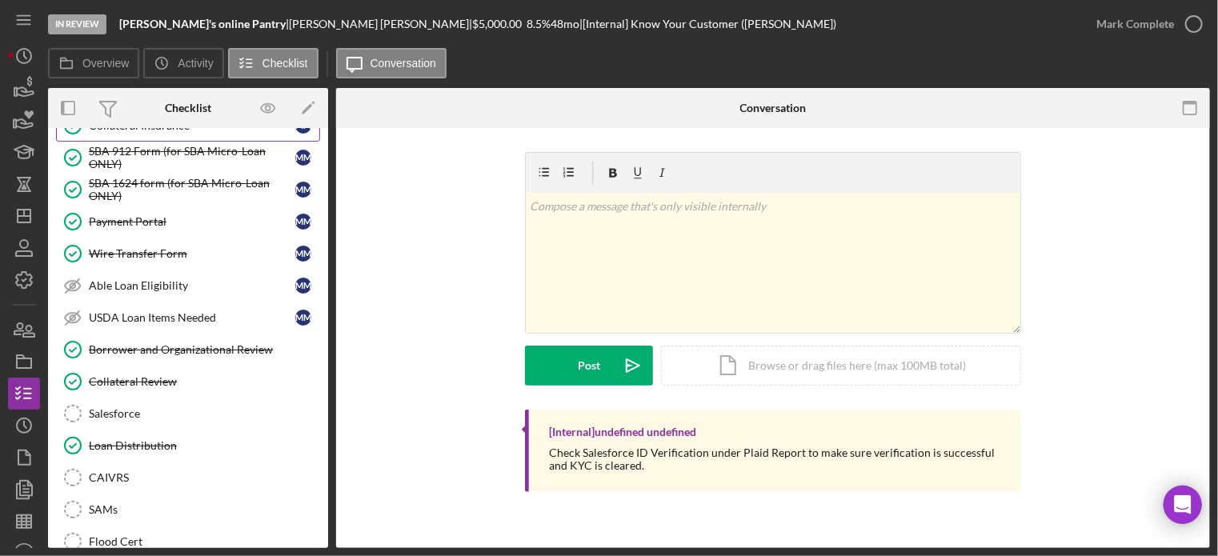
scroll to position [644, 0]
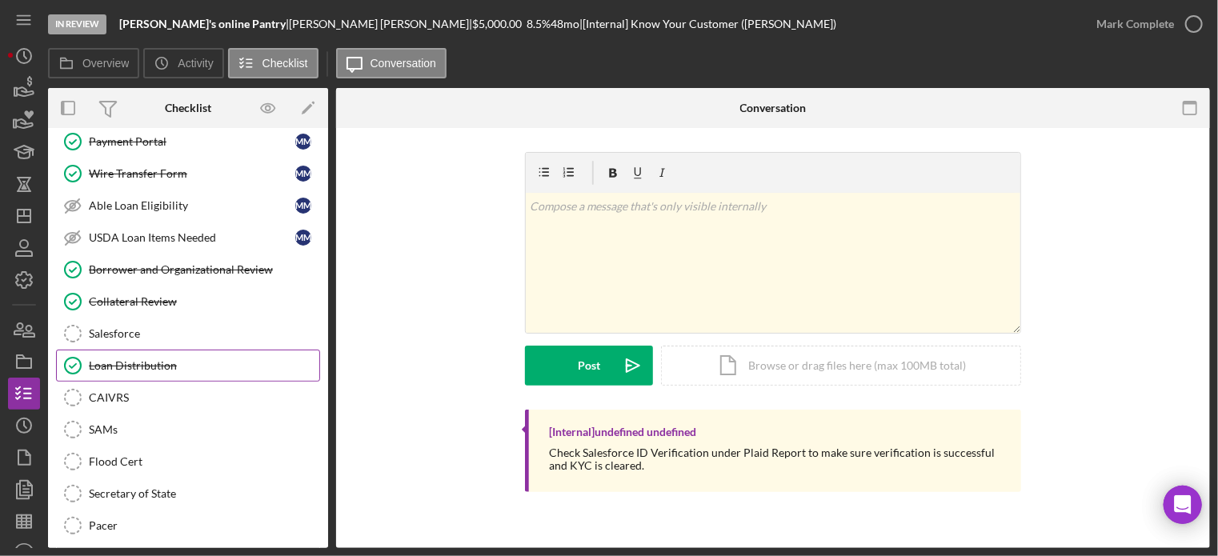
click at [123, 359] on div "Loan Distribution" at bounding box center [204, 365] width 230 height 13
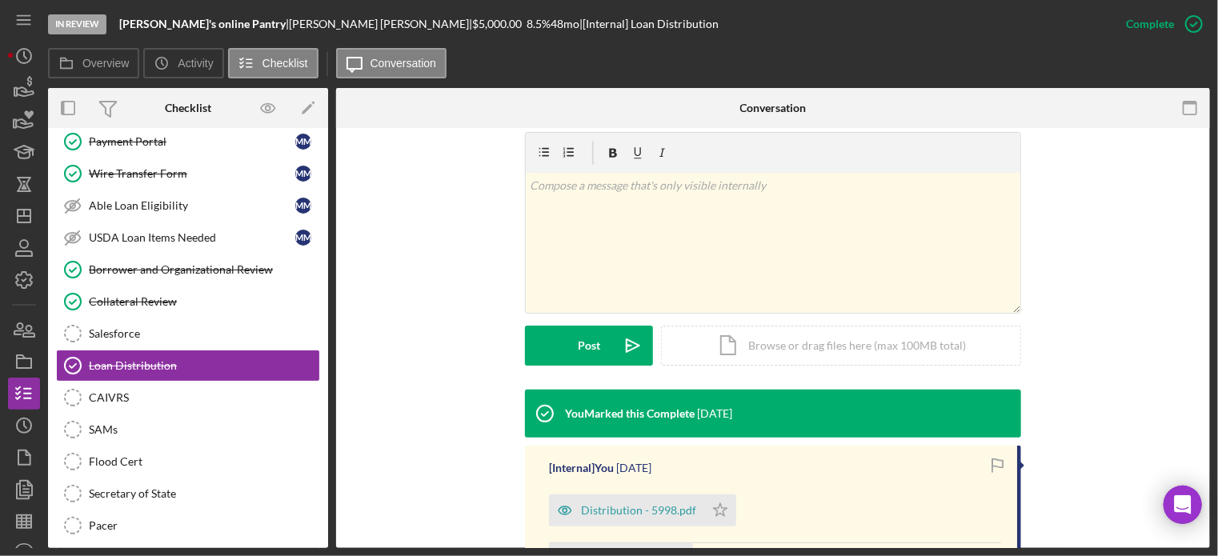
scroll to position [320, 0]
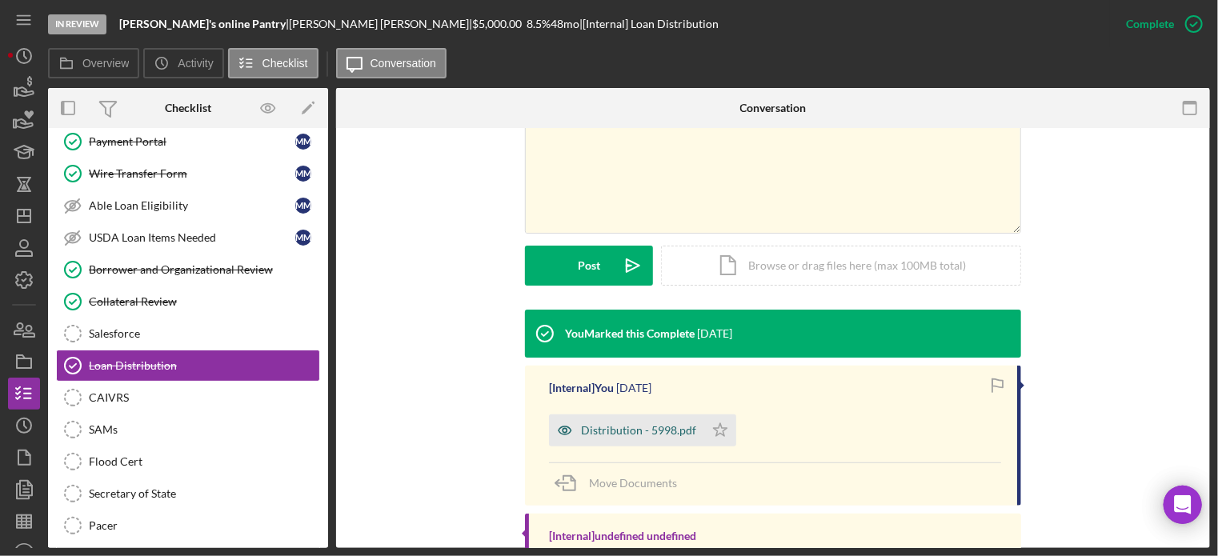
click at [638, 431] on div "Distribution - 5998.pdf" at bounding box center [638, 430] width 115 height 13
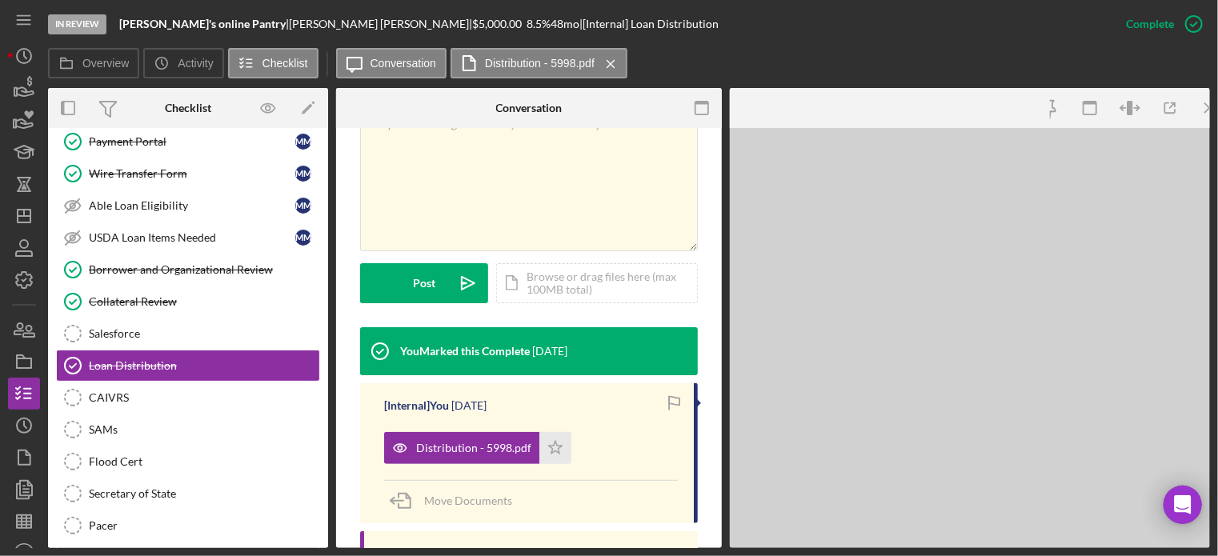
scroll to position [338, 0]
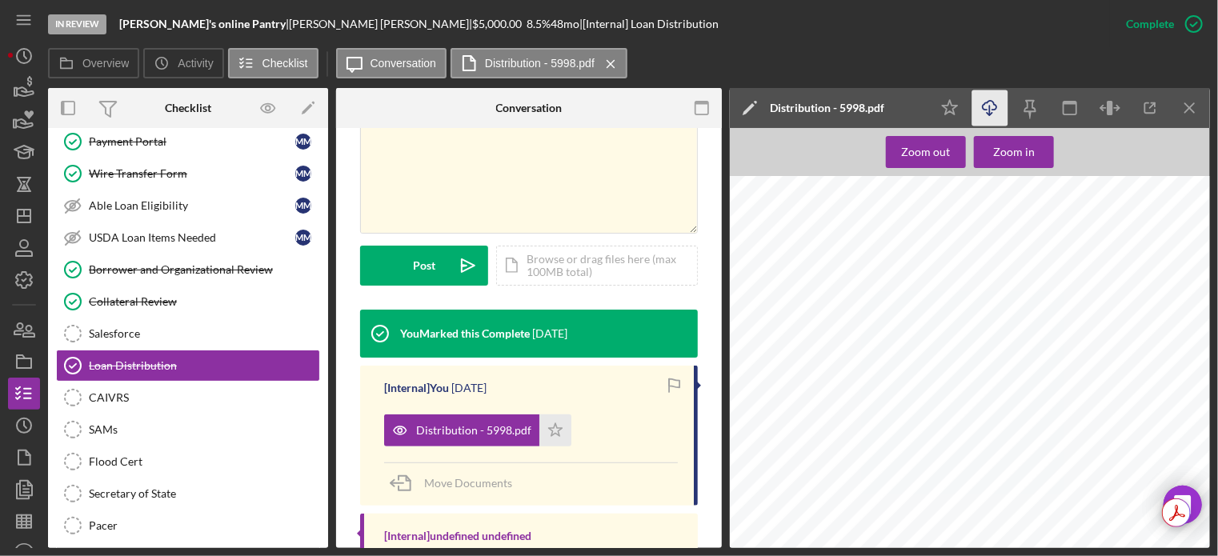
click at [990, 110] on icon "Icon/Download" at bounding box center [990, 108] width 36 height 36
click at [1106, 214] on div "Distribution You will not be able to make edits once you submit. Be sure to dou…" at bounding box center [975, 493] width 490 height 634
click at [1186, 109] on icon "Icon/Menu Close" at bounding box center [1190, 108] width 36 height 36
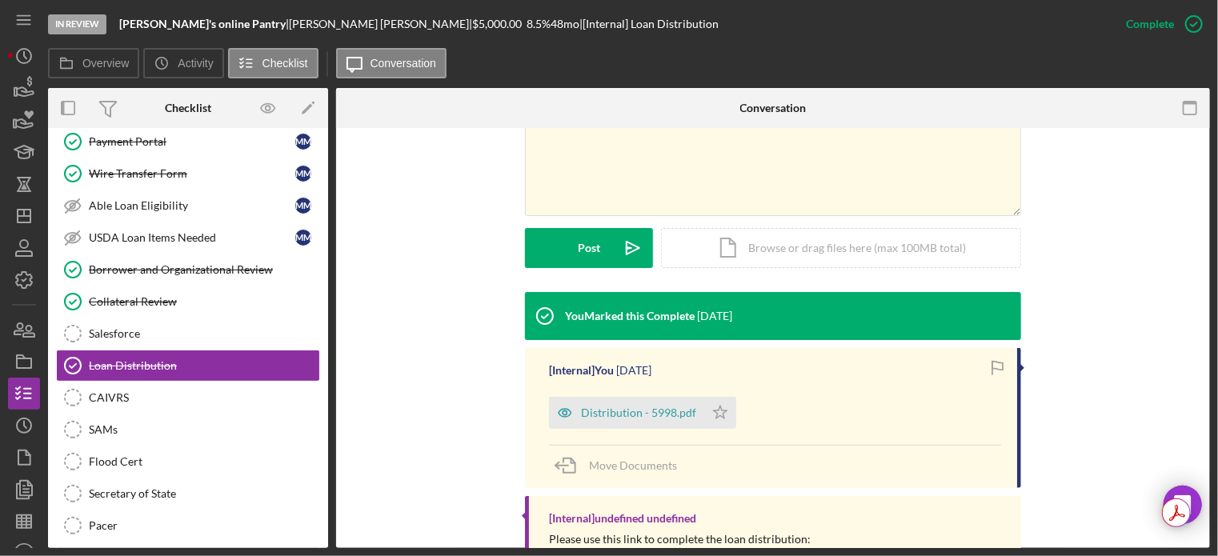
scroll to position [320, 0]
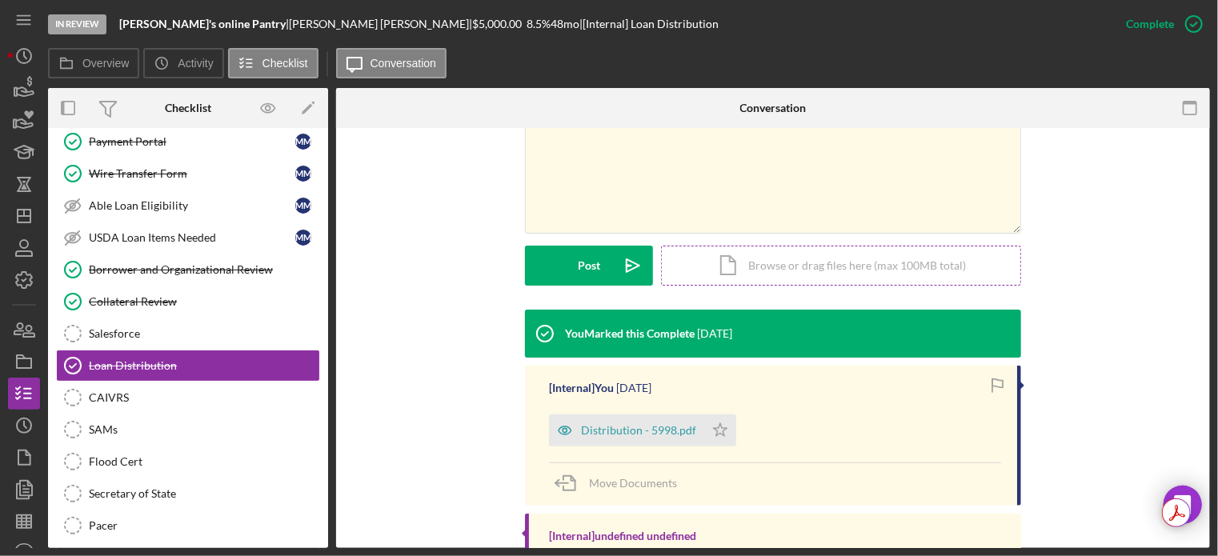
click at [747, 273] on div "Icon/Document Browse or drag files here (max 100MB total) Tap to choose files o…" at bounding box center [841, 266] width 360 height 40
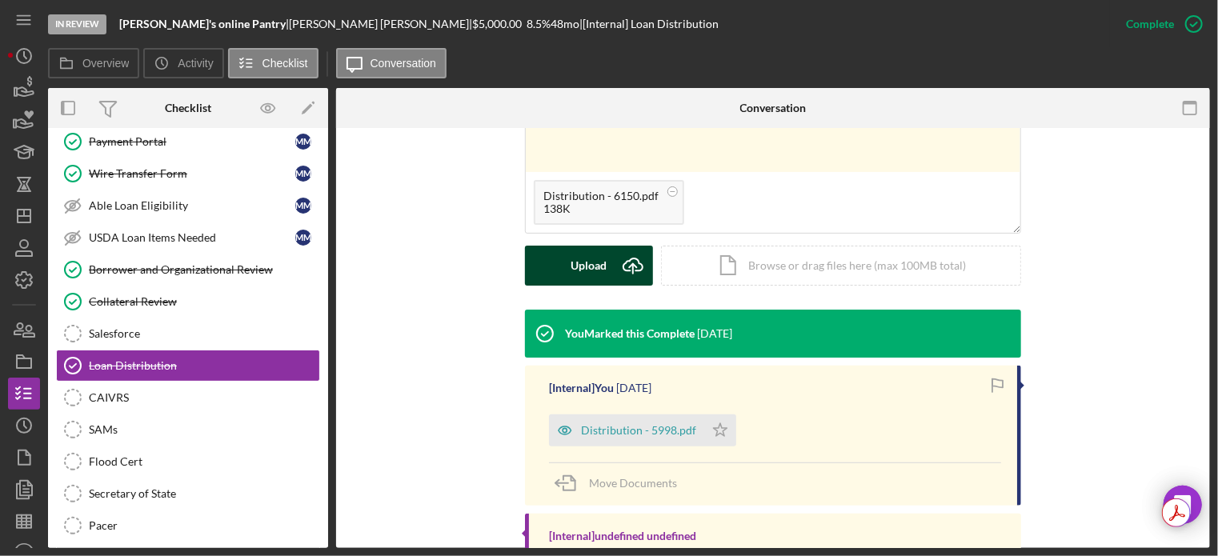
click at [572, 271] on div "Upload" at bounding box center [589, 266] width 36 height 40
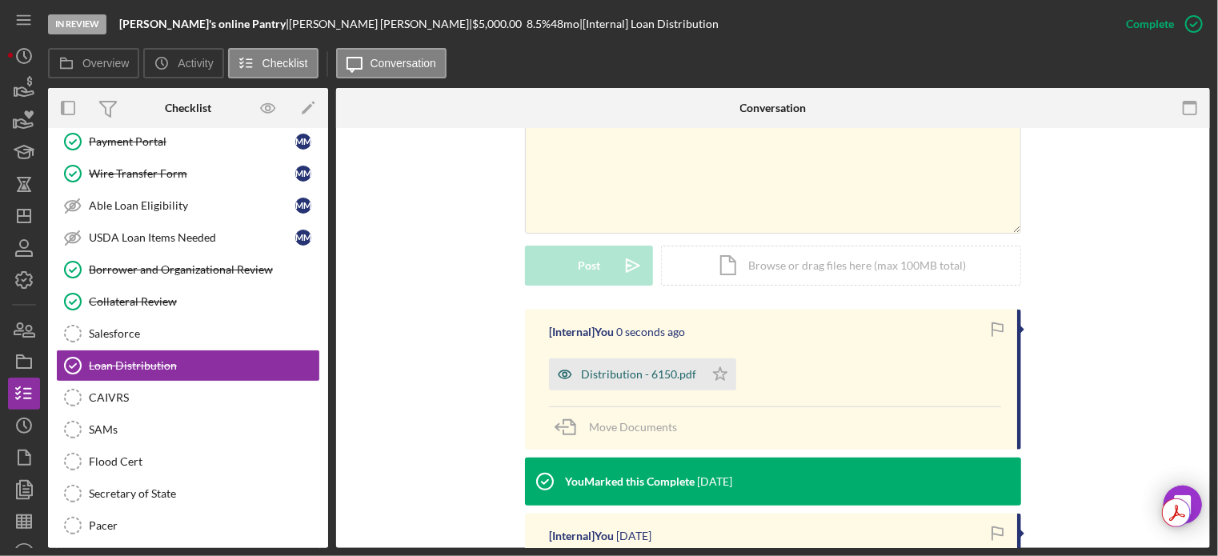
click at [602, 375] on div "Distribution - 6150.pdf" at bounding box center [638, 374] width 115 height 13
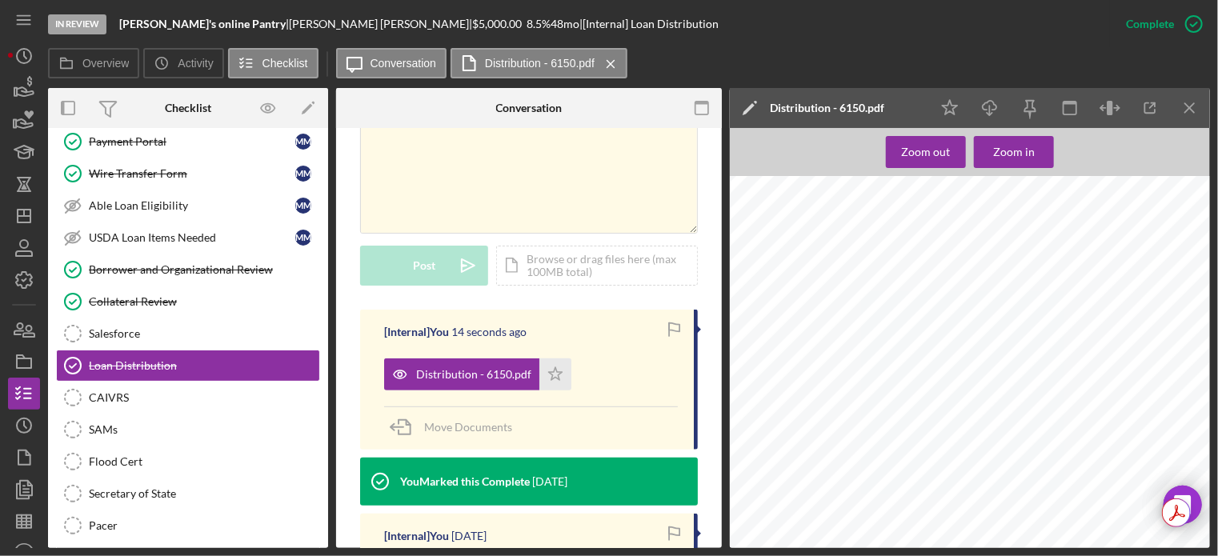
scroll to position [960, 0]
click at [1084, 422] on div "Nature of Business food service Fund Distribution Payees Add all payees, includ…" at bounding box center [975, 167] width 490 height 634
click at [1146, 354] on div "Nature of Business food service Fund Distribution Payees Add all payees, includ…" at bounding box center [975, 167] width 490 height 634
click at [1162, 451] on div "Nature of Business food service Fund Distribution Payees Add all payees, includ…" at bounding box center [975, 167] width 490 height 634
click at [35, 213] on icon "Icon/Dashboard" at bounding box center [24, 216] width 40 height 40
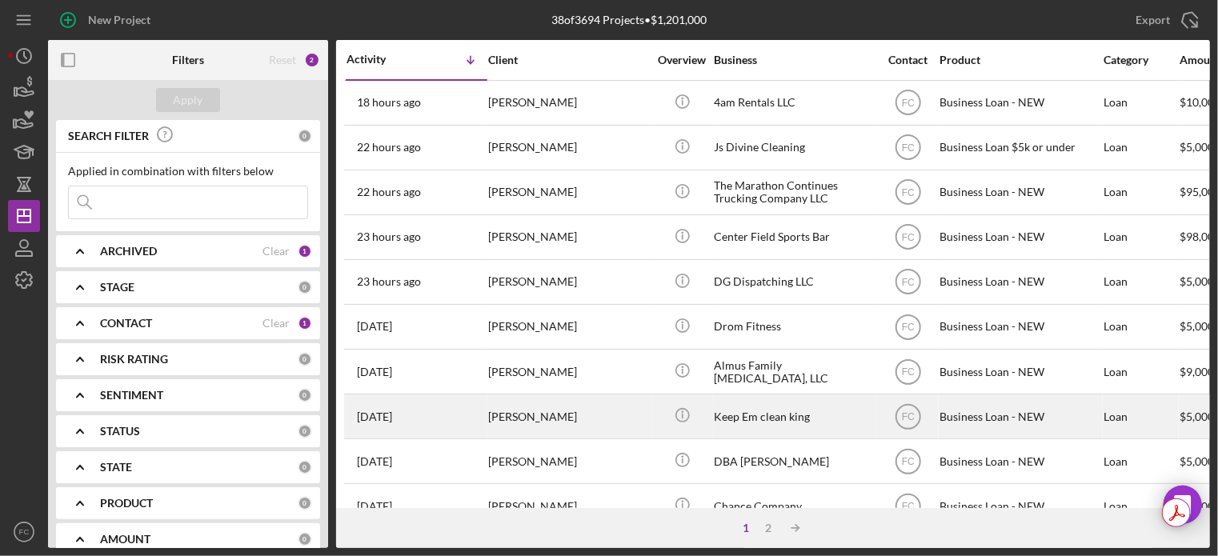
click at [443, 415] on div "[DATE] [PERSON_NAME]" at bounding box center [416, 416] width 140 height 42
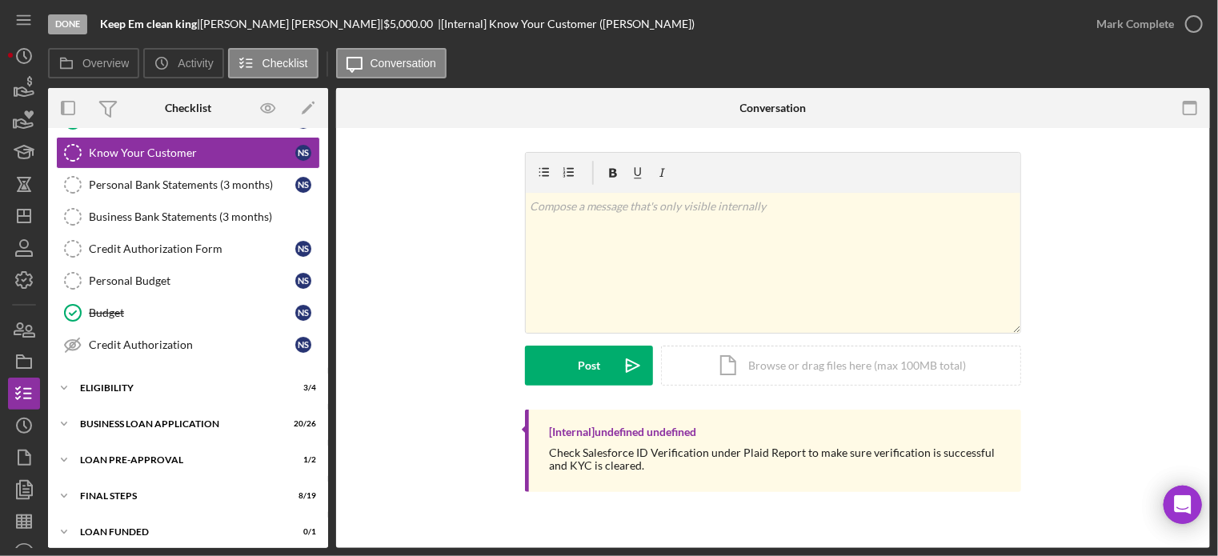
scroll to position [164, 0]
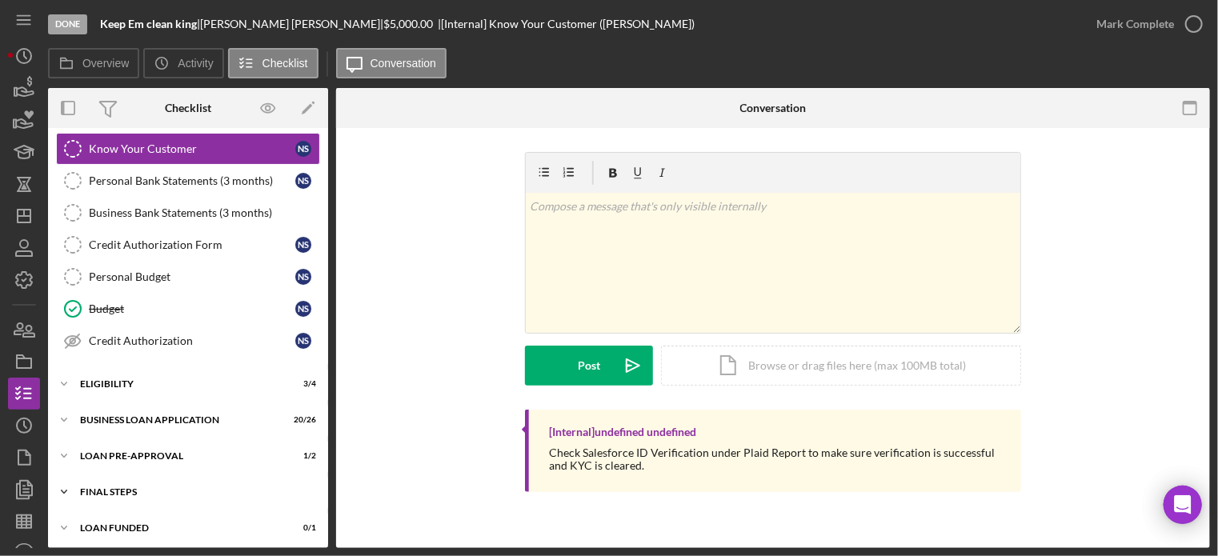
click at [162, 487] on div "FINAL STEPS" at bounding box center [194, 492] width 228 height 10
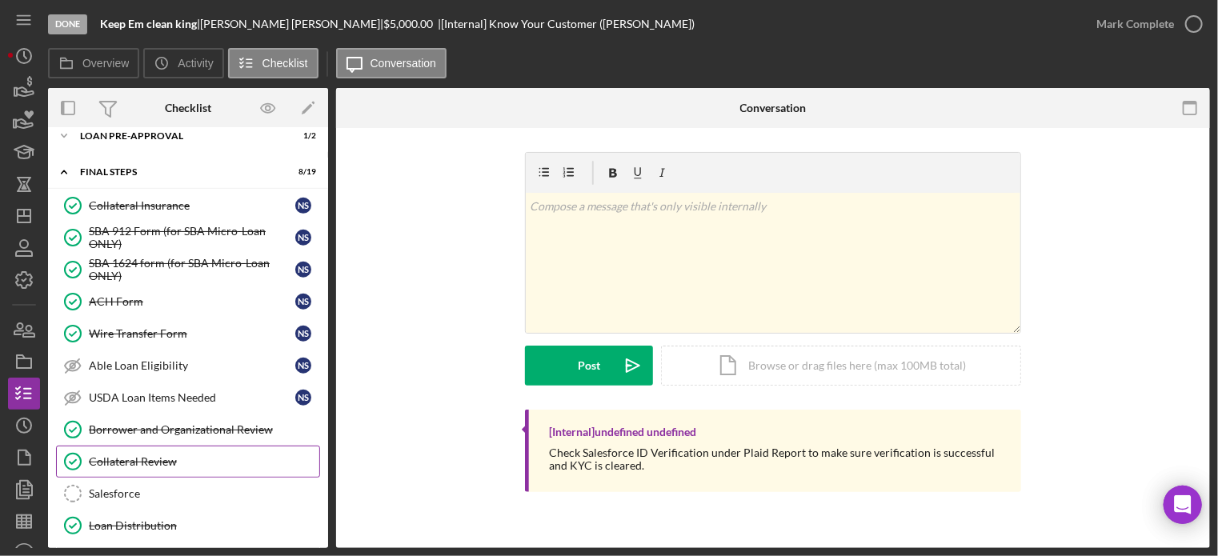
scroll to position [564, 0]
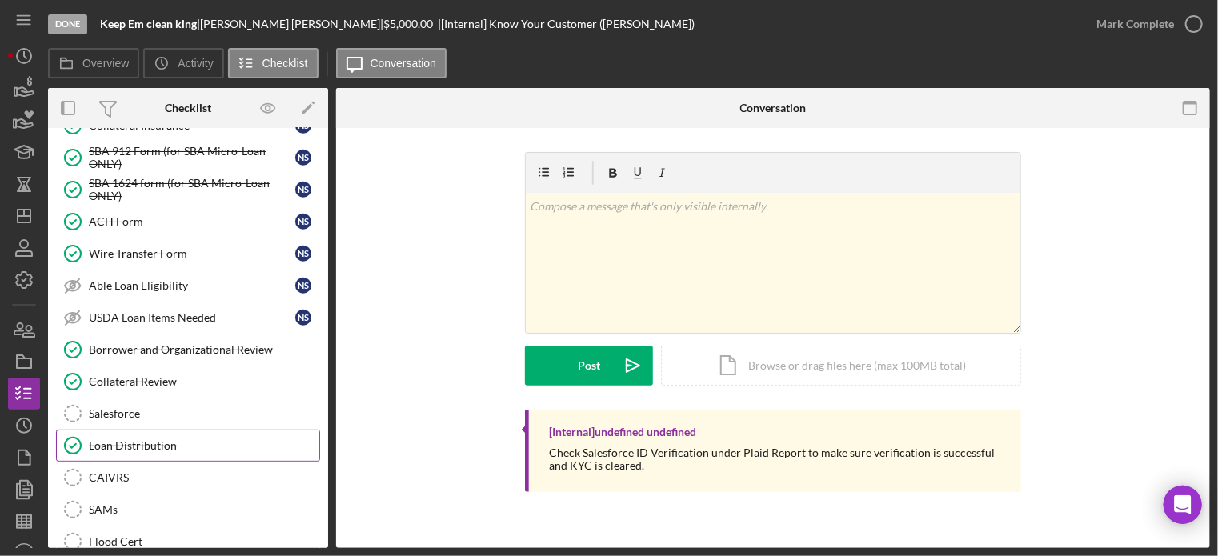
click at [178, 446] on link "Loan Distribution Loan Distribution" at bounding box center [188, 446] width 264 height 32
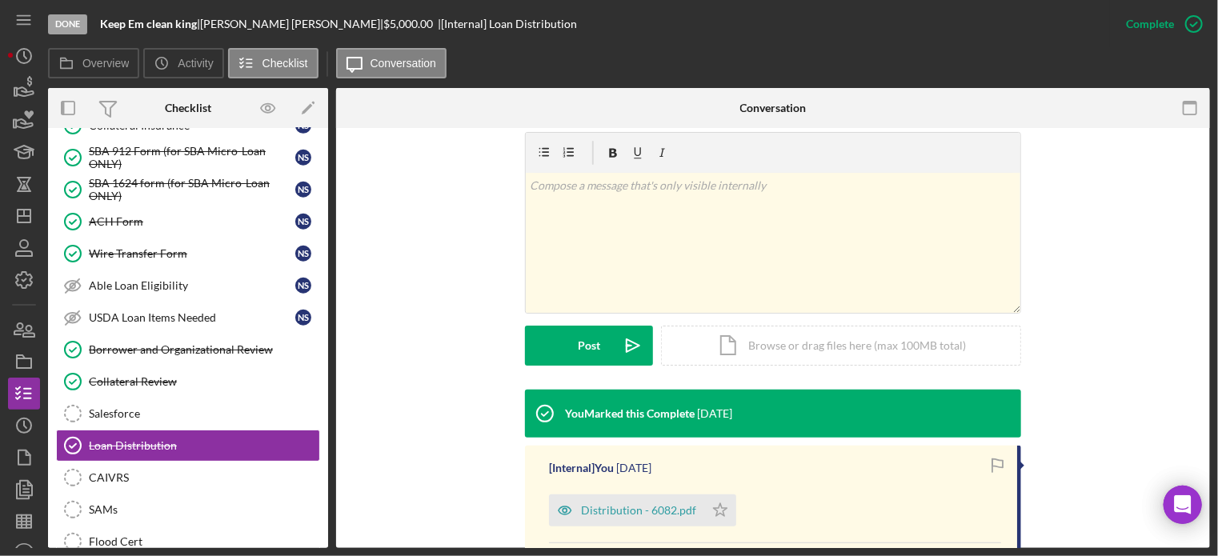
scroll to position [400, 0]
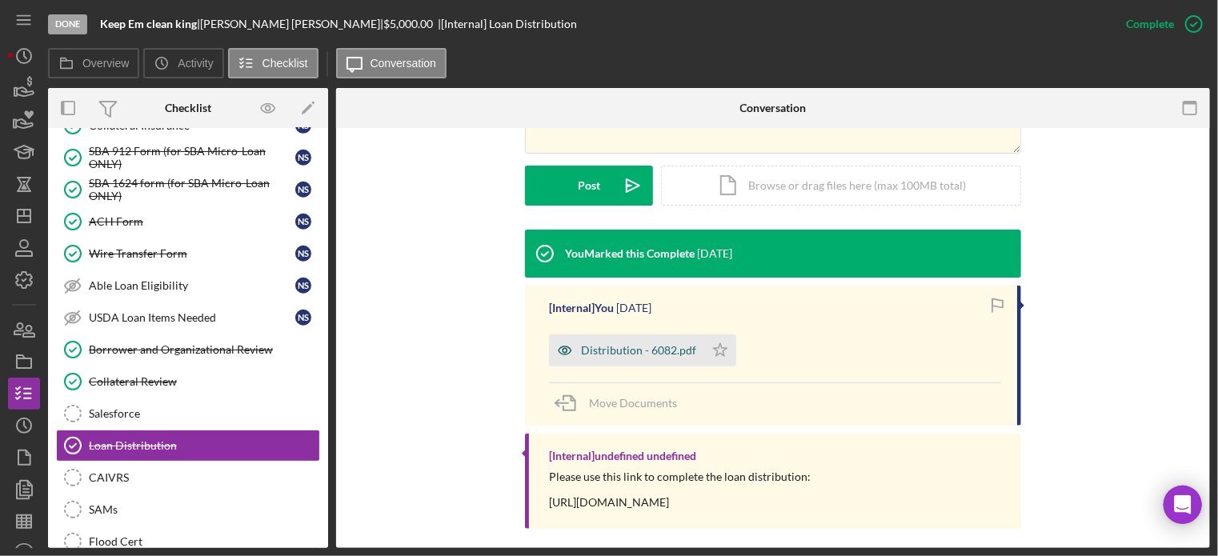
click at [646, 351] on div "Distribution - 6082.pdf" at bounding box center [638, 350] width 115 height 13
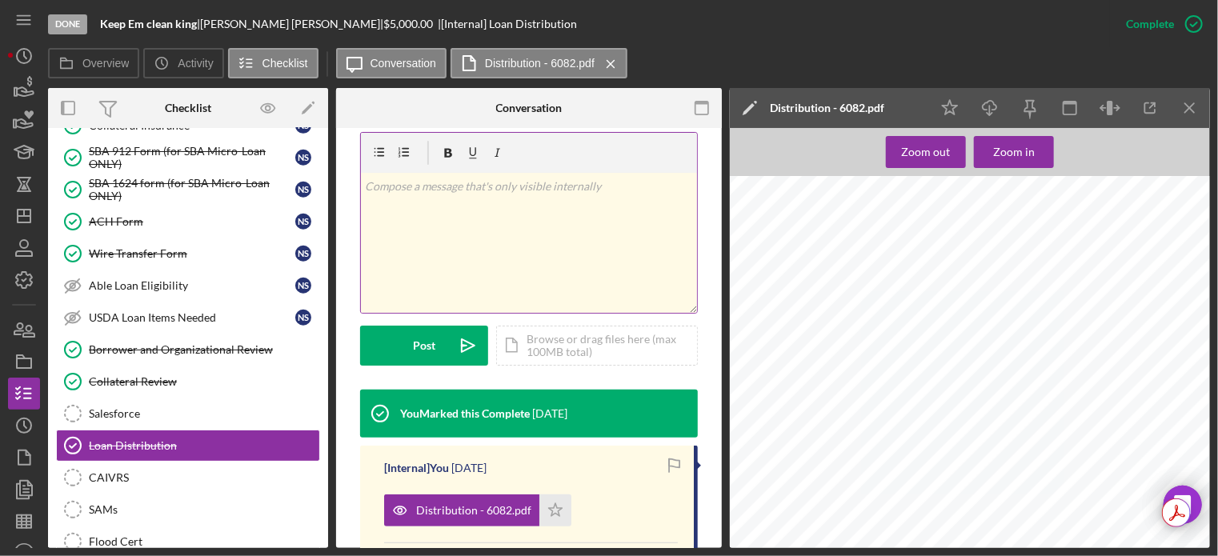
scroll to position [178, 0]
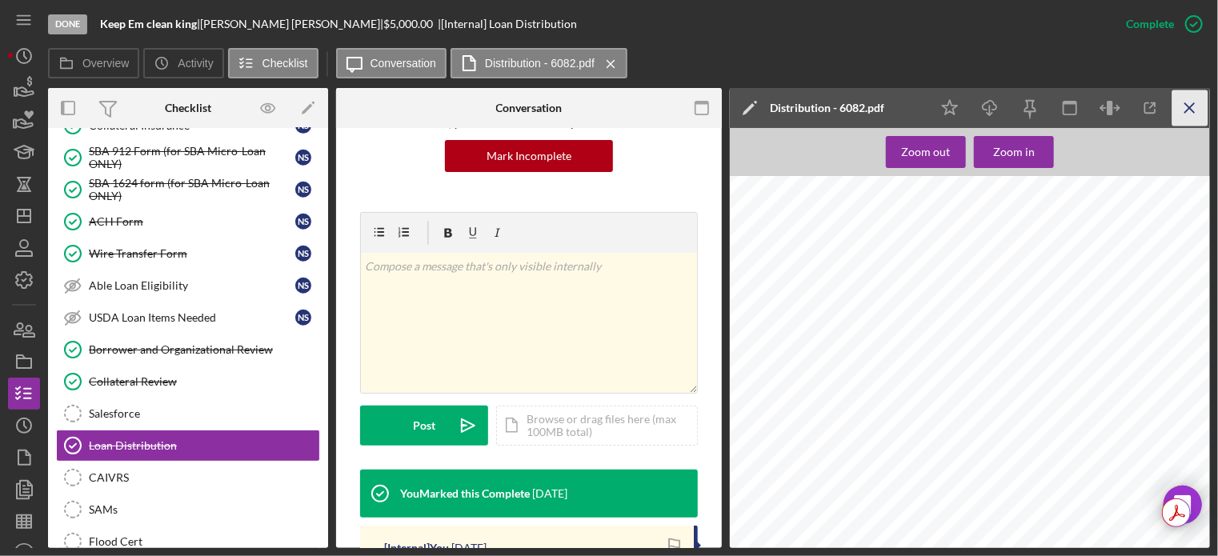
click at [1184, 114] on icon "Icon/Menu Close" at bounding box center [1190, 108] width 36 height 36
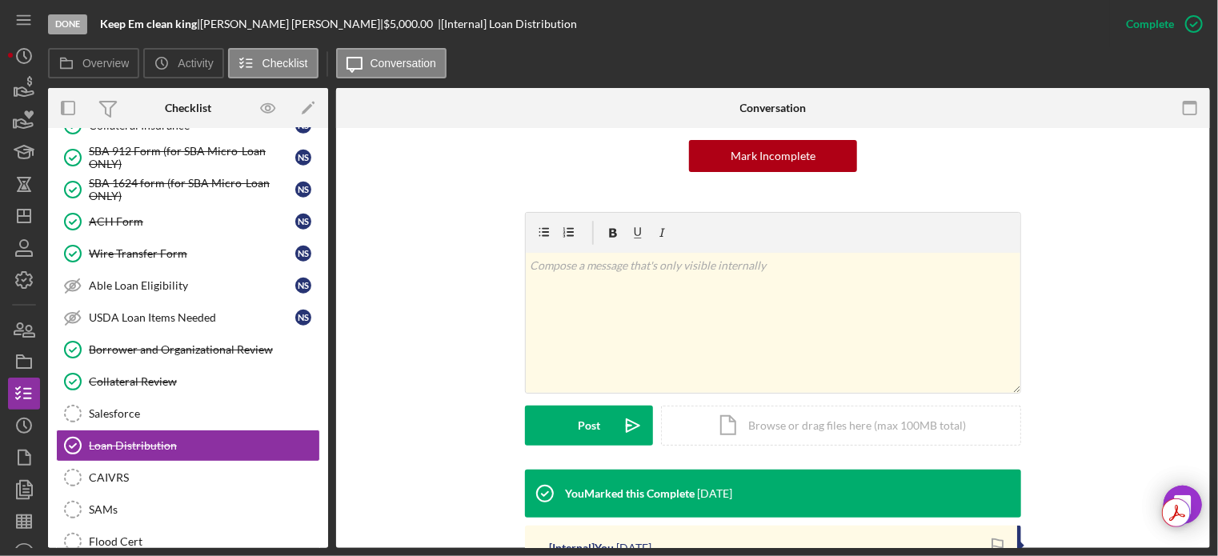
scroll to position [320, 0]
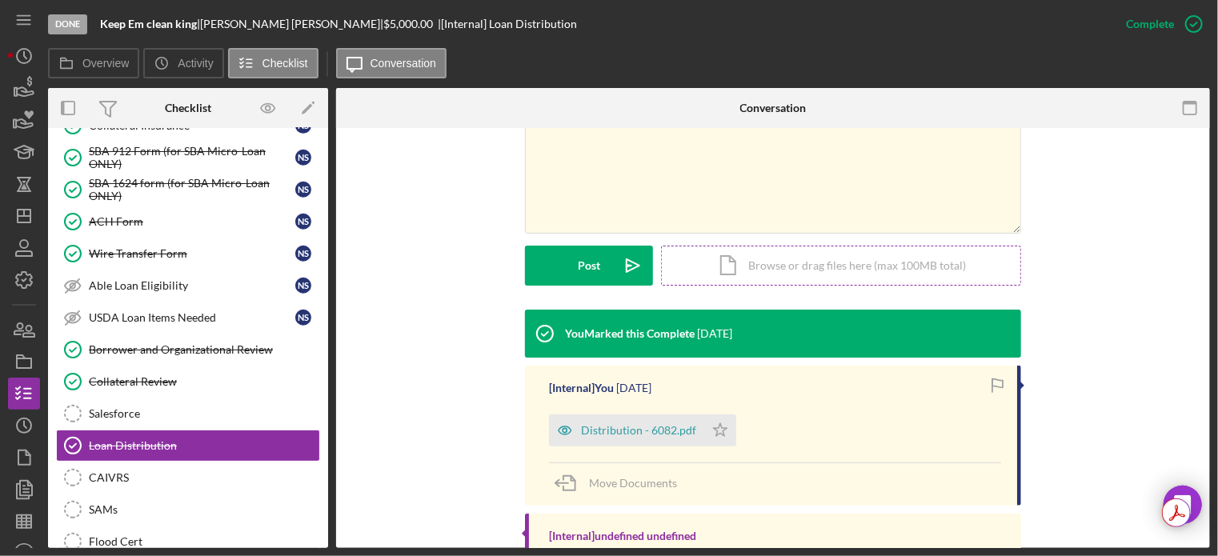
click at [768, 266] on div "Icon/Document Browse or drag files here (max 100MB total) Tap to choose files o…" at bounding box center [841, 266] width 360 height 40
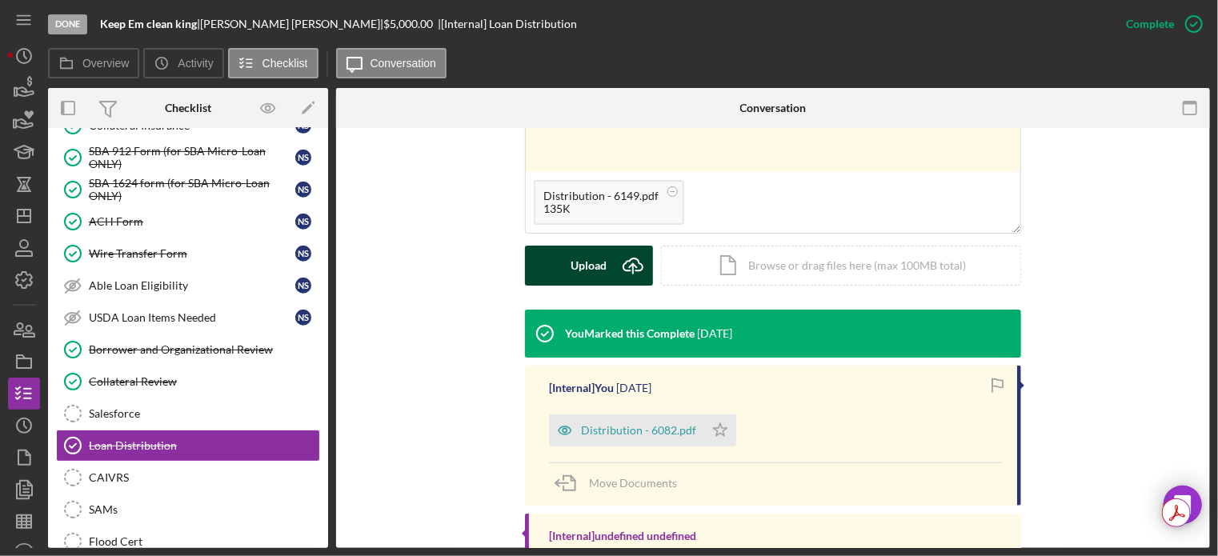
click at [574, 266] on div "Upload" at bounding box center [589, 266] width 36 height 40
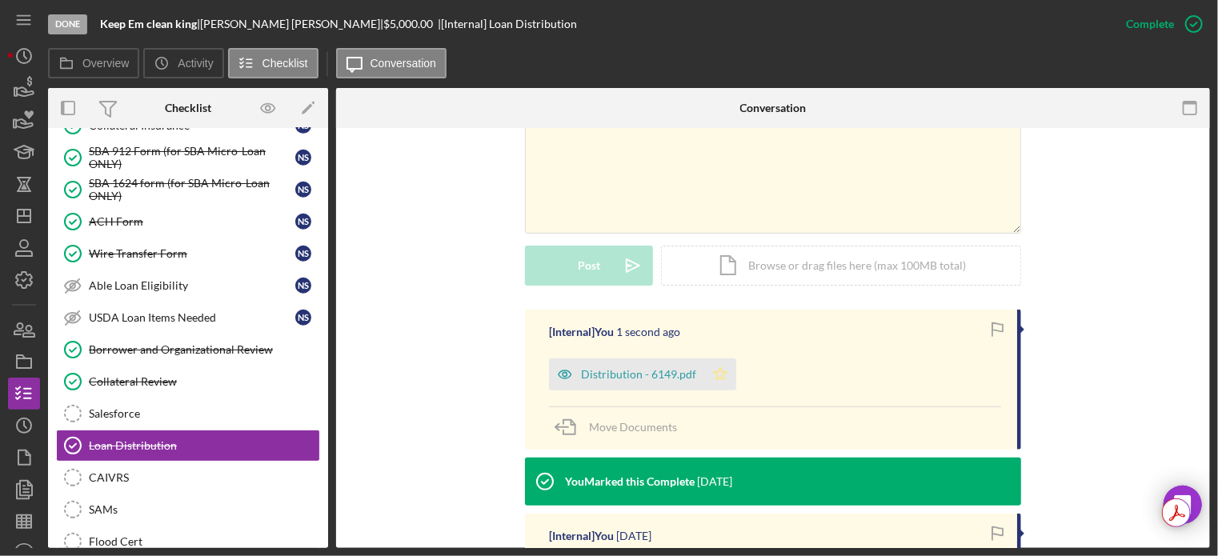
click at [726, 376] on icon "Icon/Star" at bounding box center [720, 374] width 32 height 32
click at [26, 330] on icon "button" at bounding box center [28, 331] width 11 height 11
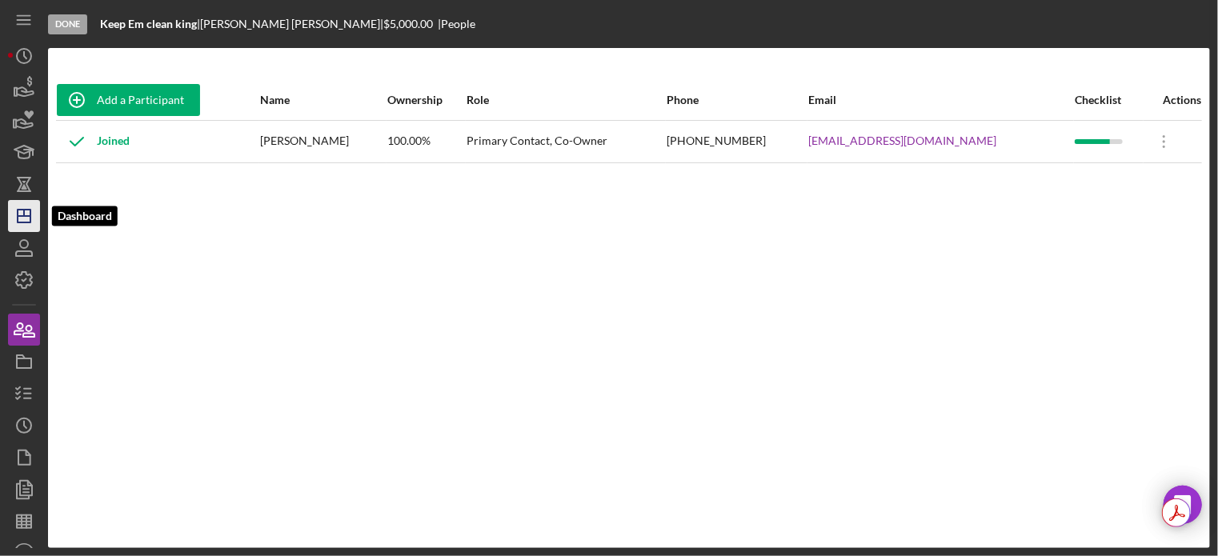
click at [30, 218] on polygon "button" at bounding box center [24, 216] width 13 height 13
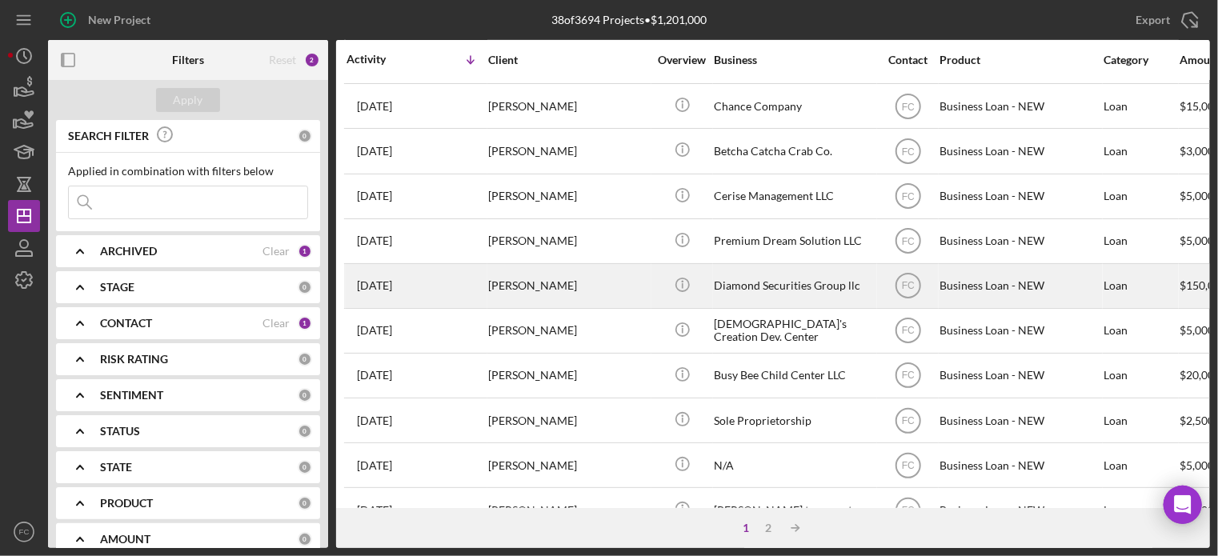
scroll to position [480, 0]
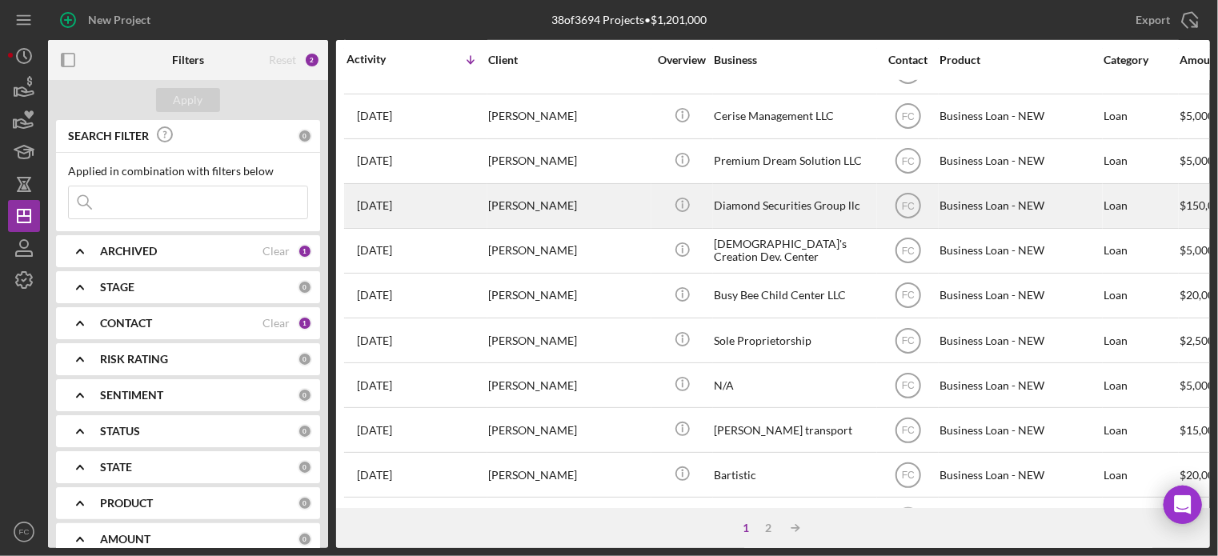
click at [593, 202] on div "[PERSON_NAME]" at bounding box center [568, 206] width 160 height 42
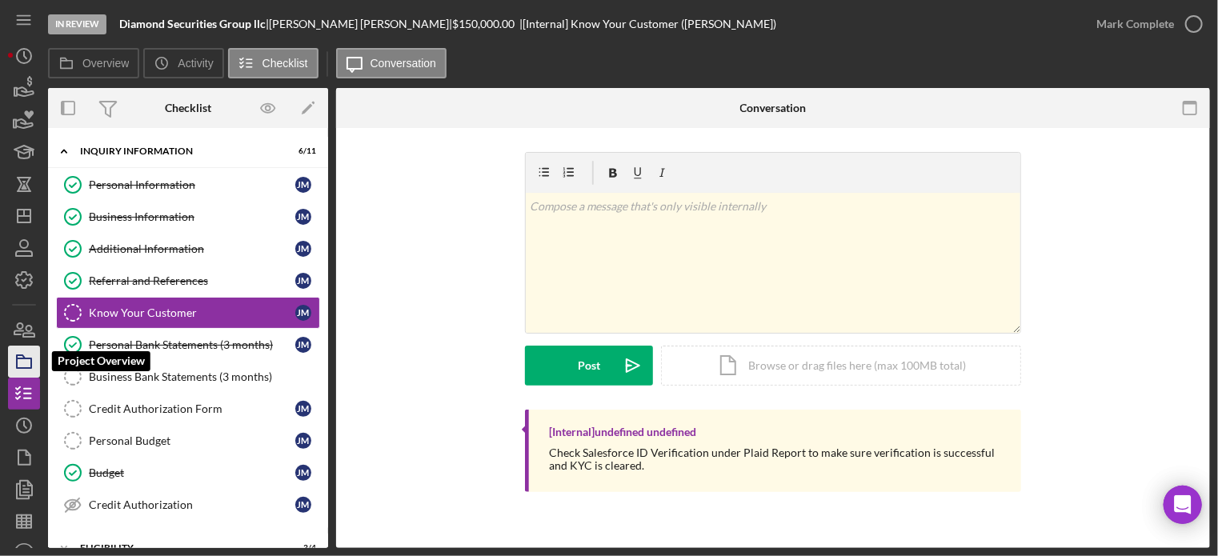
click at [17, 362] on rect "button" at bounding box center [24, 363] width 14 height 10
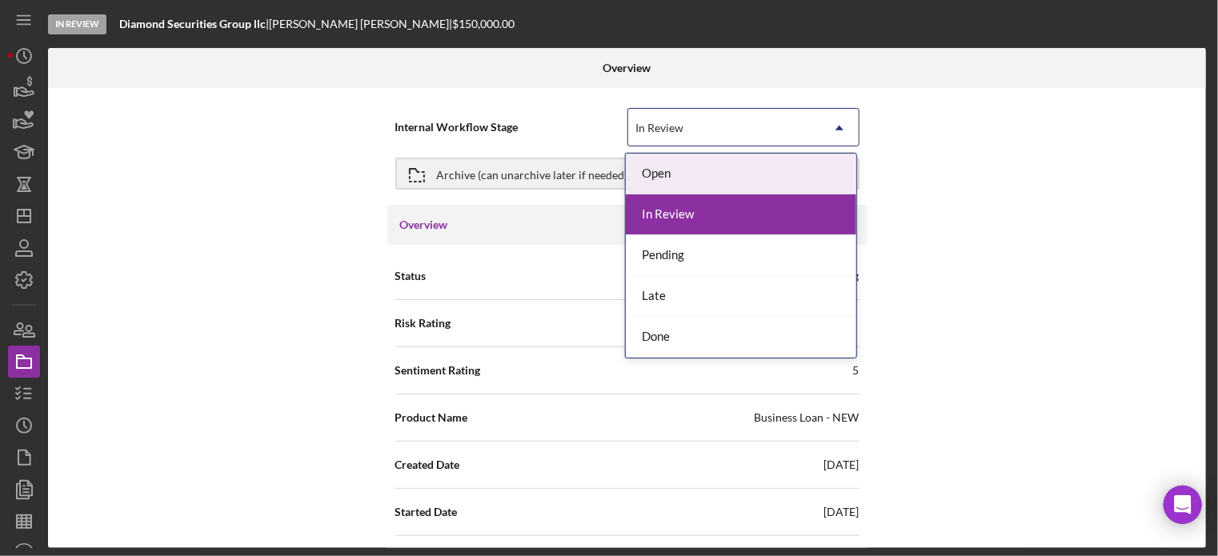
click at [675, 119] on div "In Review" at bounding box center [724, 128] width 192 height 37
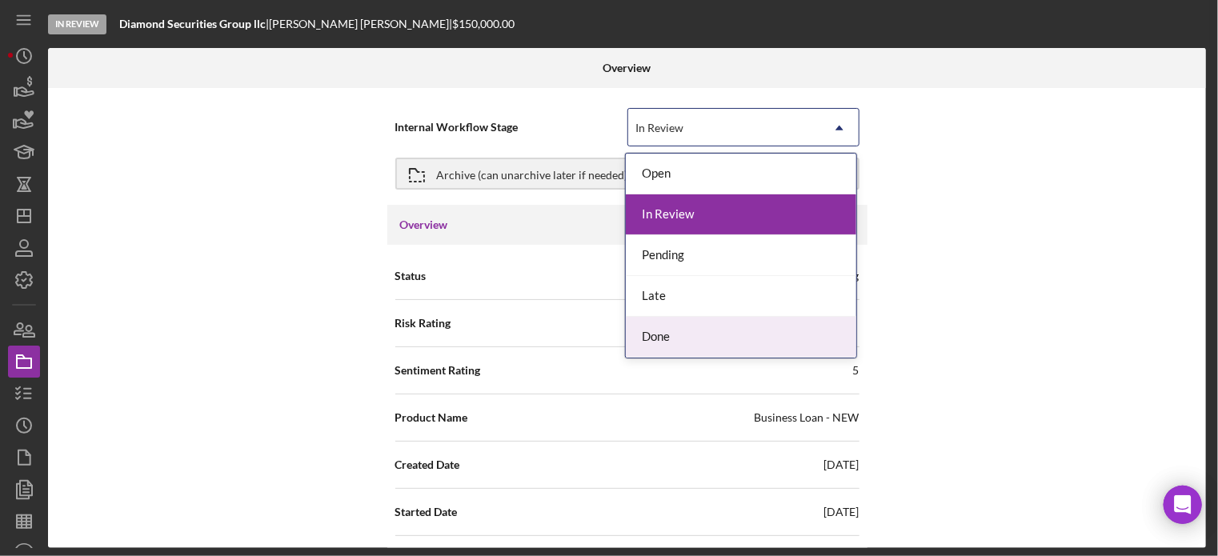
click at [647, 349] on div "Done" at bounding box center [741, 337] width 230 height 41
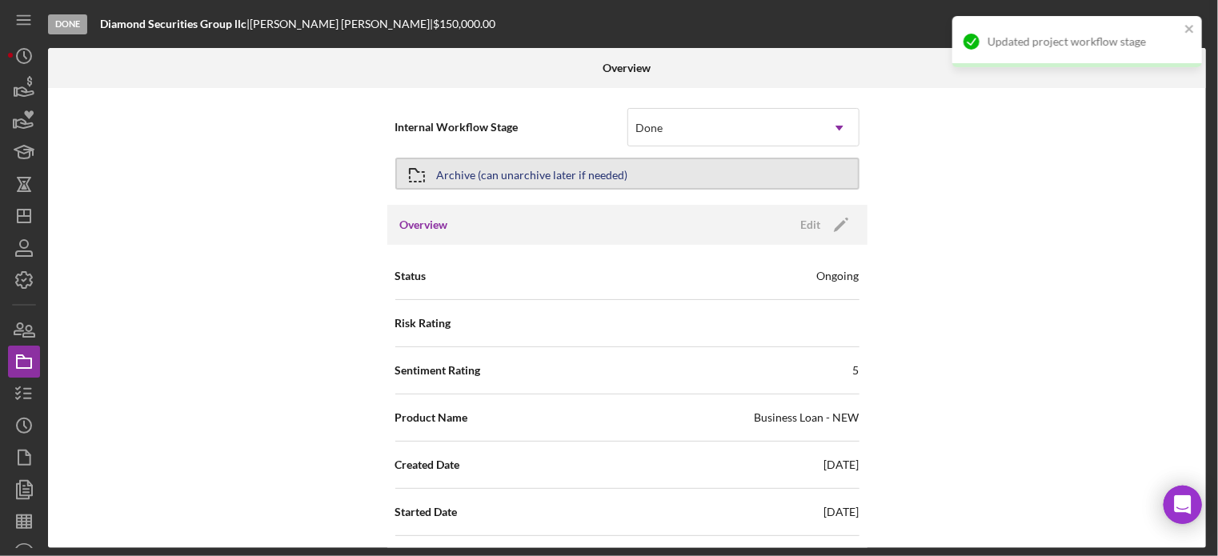
click at [540, 181] on div "Archive (can unarchive later if needed)" at bounding box center [532, 173] width 191 height 29
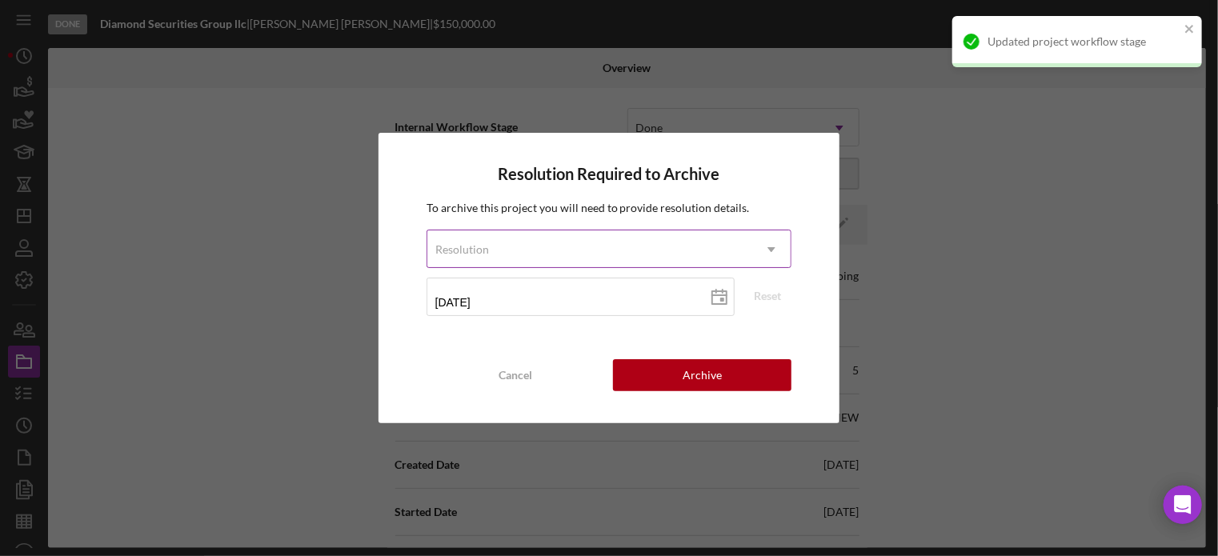
click at [506, 251] on div "Resolution" at bounding box center [590, 249] width 326 height 37
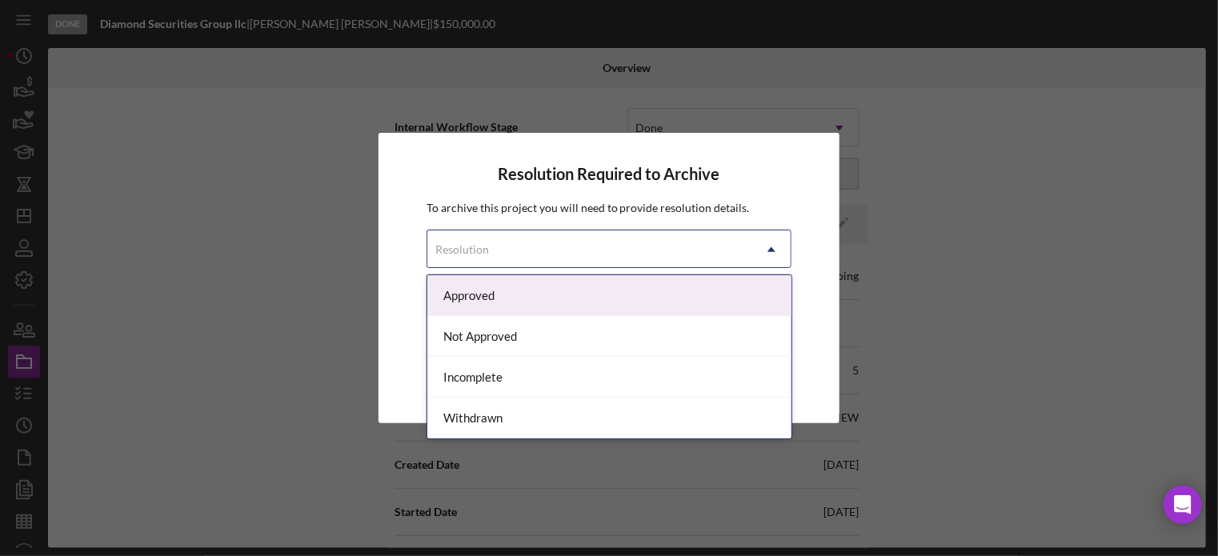
click at [482, 295] on div "Approved" at bounding box center [609, 295] width 364 height 41
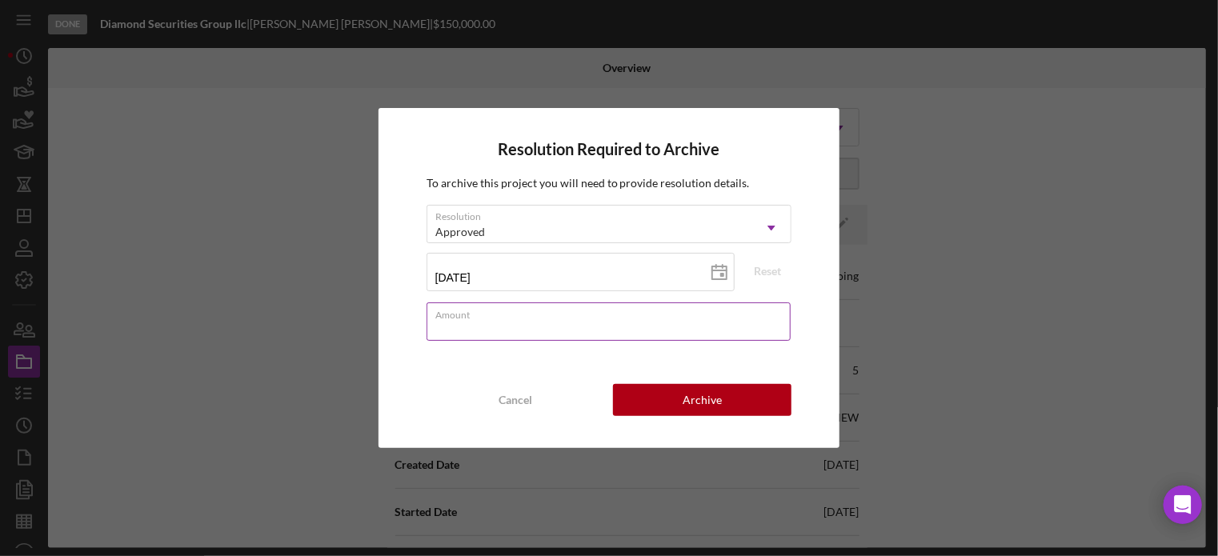
click at [506, 332] on input "Amount" at bounding box center [608, 321] width 365 height 38
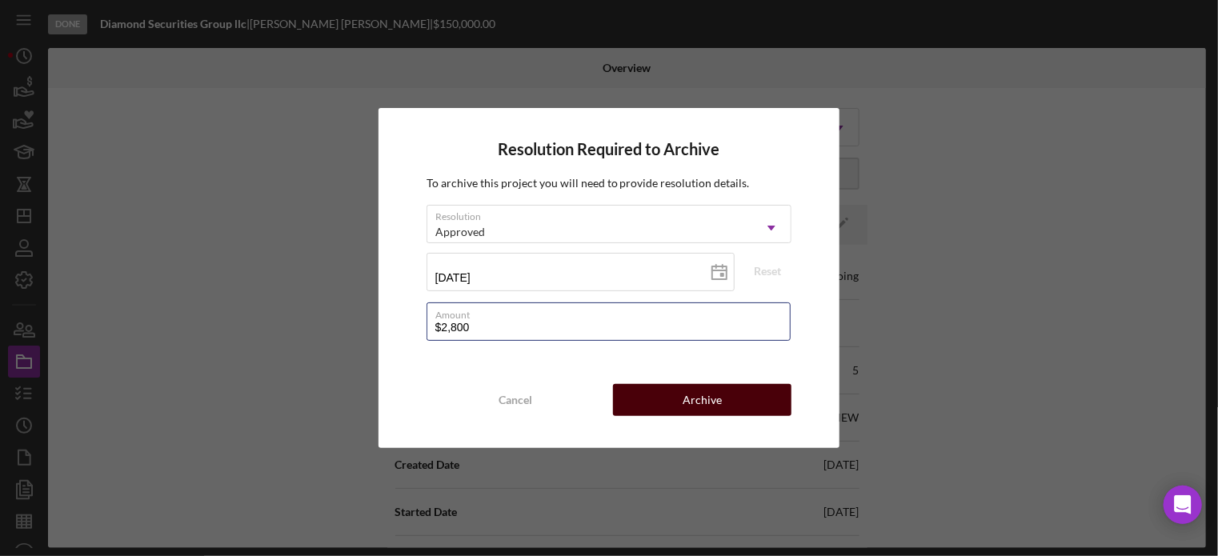
type input "$2,800"
click at [646, 402] on button "Archive" at bounding box center [702, 400] width 178 height 32
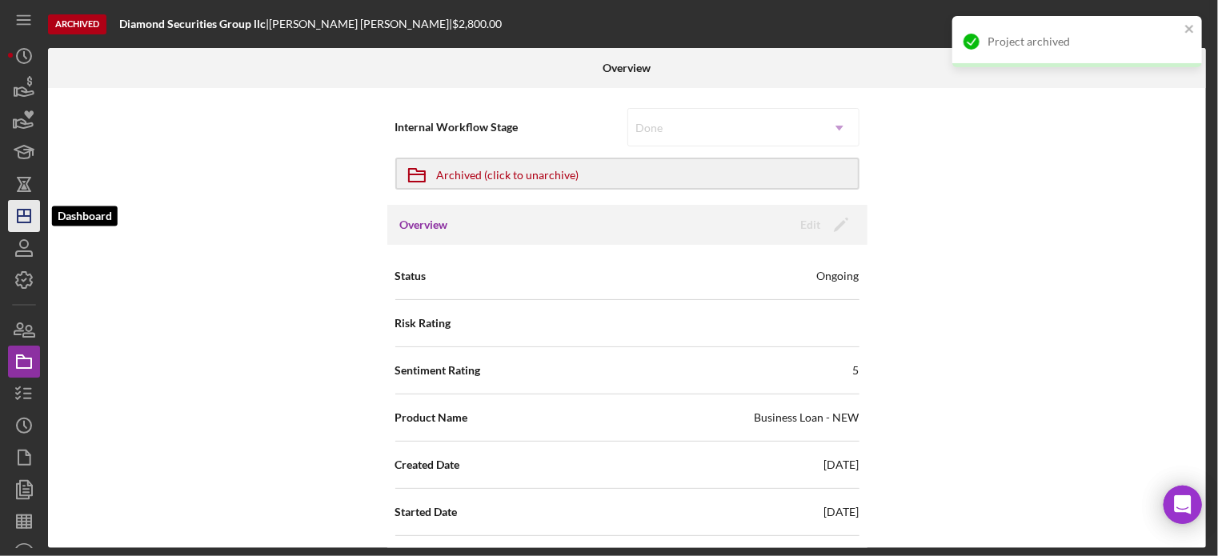
click at [23, 218] on icon "Icon/Dashboard" at bounding box center [24, 216] width 40 height 40
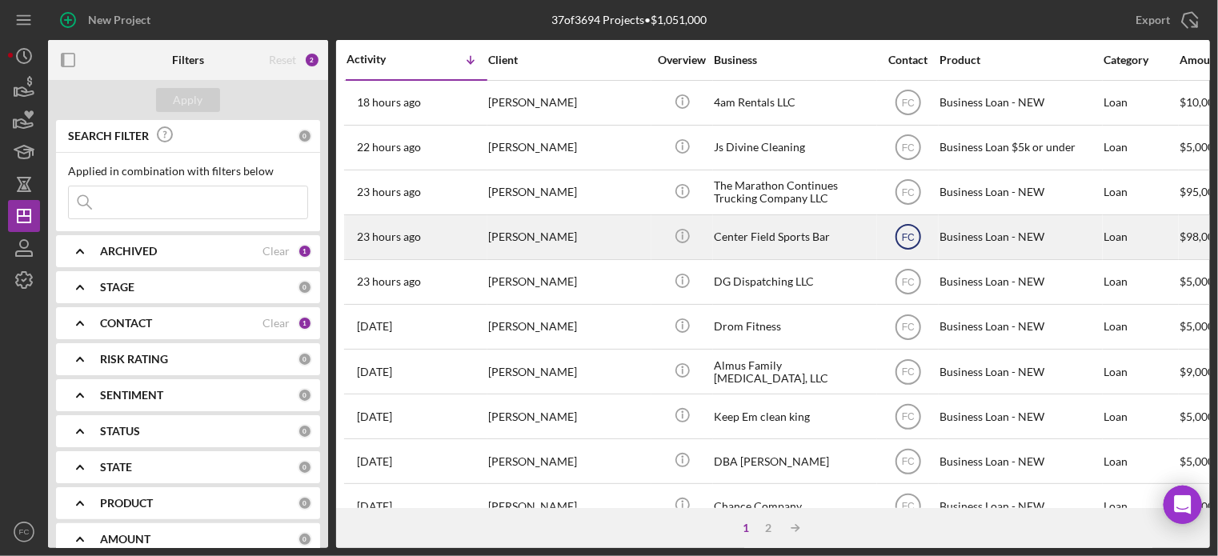
click at [909, 109] on text "FC" at bounding box center [908, 103] width 13 height 11
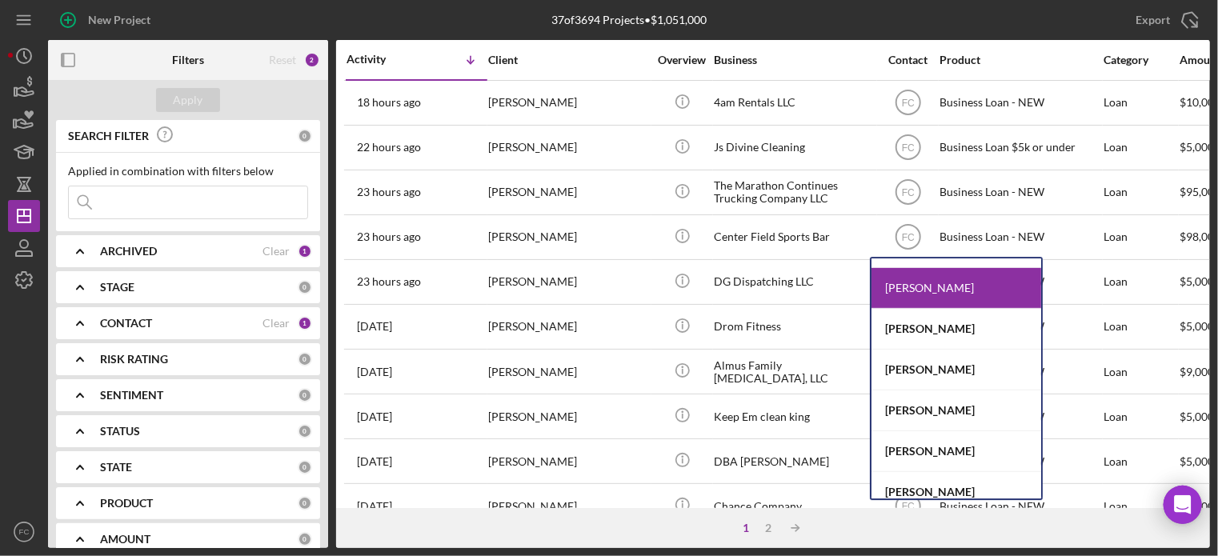
scroll to position [407, 0]
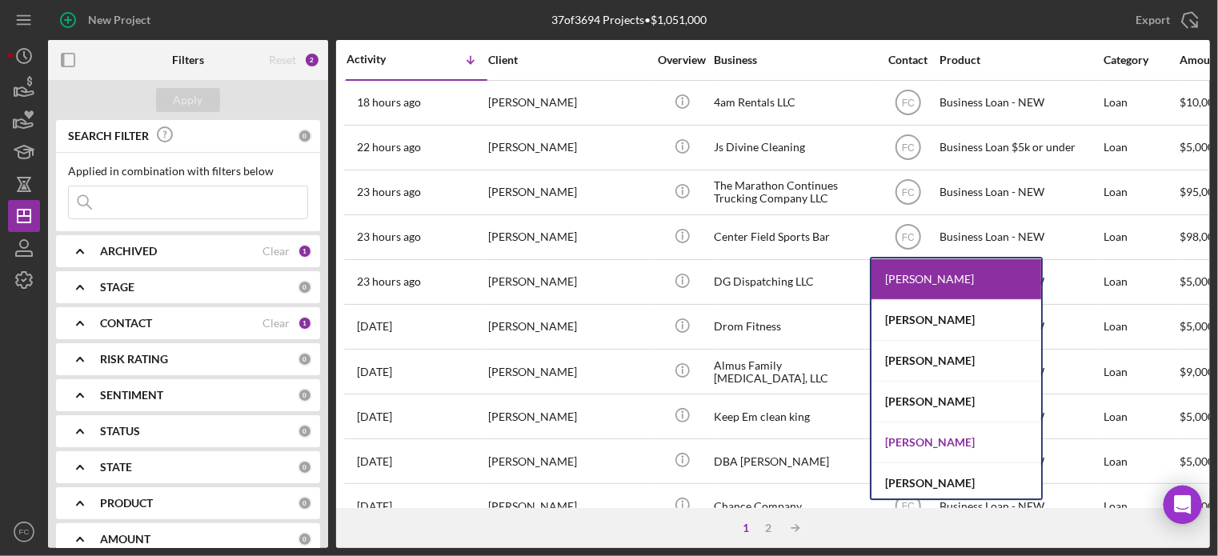
click at [907, 442] on div "[PERSON_NAME]" at bounding box center [956, 442] width 170 height 41
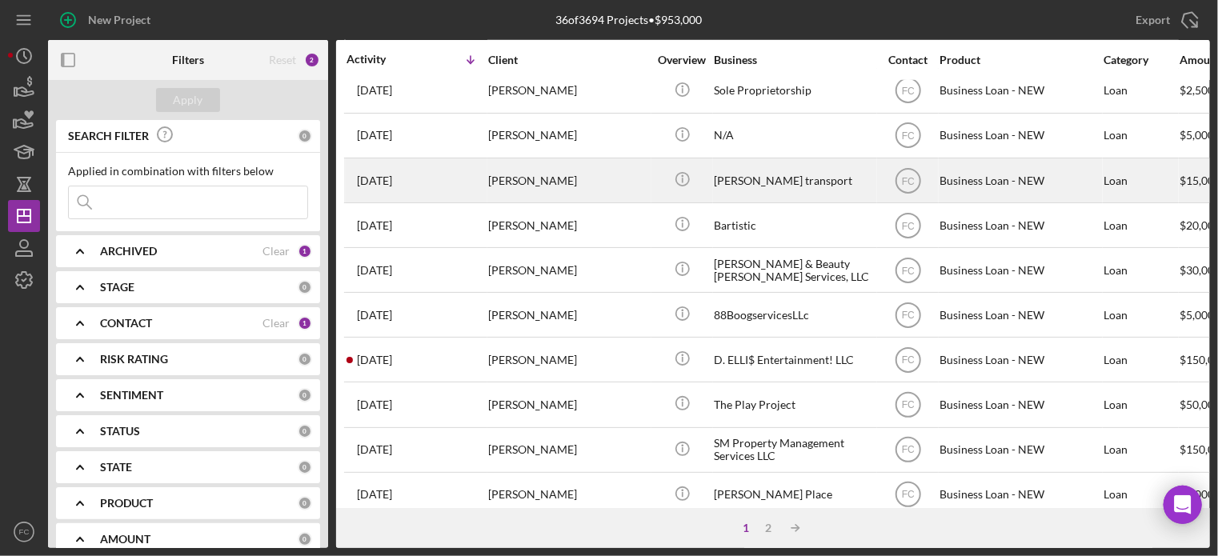
scroll to position [714, 0]
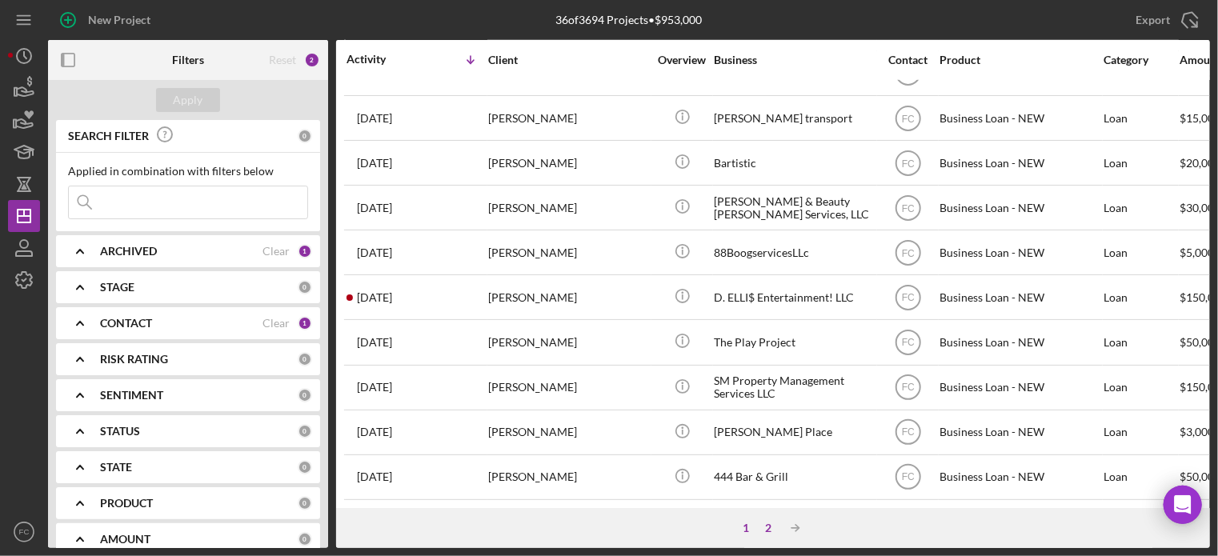
click at [768, 521] on div "1 2 Icon/Table Sort Arrow" at bounding box center [773, 528] width 874 height 40
click at [767, 525] on div "2" at bounding box center [768, 528] width 22 height 13
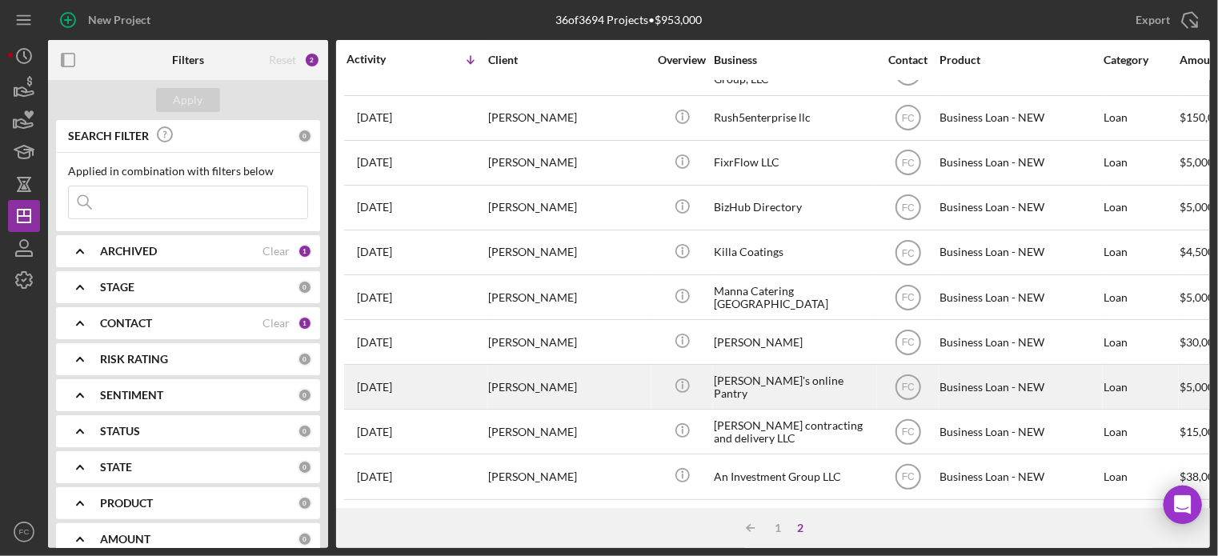
scroll to position [0, 0]
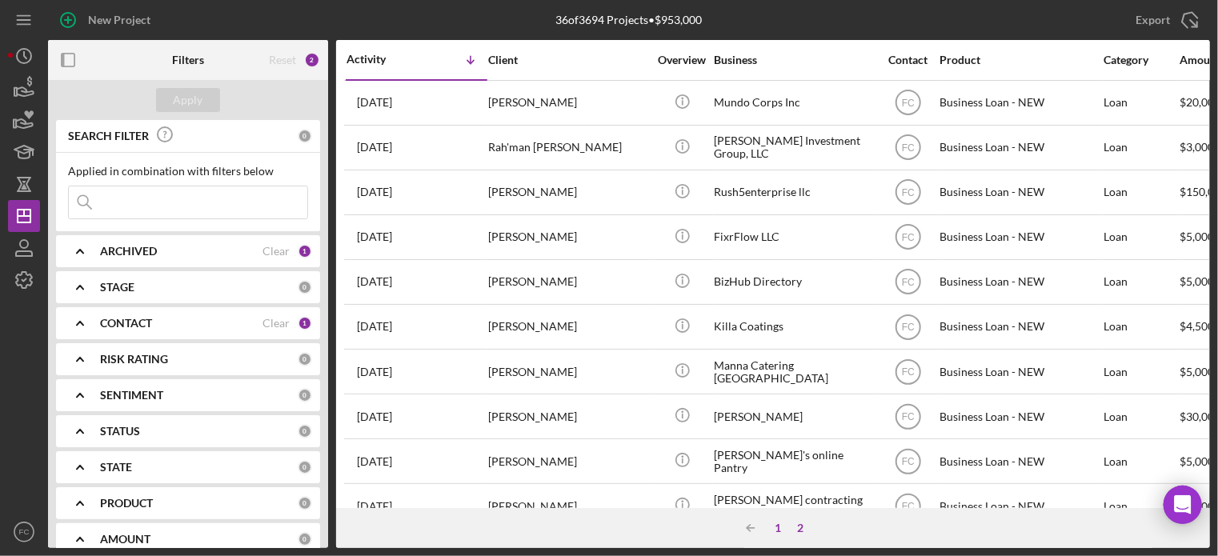
click at [780, 530] on div "1" at bounding box center [777, 528] width 22 height 13
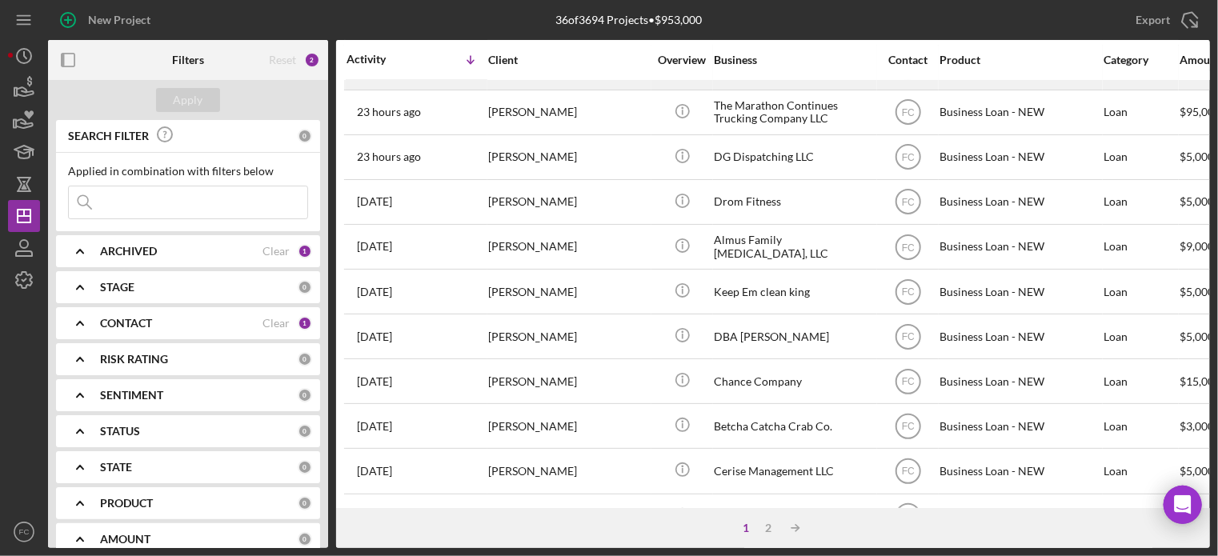
scroll to position [160, 0]
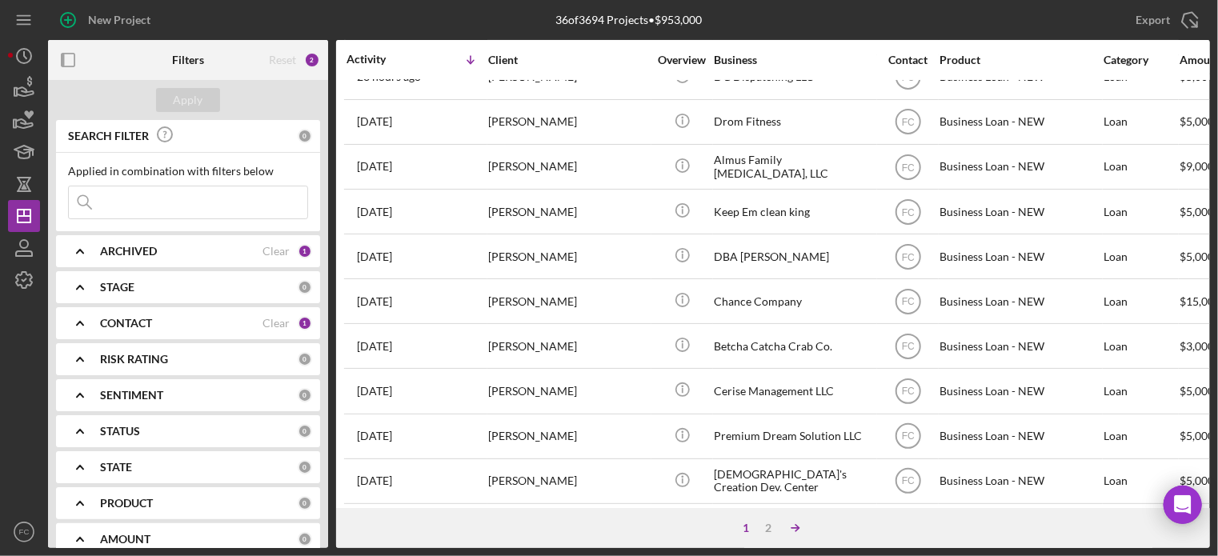
click at [794, 530] on icon "Icon/Table Sort Arrow" at bounding box center [795, 528] width 32 height 32
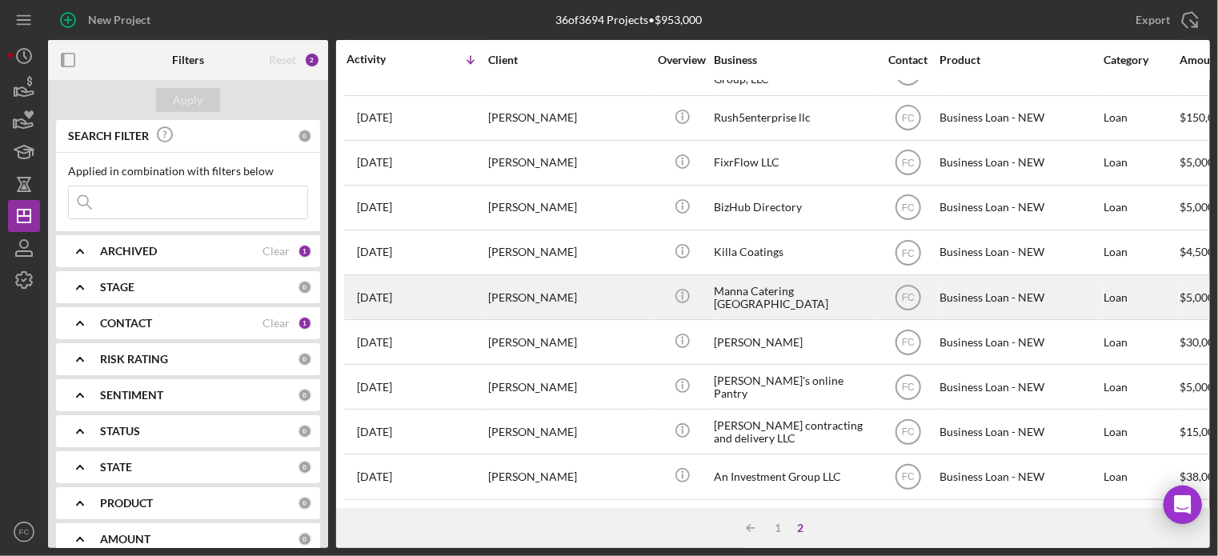
scroll to position [0, 0]
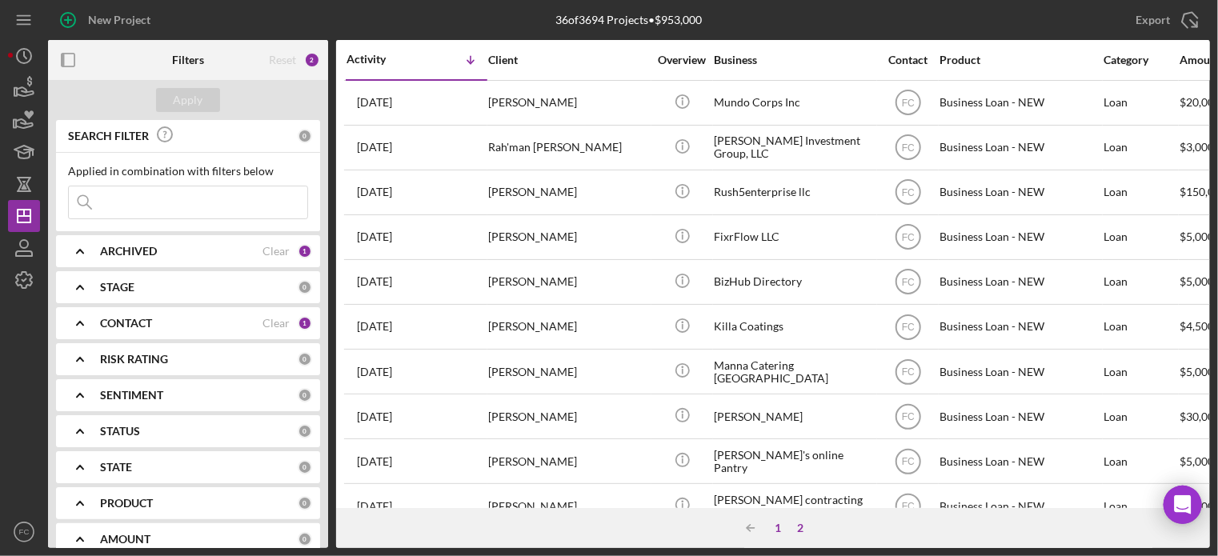
click at [770, 522] on div "1" at bounding box center [777, 528] width 22 height 13
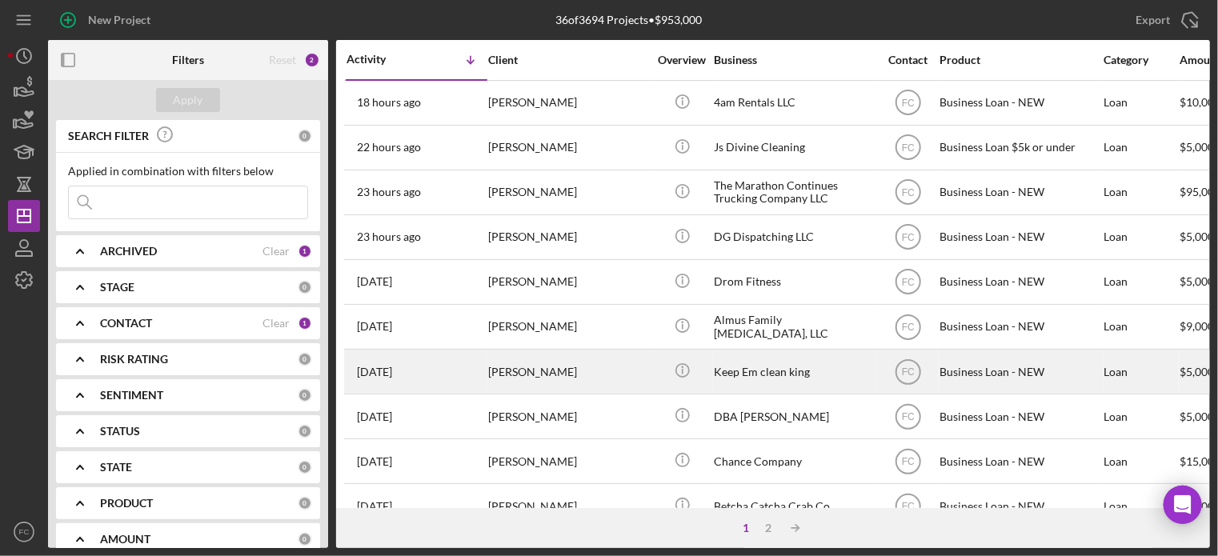
click at [576, 352] on div "[PERSON_NAME]" at bounding box center [568, 371] width 160 height 42
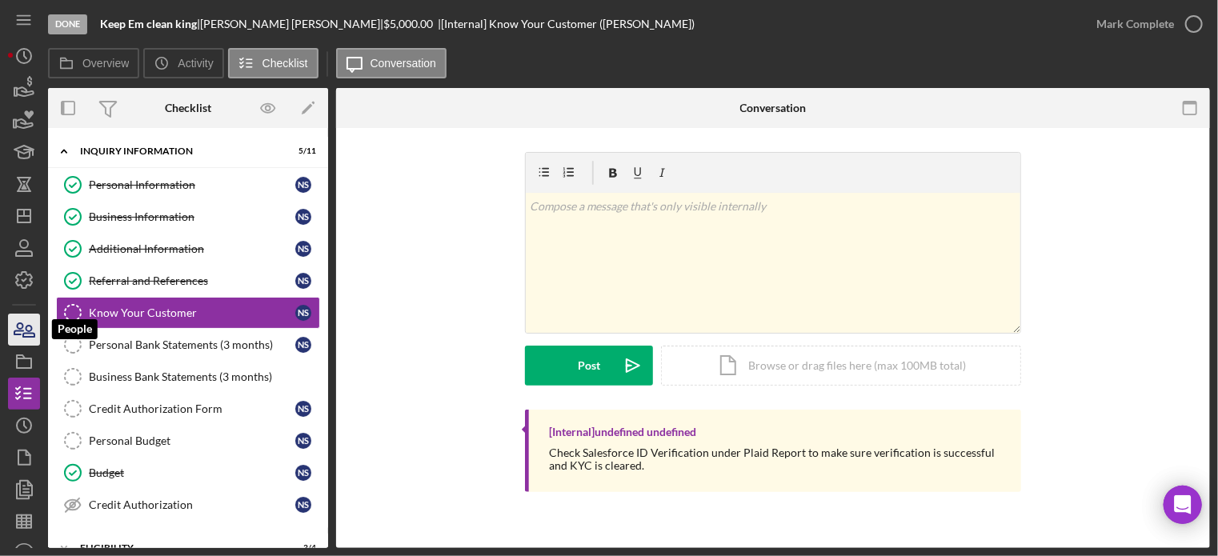
click at [23, 342] on icon "button" at bounding box center [24, 330] width 40 height 40
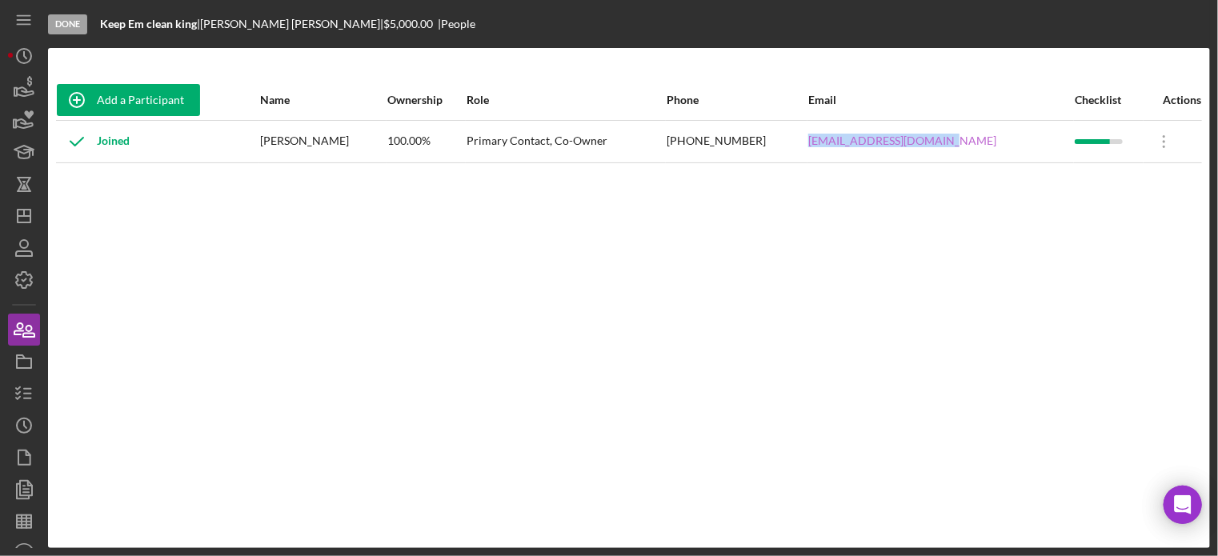
drag, startPoint x: 838, startPoint y: 148, endPoint x: 967, endPoint y: 142, distance: 129.8
click at [975, 144] on tr "Joined [PERSON_NAME] 100.00% Primary Contact, Co-Owner [PHONE_NUMBER] [EMAIL_AD…" at bounding box center [629, 141] width 1146 height 42
copy tr "[EMAIL_ADDRESS][DOMAIN_NAME]"
click at [19, 389] on polyline "button" at bounding box center [18, 388] width 4 height 2
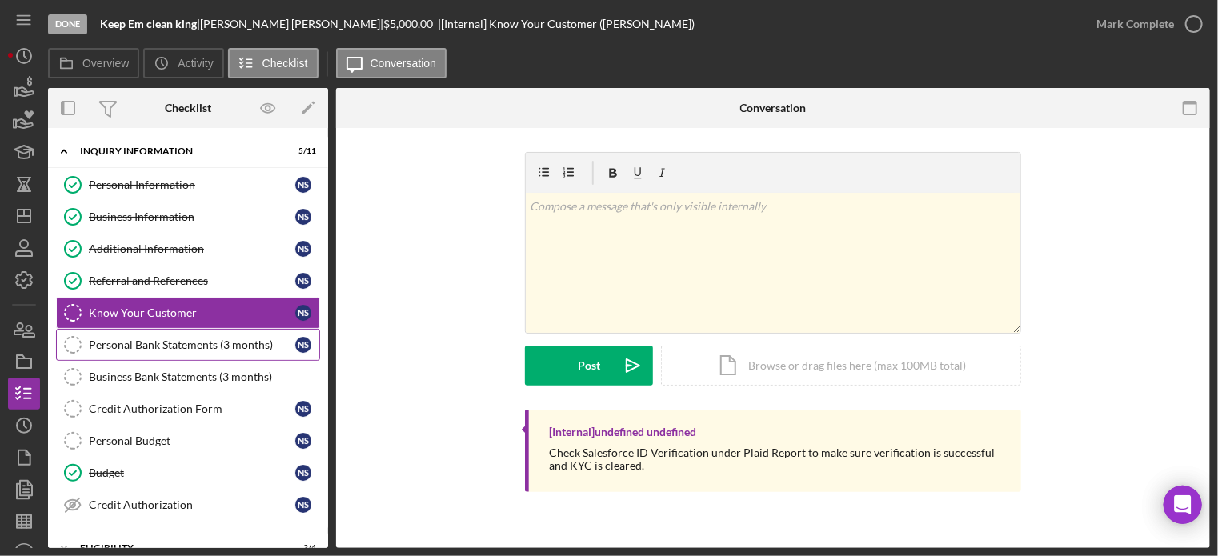
click at [182, 352] on link "Personal Bank Statements (3 months) Personal Bank Statements (3 months) N S" at bounding box center [188, 345] width 264 height 32
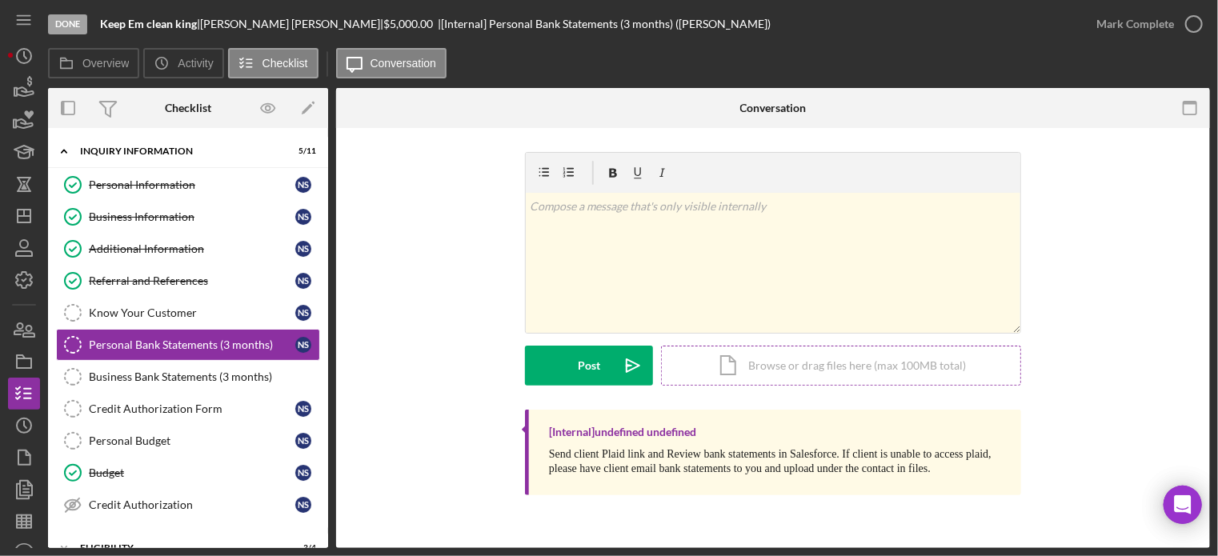
click at [742, 370] on div "Icon/Document Browse or drag files here (max 100MB total) Tap to choose files o…" at bounding box center [841, 366] width 360 height 40
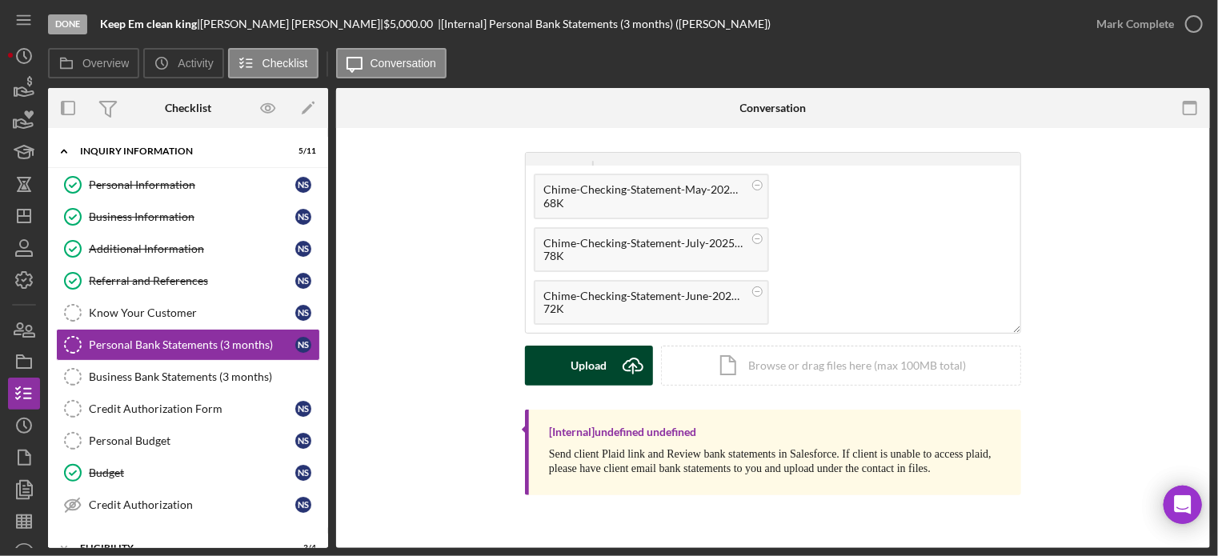
click at [594, 367] on div "Upload" at bounding box center [589, 366] width 36 height 40
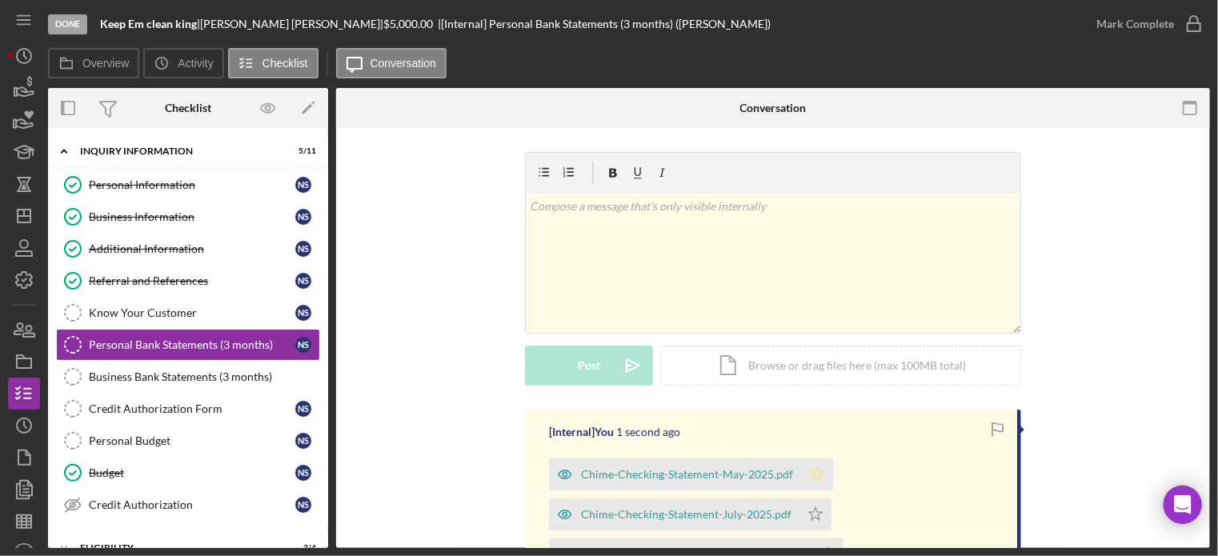
click at [813, 470] on icon "Icon/Star" at bounding box center [817, 474] width 32 height 32
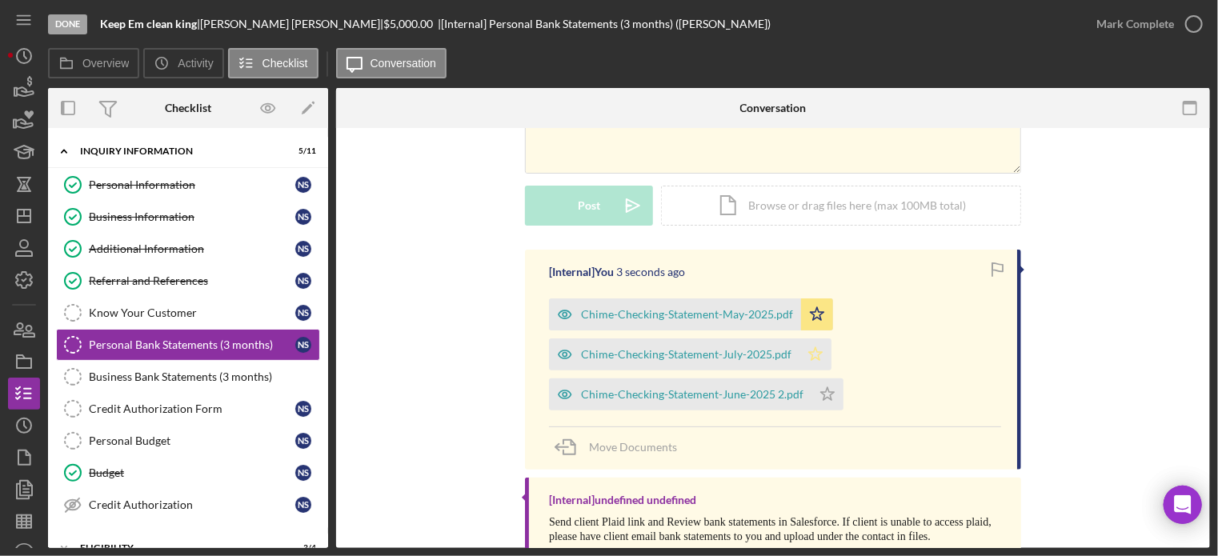
click at [815, 350] on icon "Icon/Star" at bounding box center [815, 354] width 32 height 32
click at [823, 396] on polygon "button" at bounding box center [828, 393] width 14 height 13
click at [1190, 19] on icon "button" at bounding box center [1194, 24] width 40 height 40
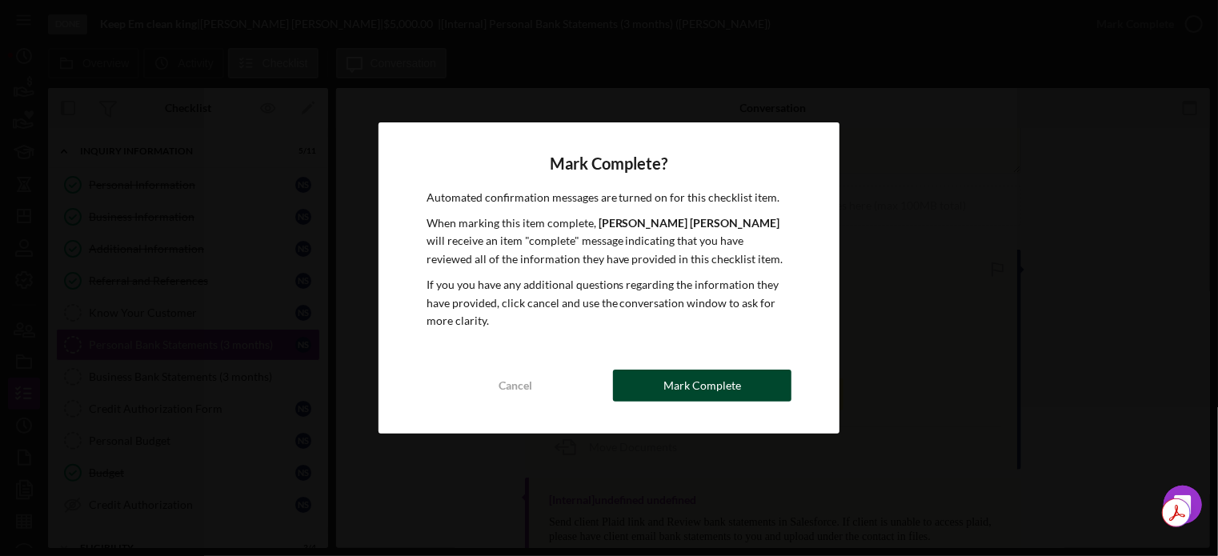
click at [645, 382] on button "Mark Complete" at bounding box center [702, 386] width 178 height 32
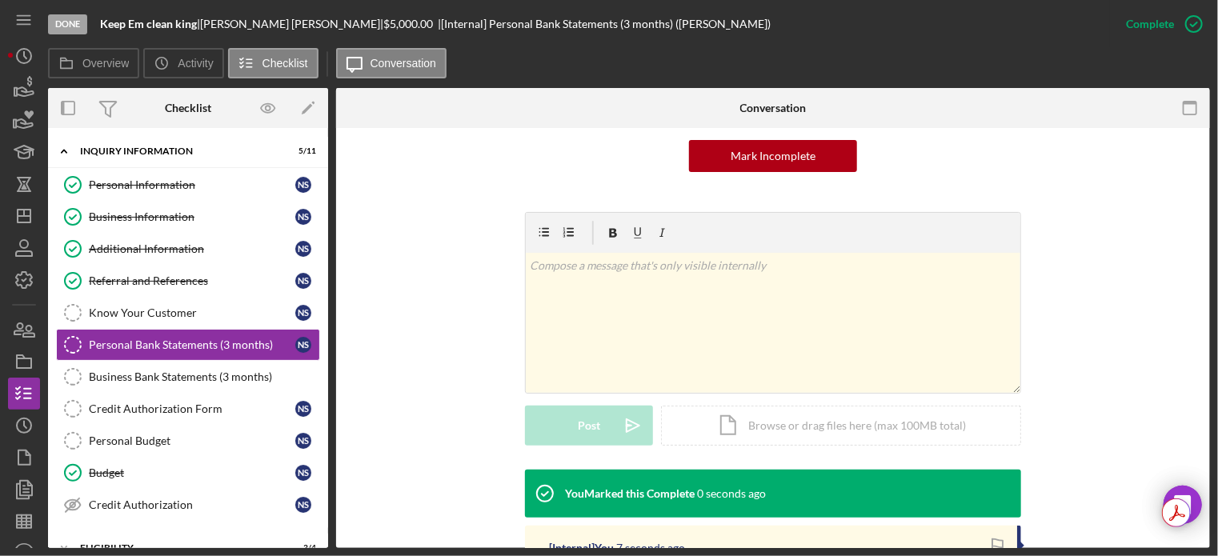
scroll to position [380, 0]
